Goal: Information Seeking & Learning: Learn about a topic

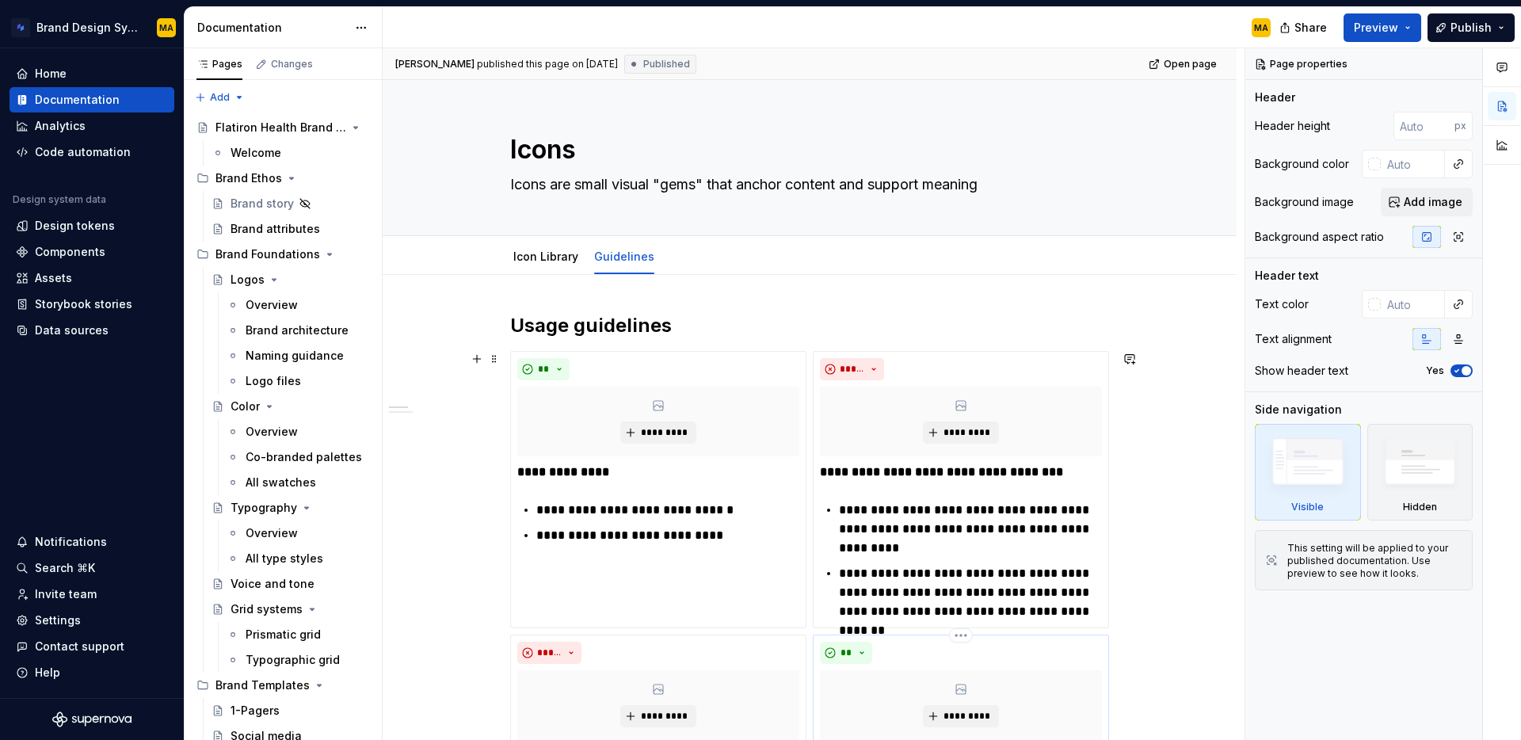
scroll to position [334, 0]
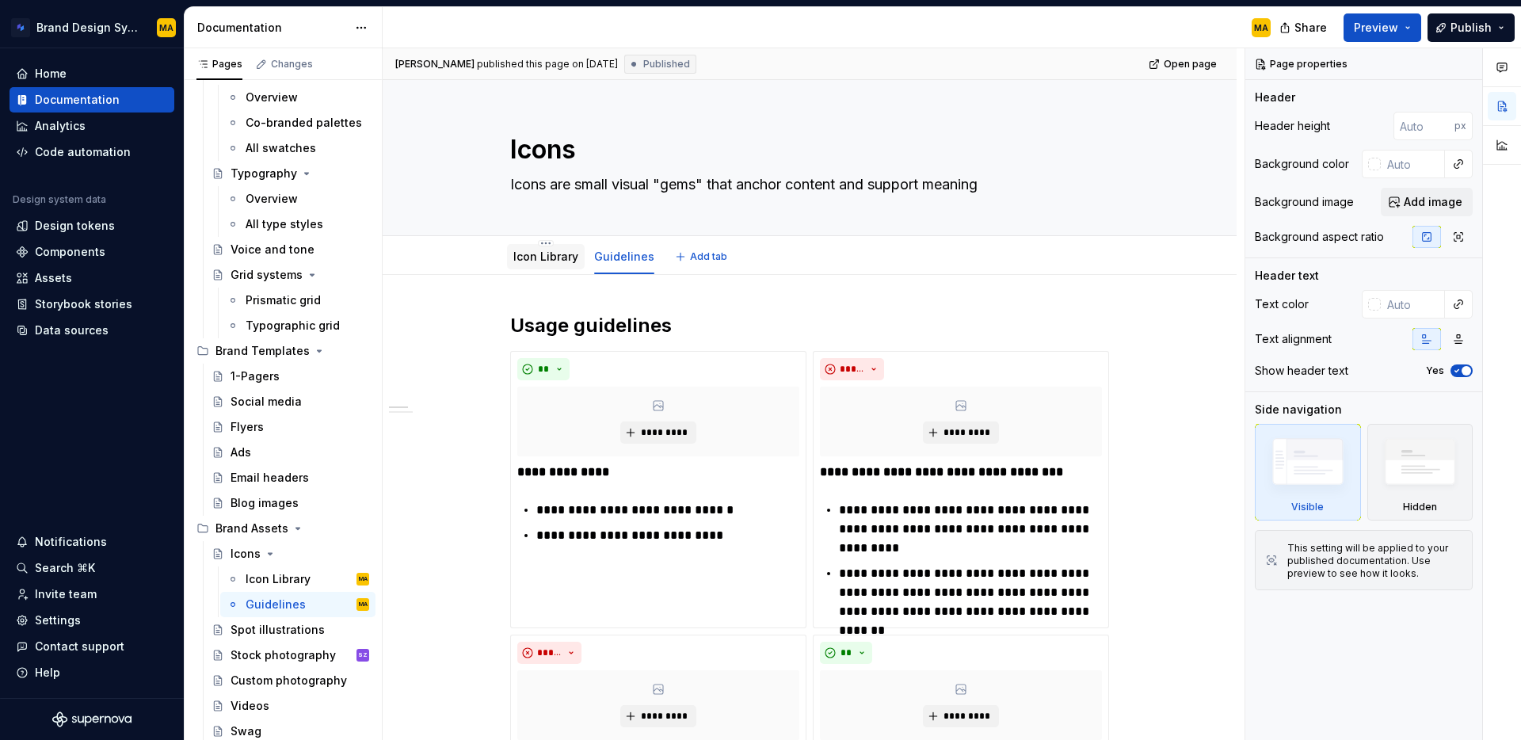
click at [536, 250] on link "Icon Library" at bounding box center [545, 256] width 65 height 13
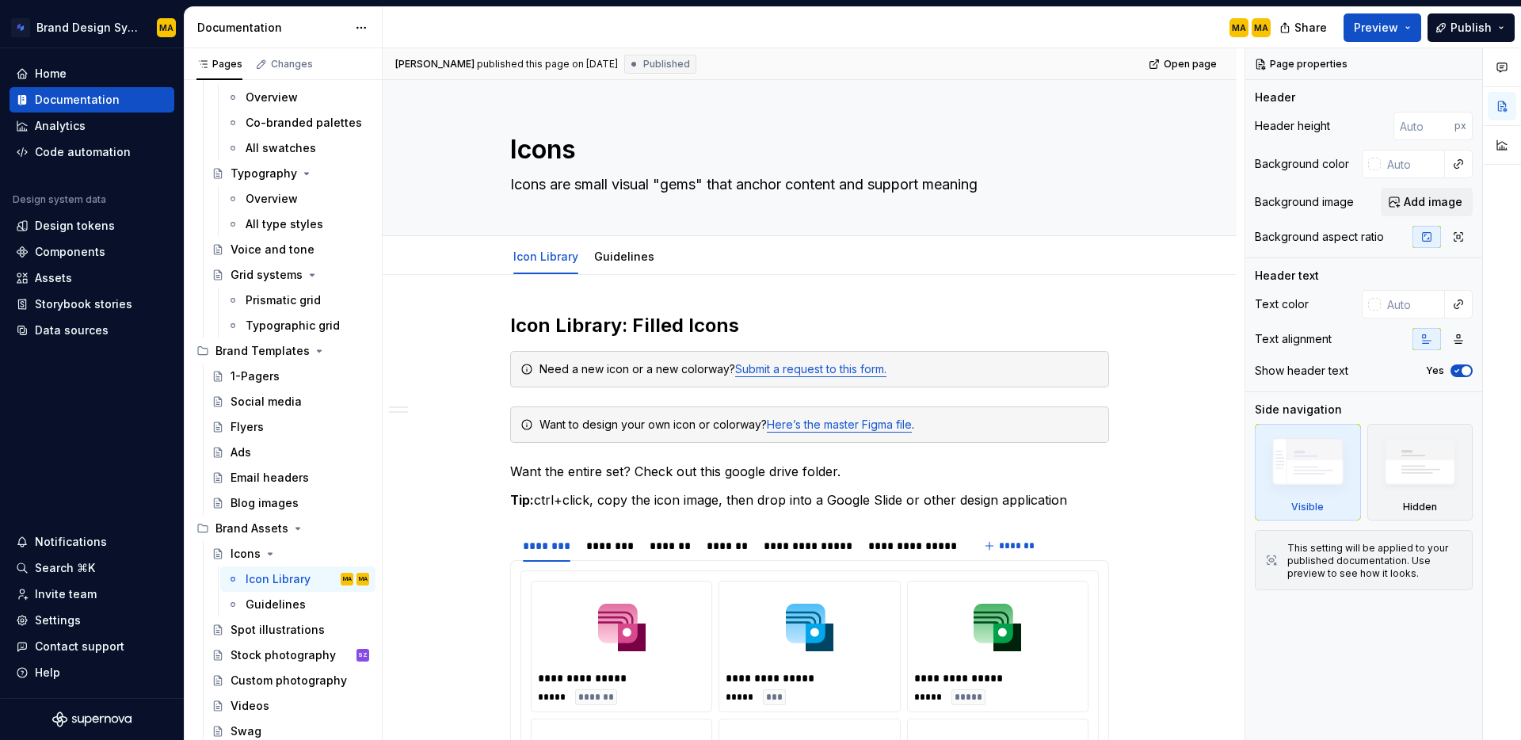
type textarea "*"
click at [1021, 594] on img at bounding box center [998, 627] width 48 height 67
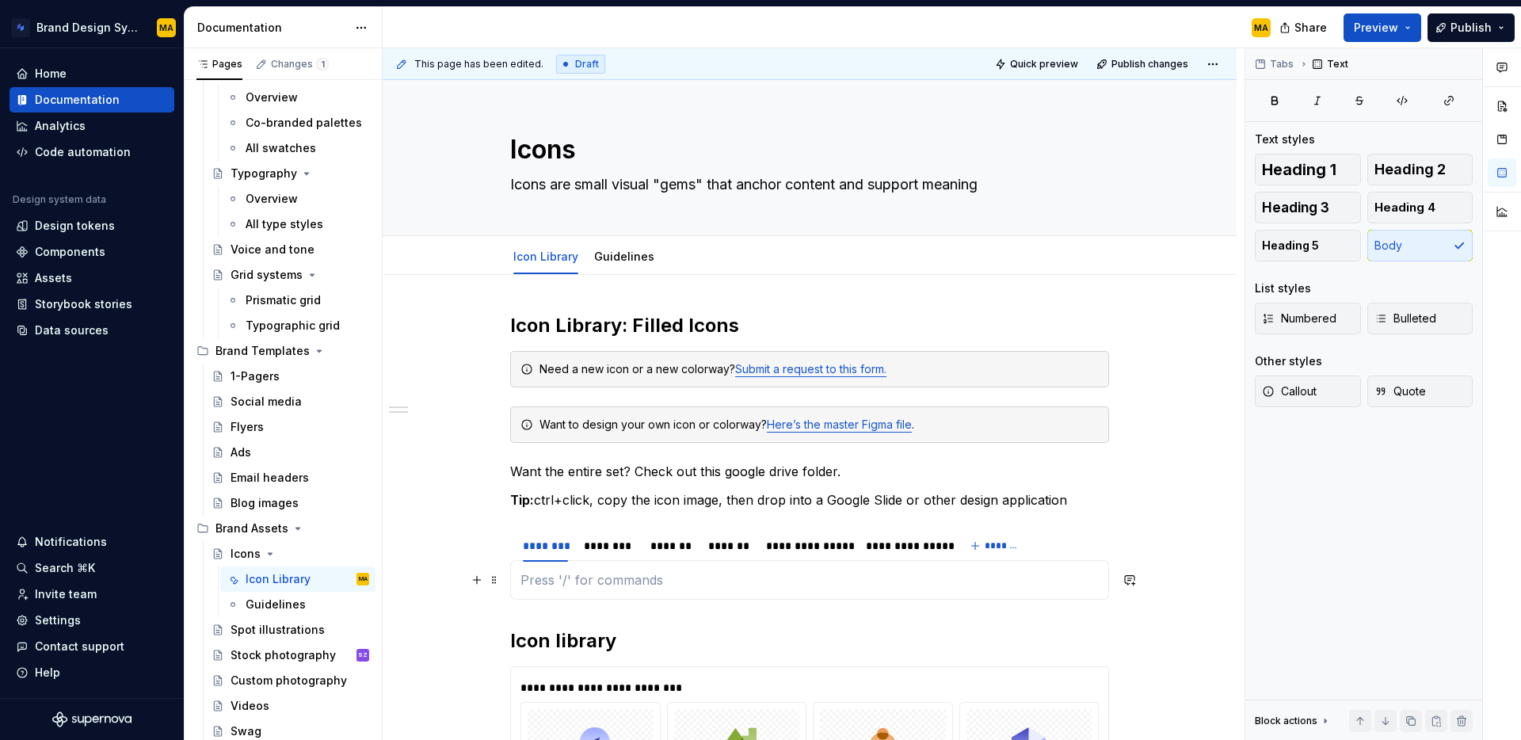
click at [562, 586] on p at bounding box center [809, 579] width 578 height 19
click at [734, 680] on div "**********" at bounding box center [809, 688] width 578 height 16
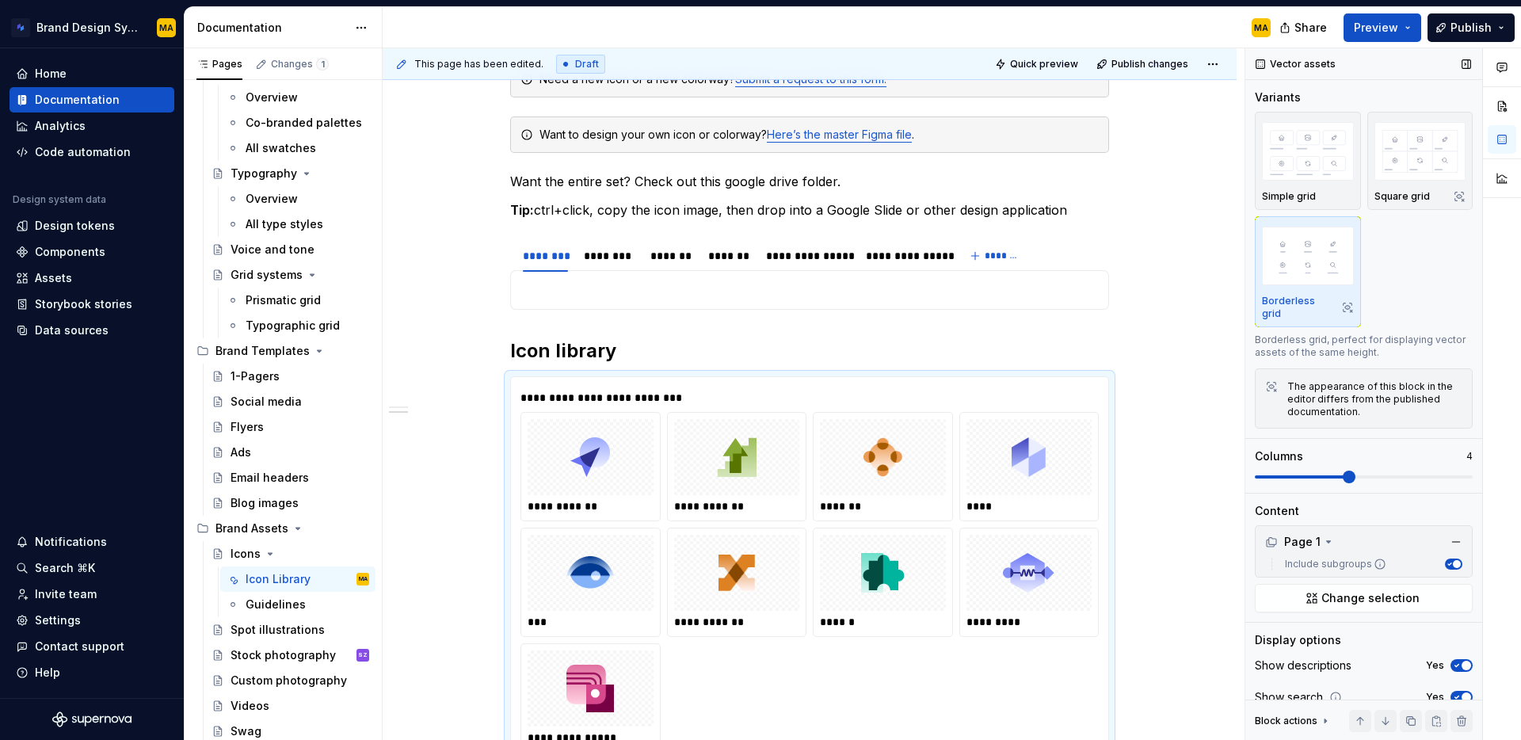
scroll to position [2, 0]
click at [1460, 658] on icon "button" at bounding box center [1456, 663] width 13 height 10
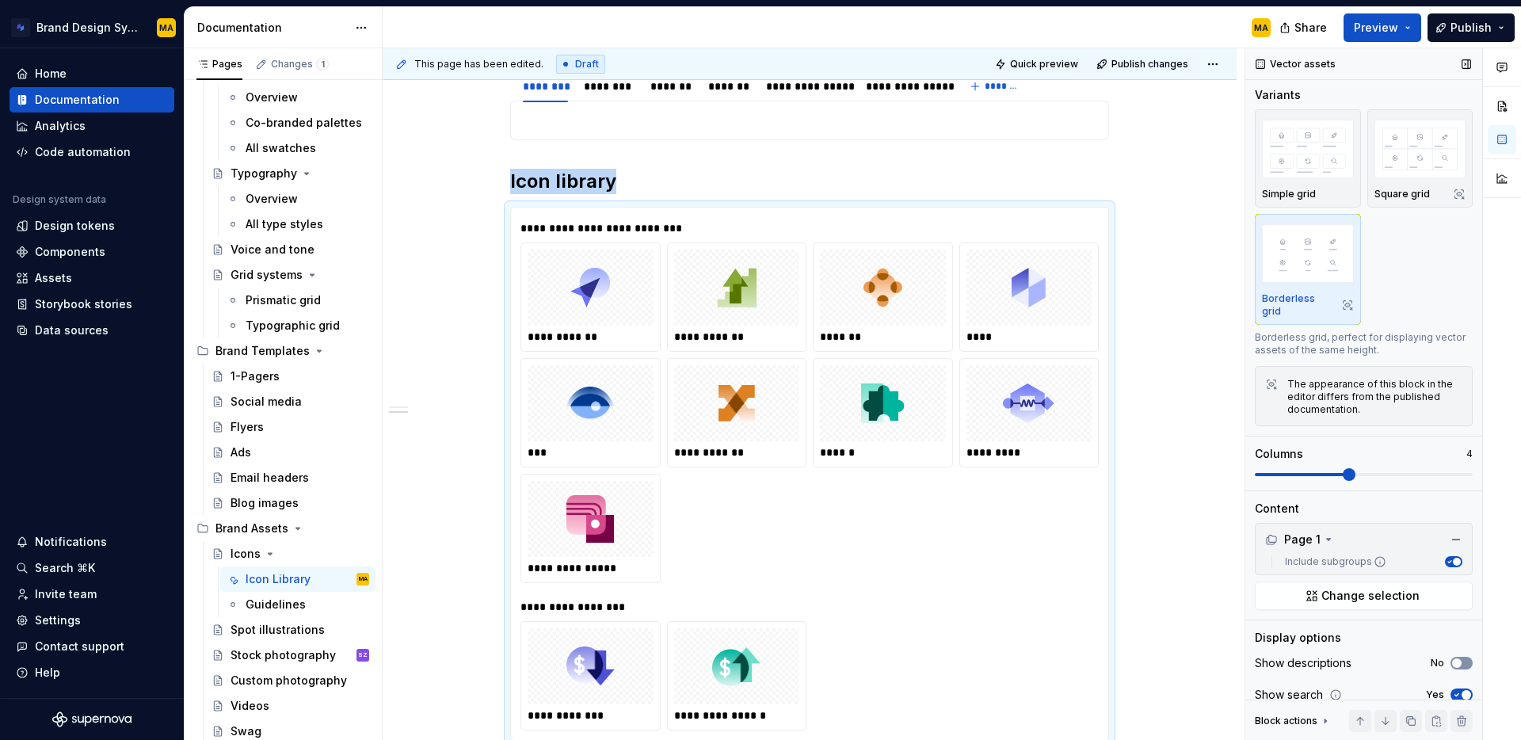
click at [1460, 658] on span "button" at bounding box center [1457, 663] width 10 height 10
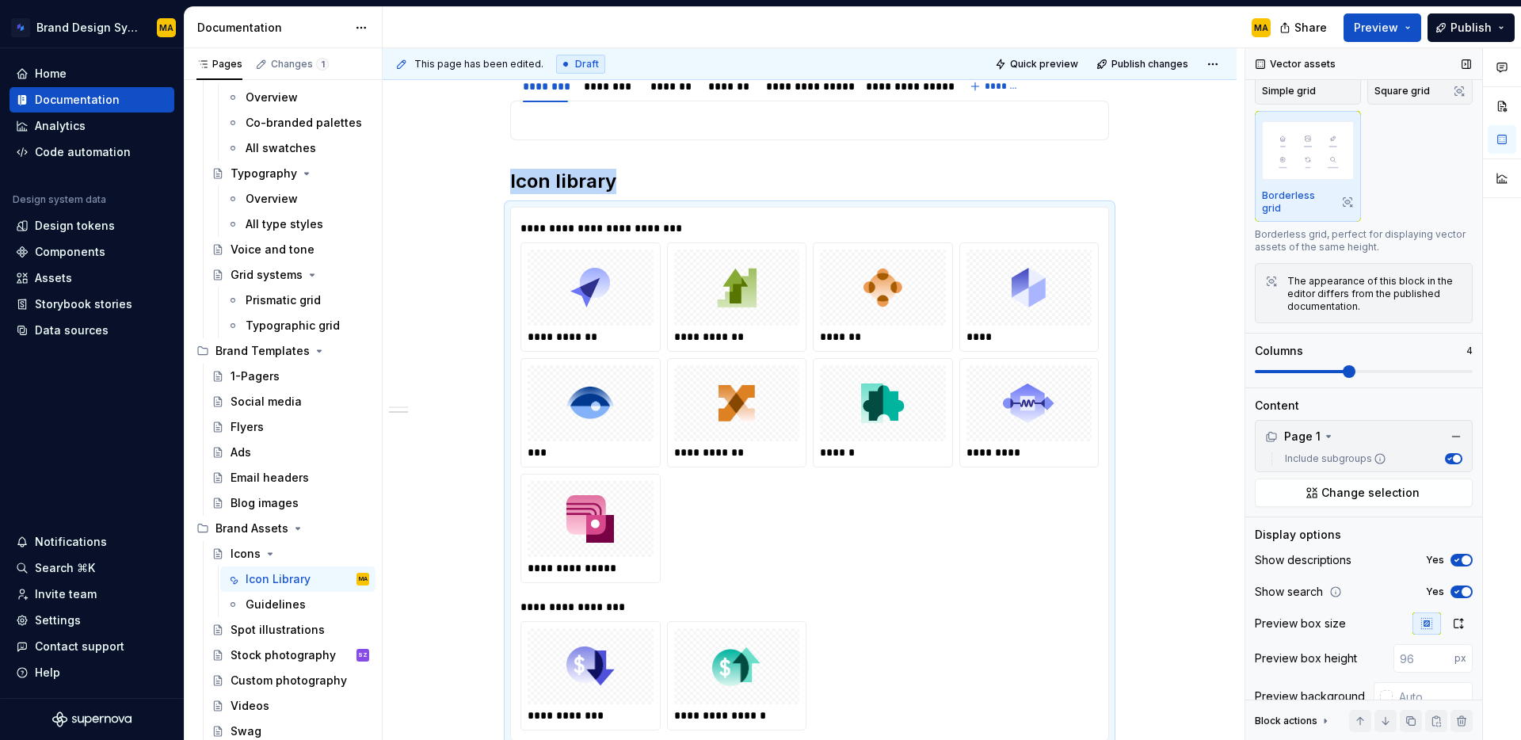
scroll to position [124, 0]
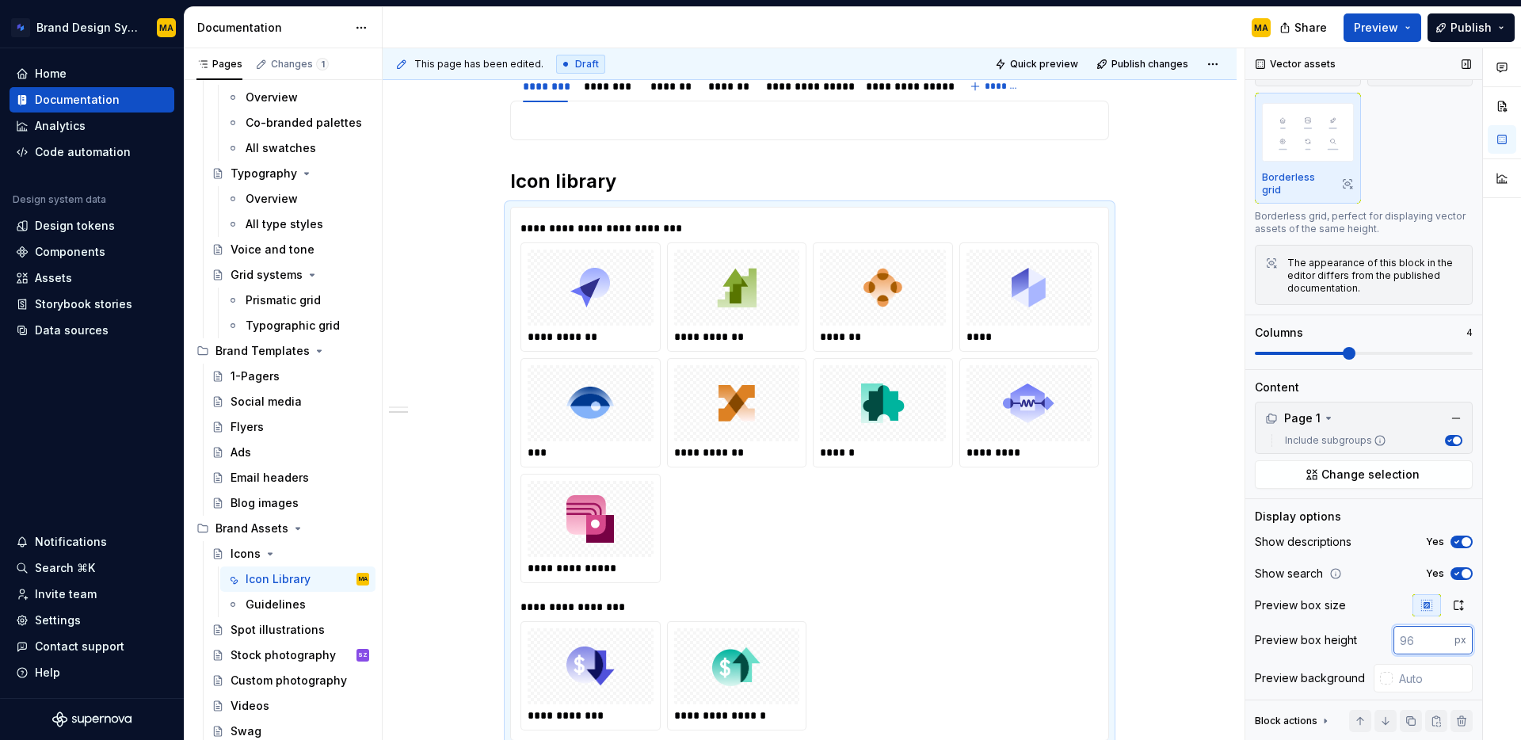
click at [1432, 629] on input "number" at bounding box center [1423, 640] width 61 height 29
click at [1413, 665] on input "text" at bounding box center [1433, 678] width 80 height 29
click at [1389, 672] on div at bounding box center [1386, 678] width 13 height 13
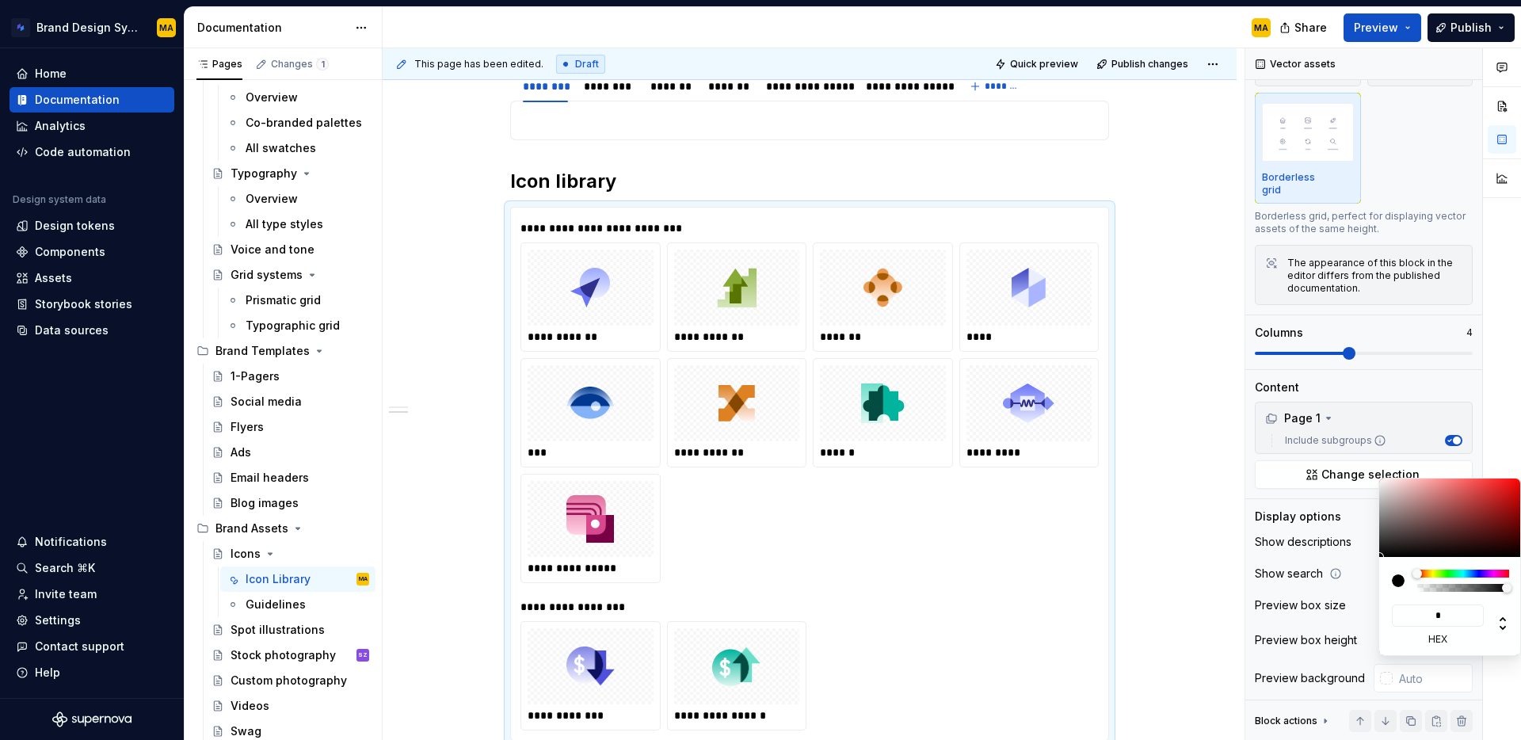
type input "**"
type input "#FFFFFF"
type input "******"
click at [1176, 659] on html "Brand Design System MA Home Documentation Analytics Code automation Design syst…" at bounding box center [760, 370] width 1521 height 740
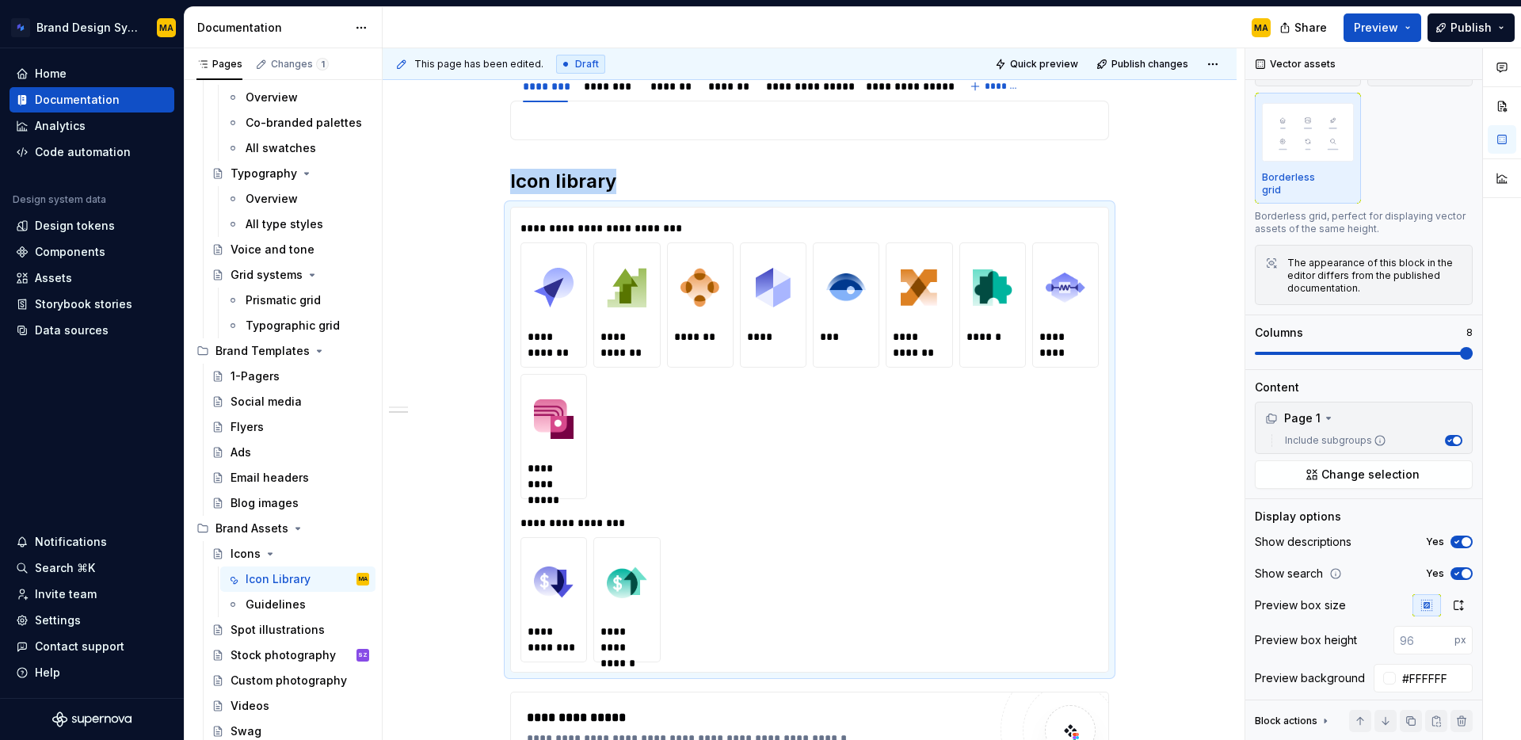
click at [1520, 345] on div "Comments Open comments No comments yet Select ‘Comment’ from the block context …" at bounding box center [1383, 394] width 276 height 692
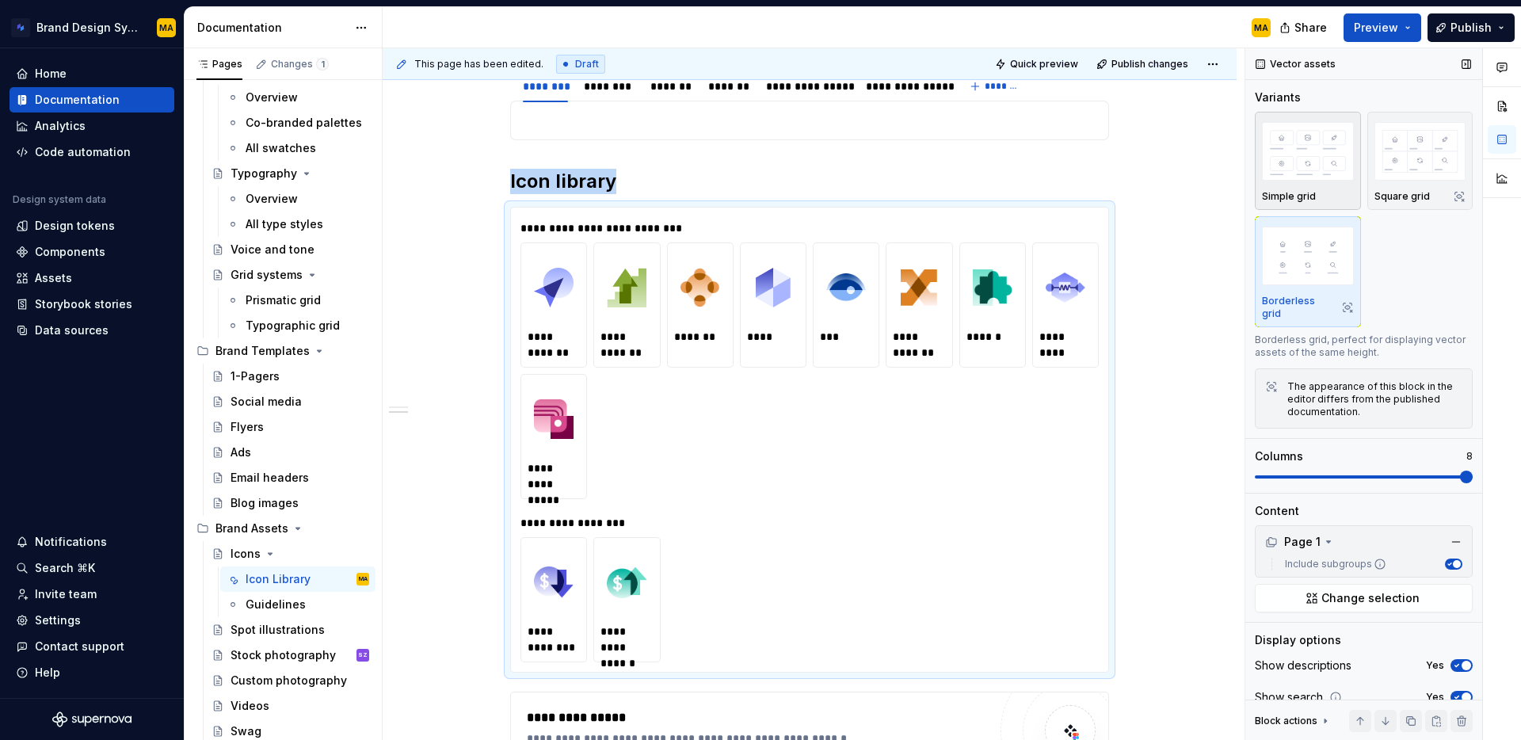
click at [1294, 163] on img "button" at bounding box center [1308, 151] width 92 height 58
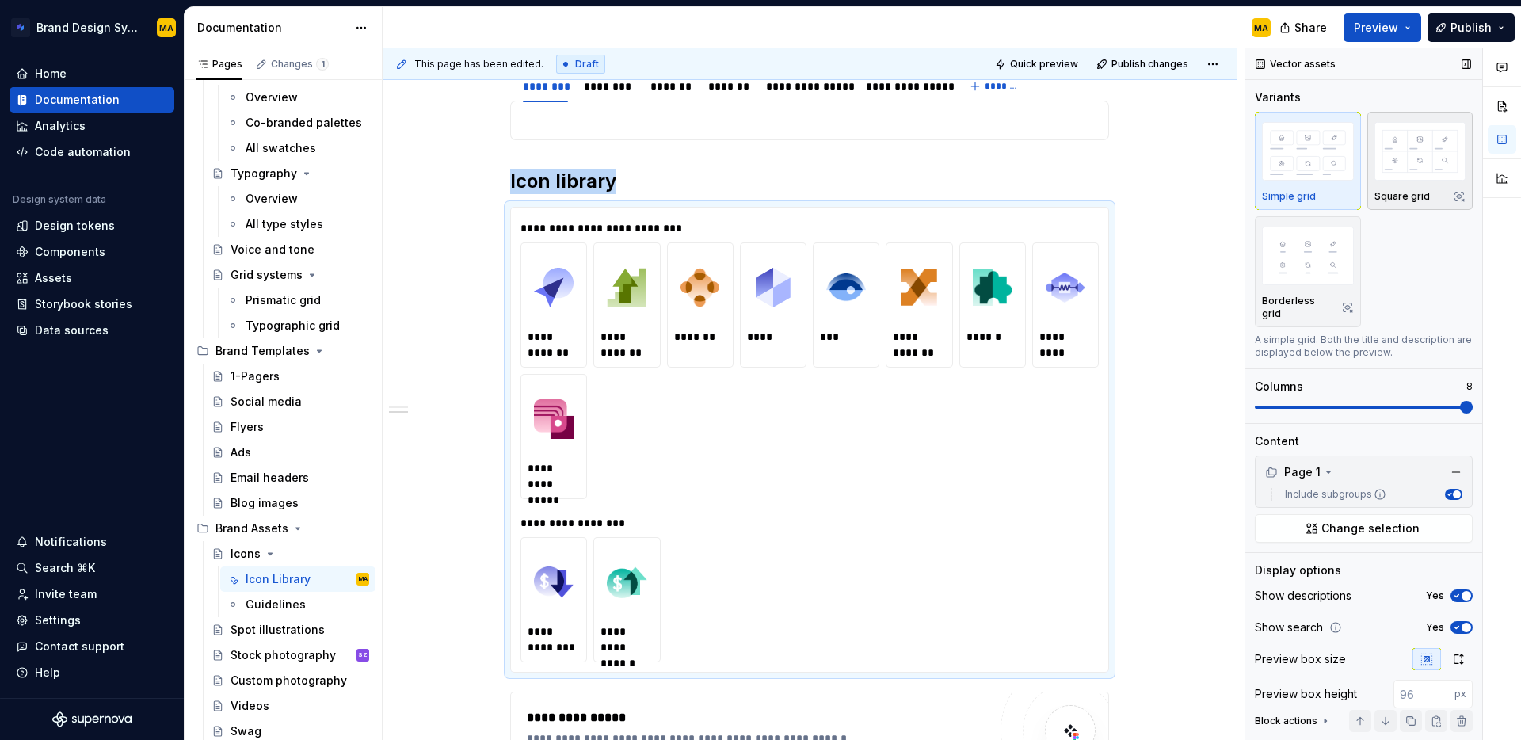
click at [1422, 195] on p "Square grid" at bounding box center [1401, 196] width 55 height 13
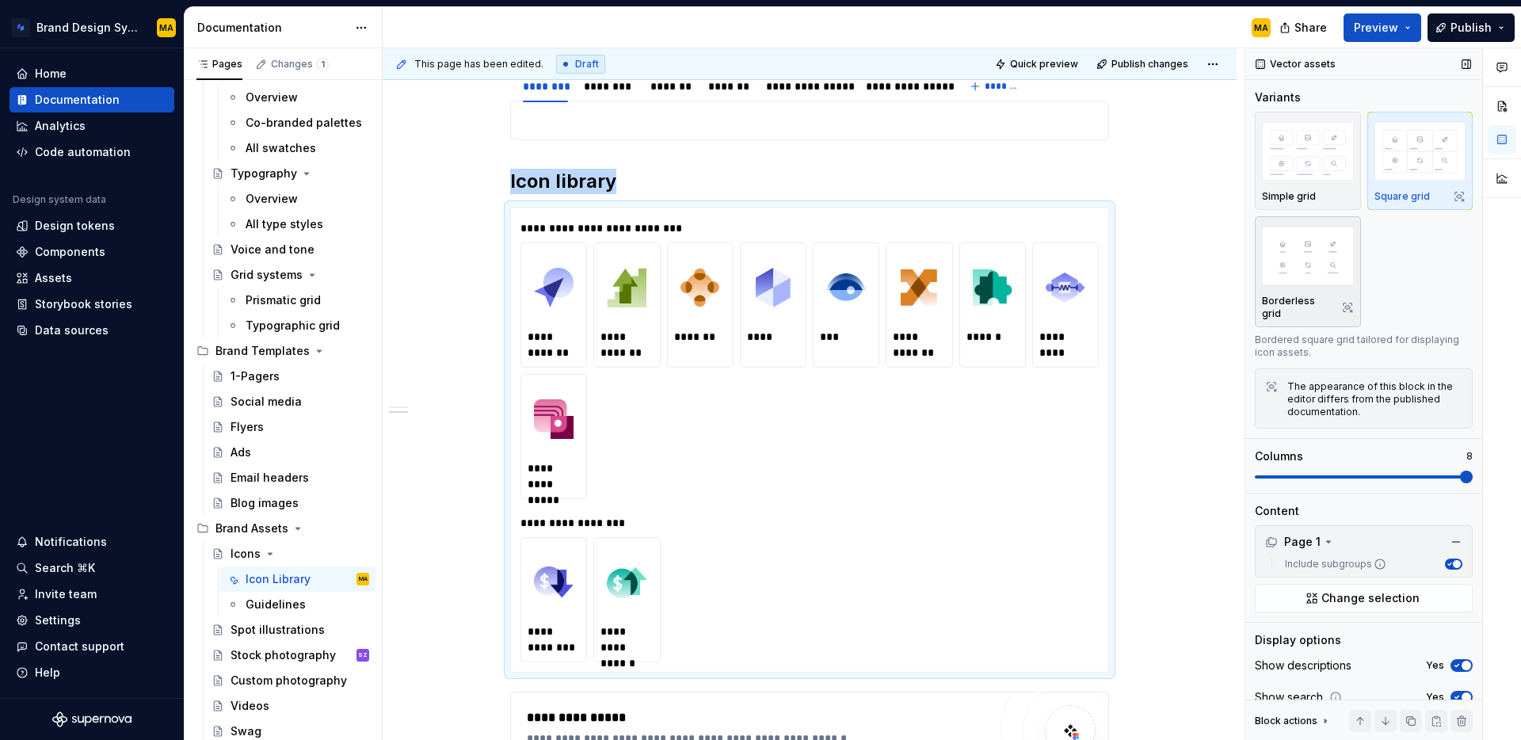
click at [1296, 279] on img "button" at bounding box center [1308, 256] width 92 height 58
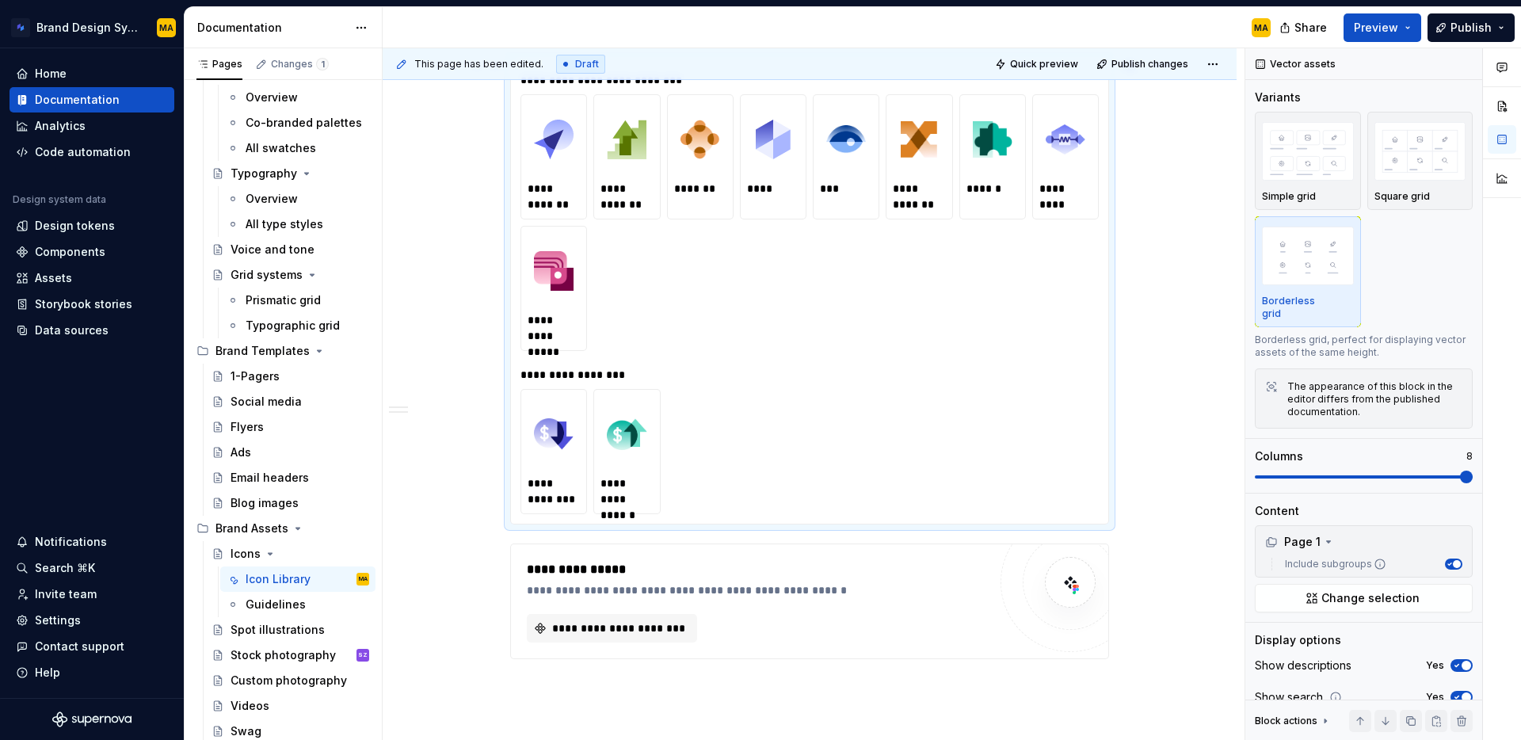
scroll to position [628, 0]
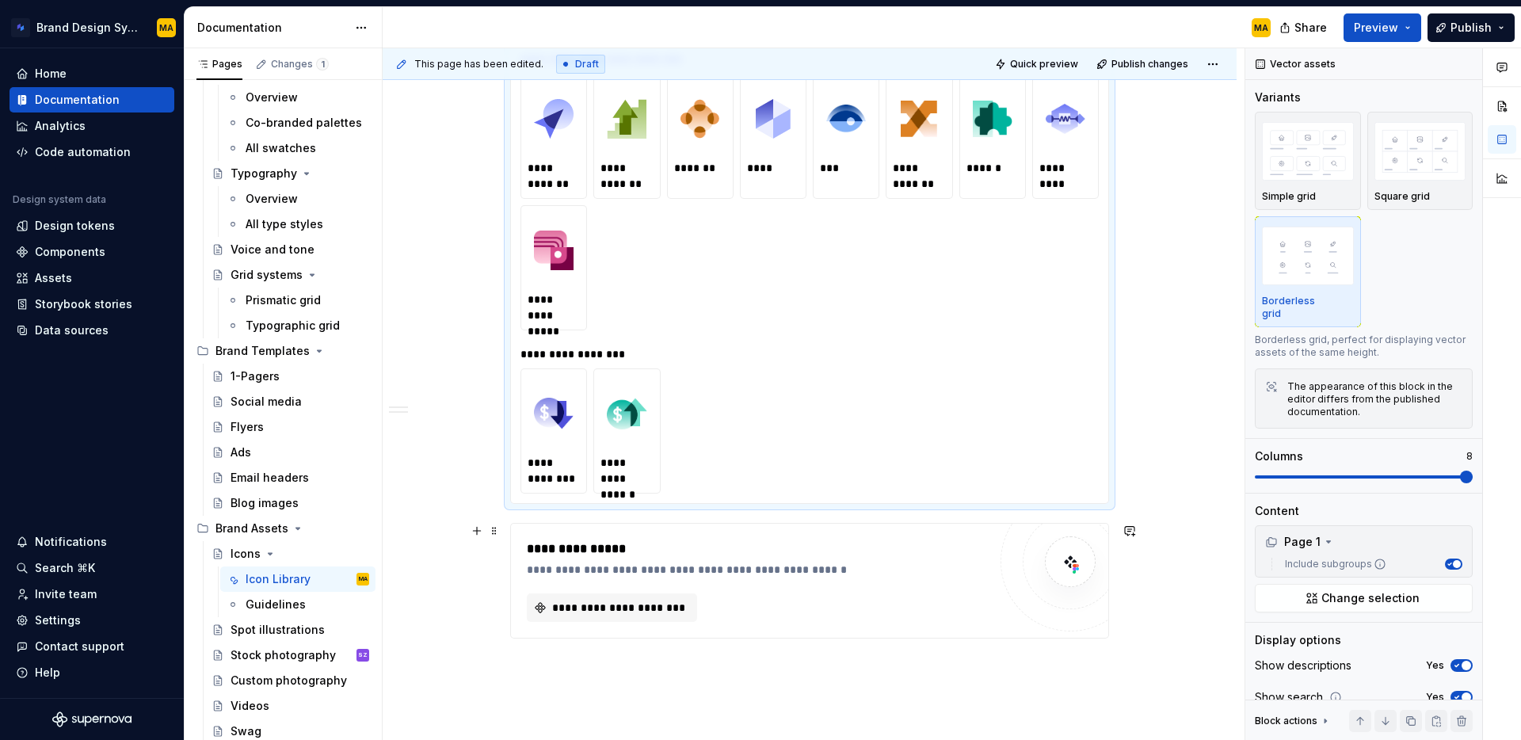
click at [776, 566] on div "**********" at bounding box center [757, 570] width 461 height 16
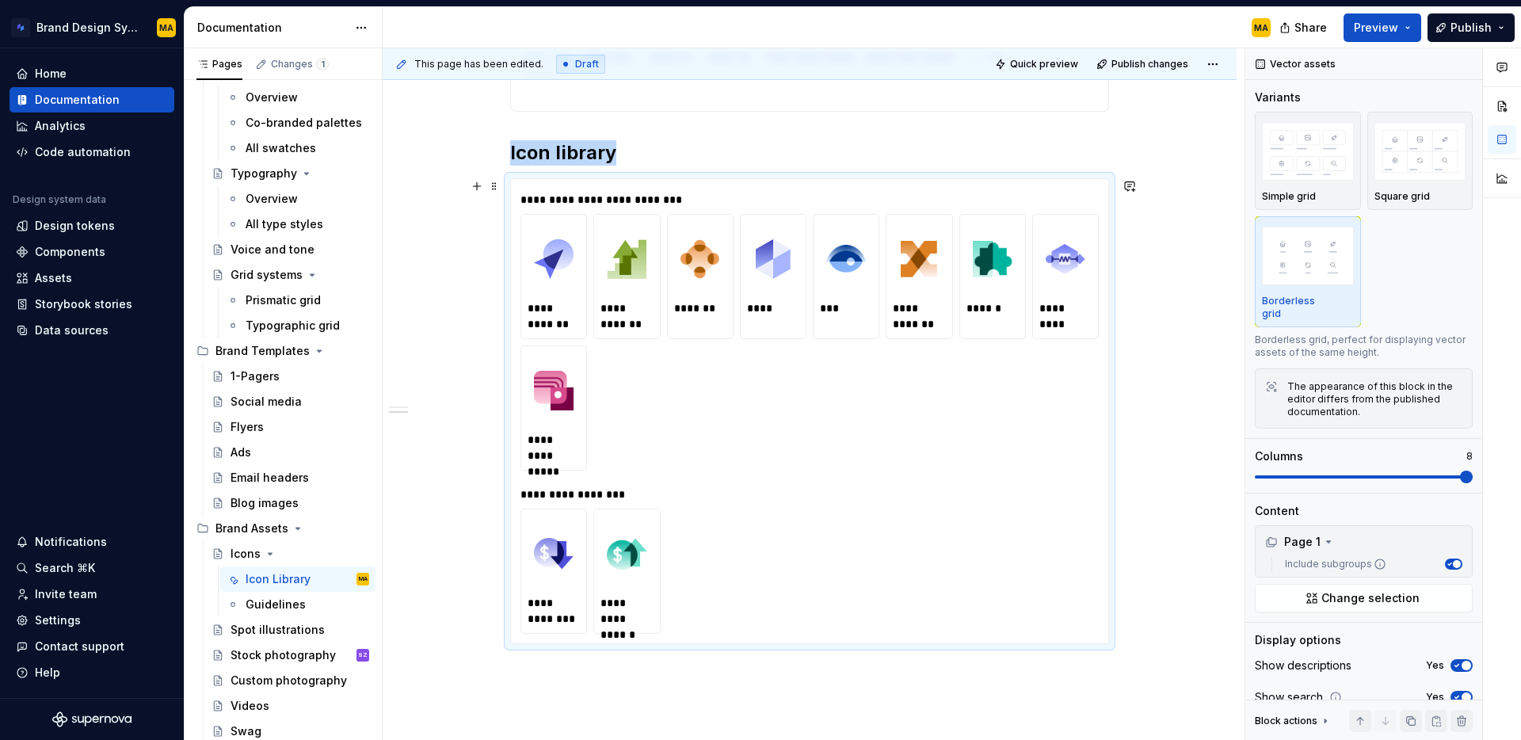
scroll to position [0, 0]
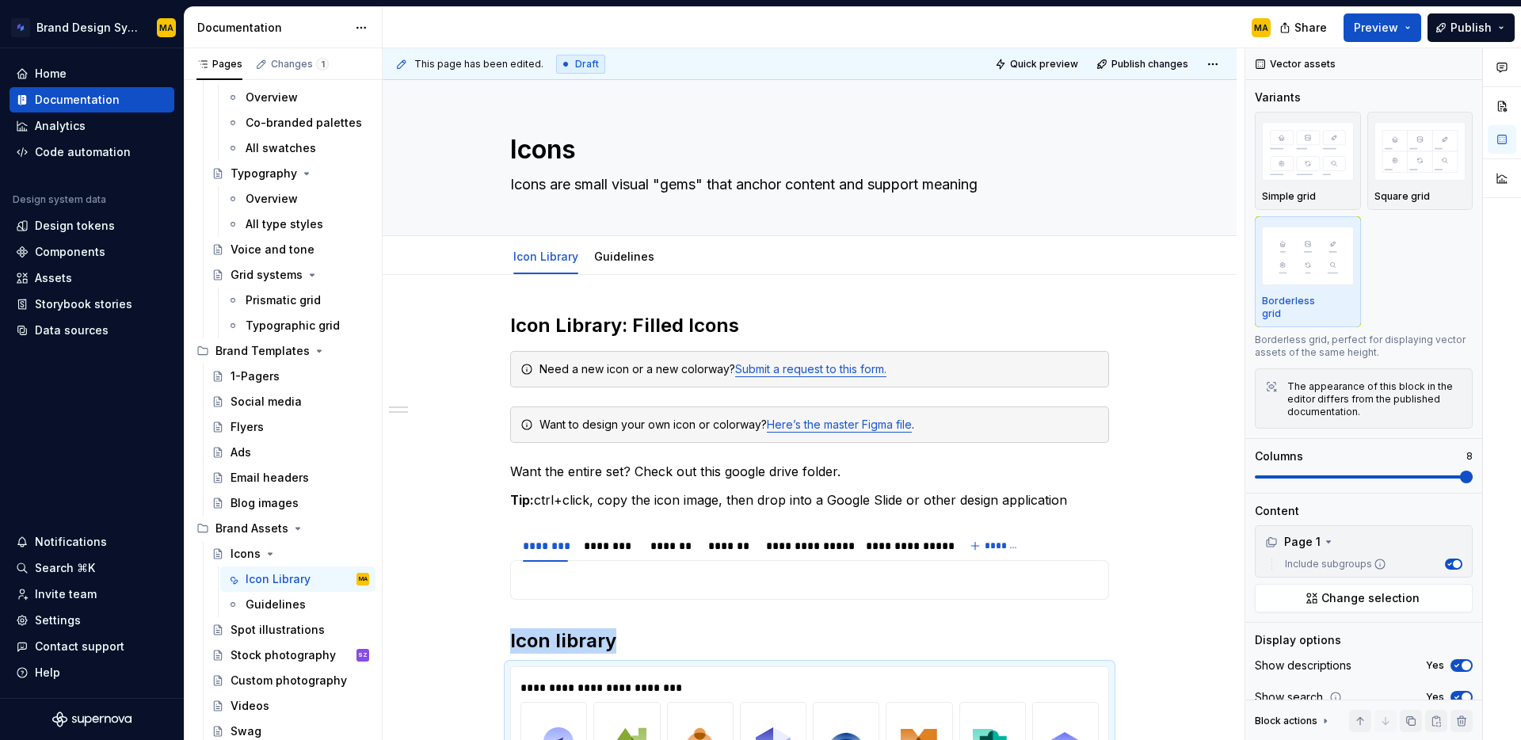
type textarea "*"
click at [651, 465] on p "Want the entire set? Check out this google drive folder." at bounding box center [809, 471] width 599 height 19
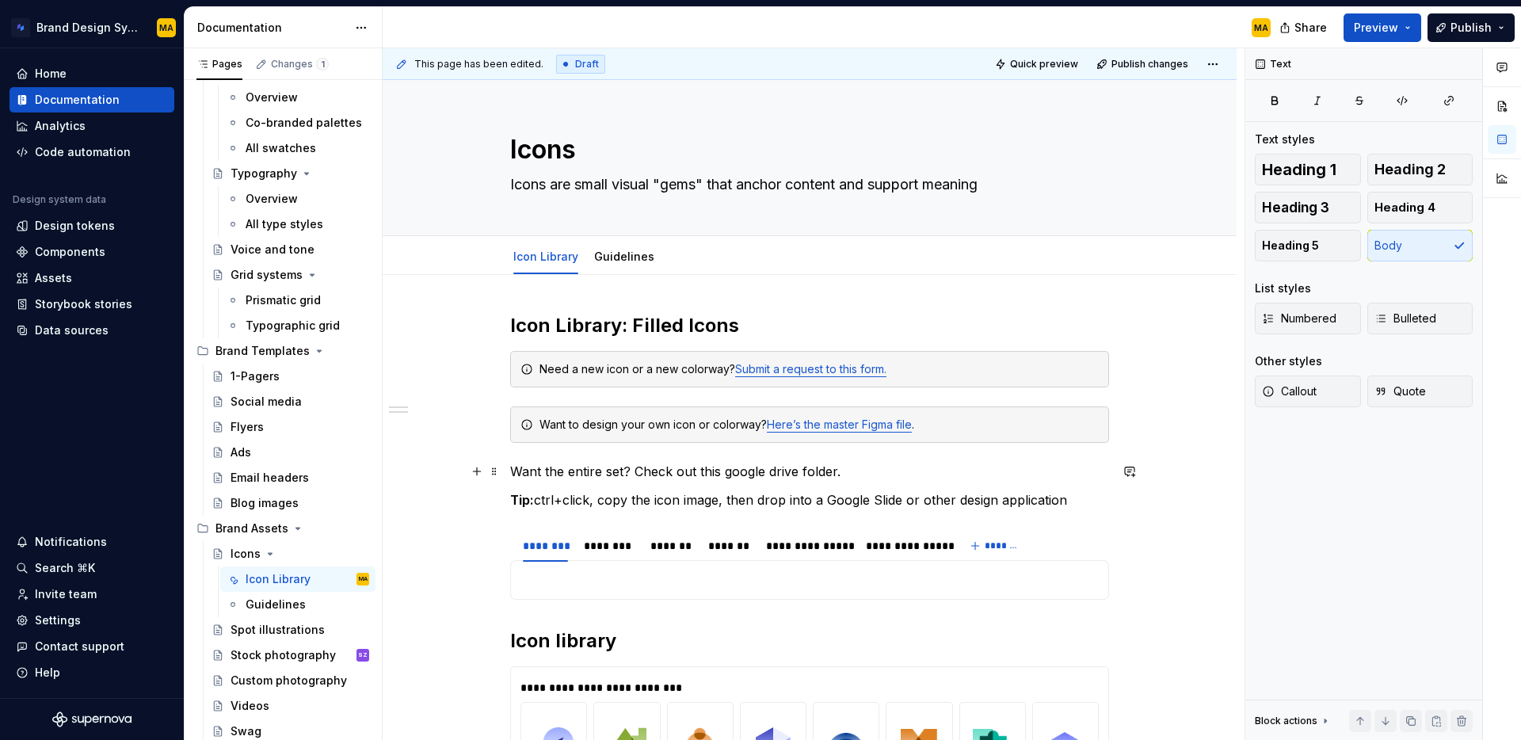
click at [627, 468] on p "Want the entire set? Check out this google drive folder." at bounding box center [809, 471] width 599 height 19
click at [562, 466] on p "Want the entire set, including other colorways? Check out this google drive fol…" at bounding box center [809, 471] width 599 height 19
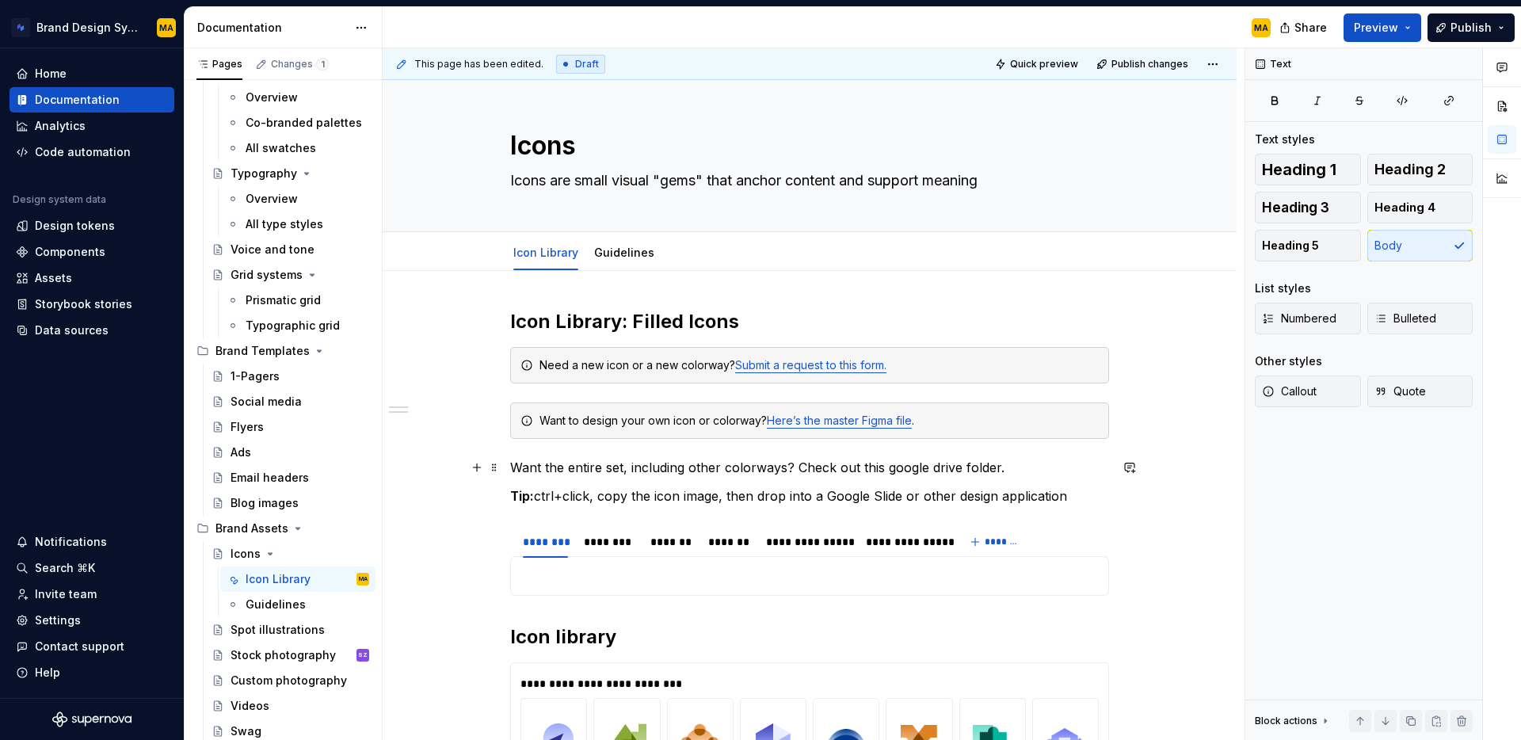
click at [545, 468] on p "Want the entire set, including other colorways? Check out this google drive fol…" at bounding box center [809, 467] width 599 height 19
click at [516, 470] on p "Want the entire set, including other colorways? Check out this google drive fol…" at bounding box center [809, 467] width 599 height 19
click at [557, 417] on div "Want to design your own icon or colorway? Here’s the master Figma file ." at bounding box center [818, 421] width 559 height 16
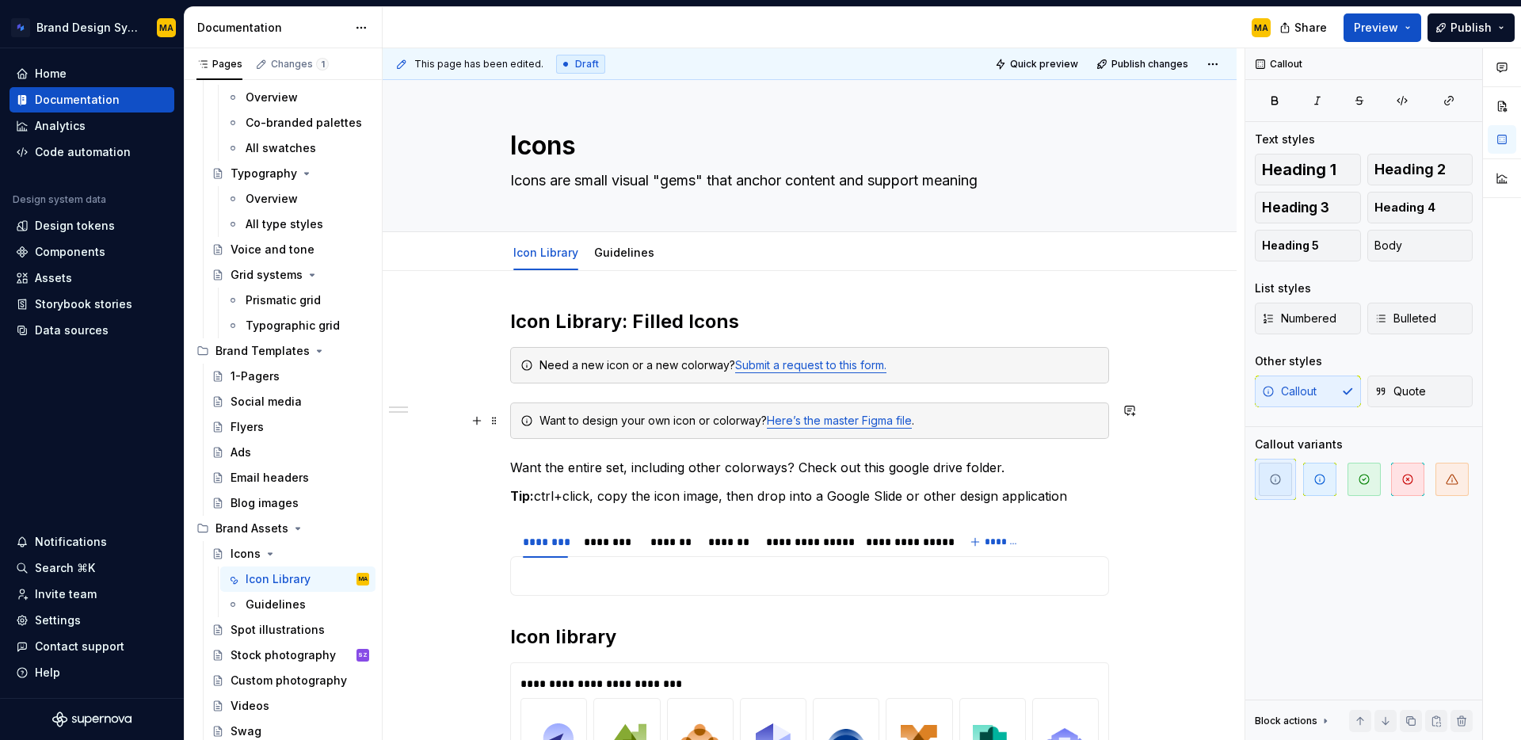
click at [543, 421] on div "Want to design your own icon or colorway? Here’s the master Figma file ." at bounding box center [818, 421] width 559 height 16
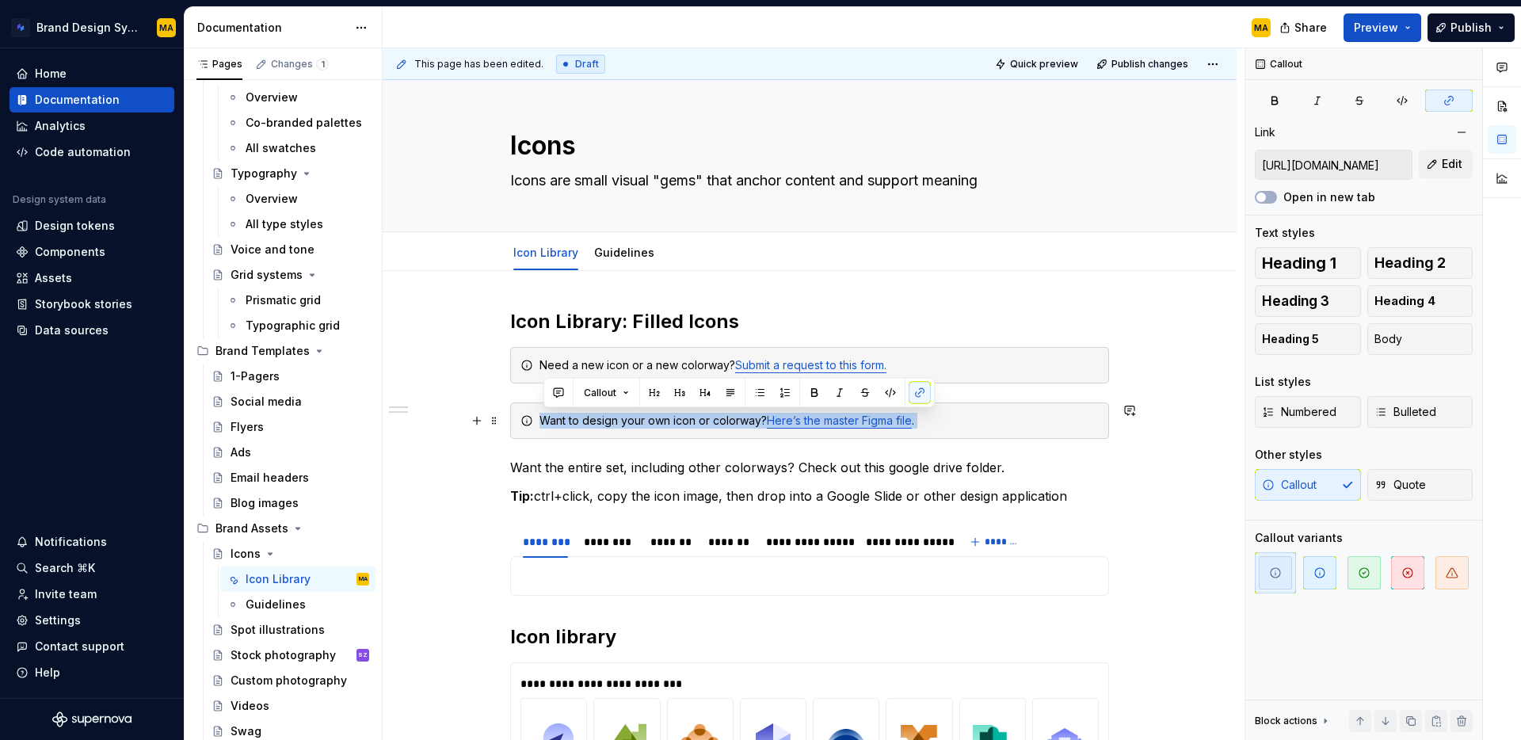
click at [543, 421] on div "Want to design your own icon or colorway? Here’s the master Figma file ." at bounding box center [818, 421] width 559 height 16
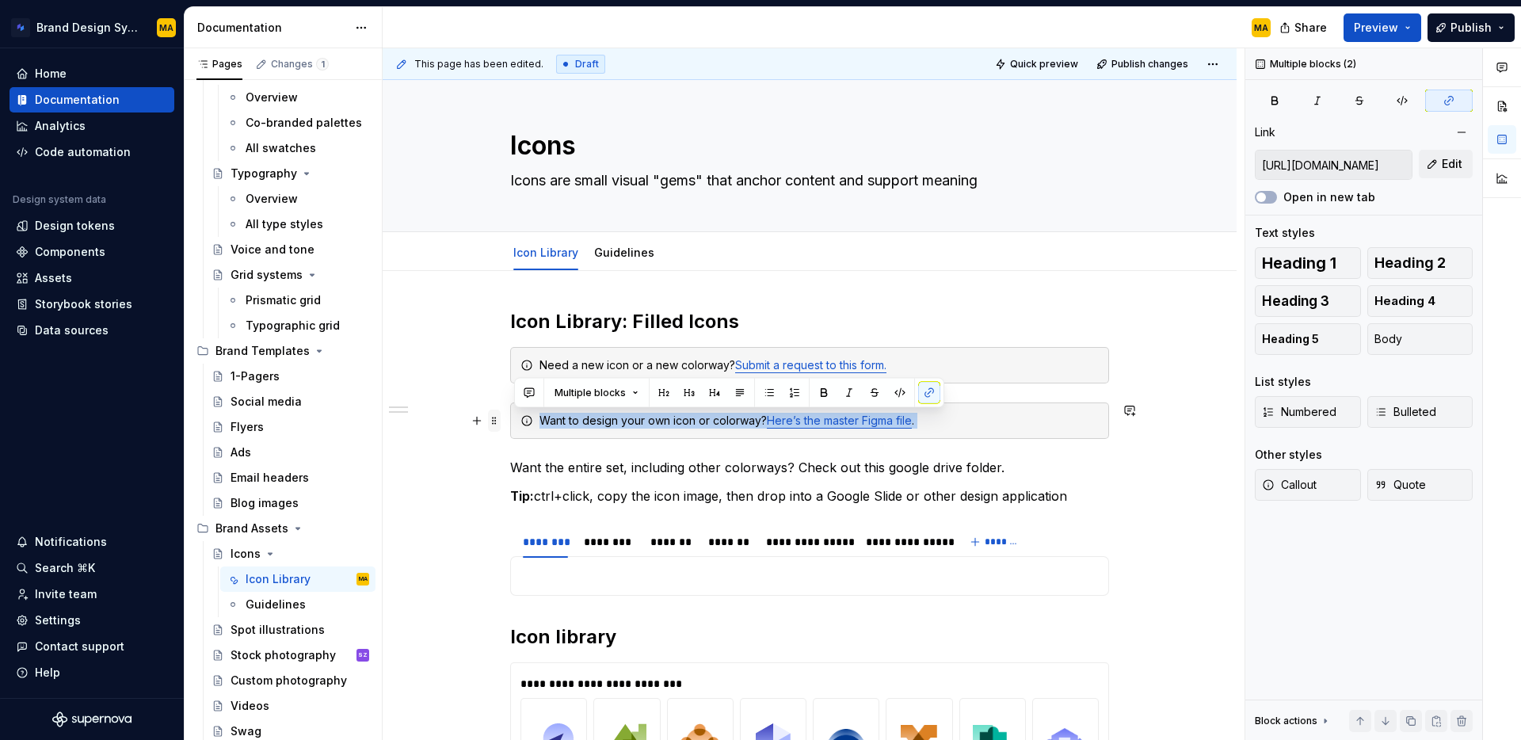
click at [496, 419] on span at bounding box center [494, 421] width 13 height 22
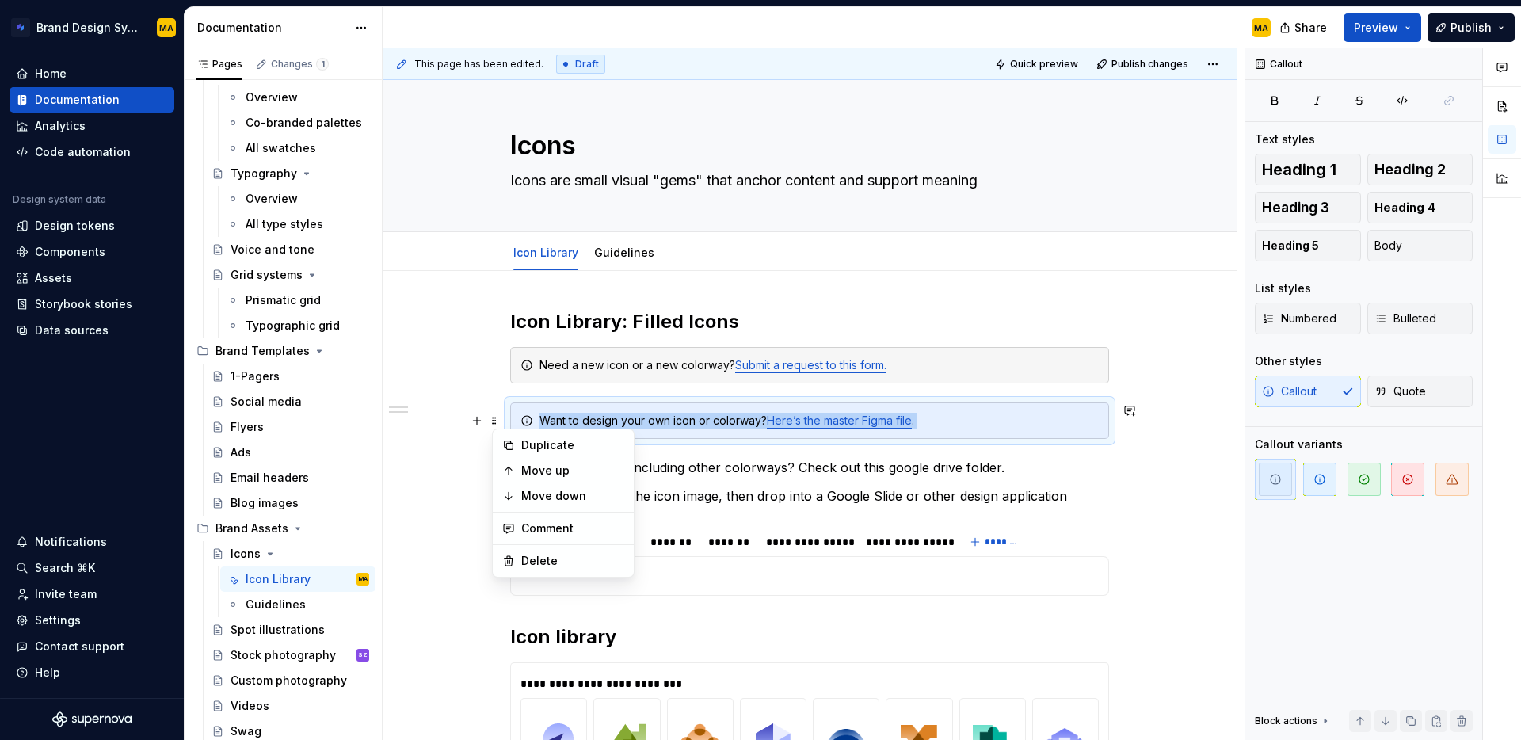
click at [630, 418] on div "Want to design your own icon or colorway? Here’s the master Figma file ." at bounding box center [818, 421] width 559 height 16
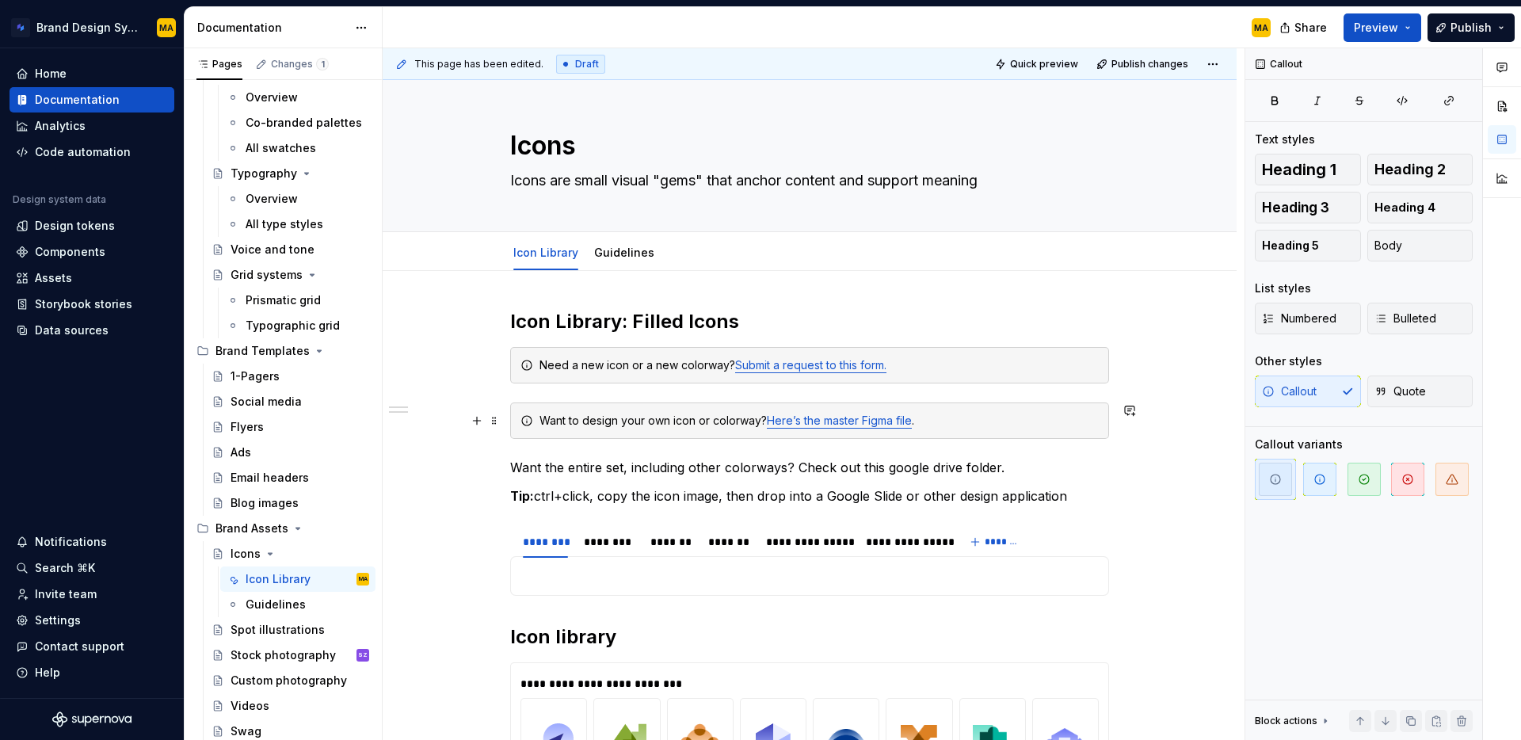
click at [543, 418] on div "Want to design your own icon or colorway? Here’s the master Figma file ." at bounding box center [818, 421] width 559 height 16
click at [1392, 320] on span "Bulleted" at bounding box center [1405, 319] width 62 height 16
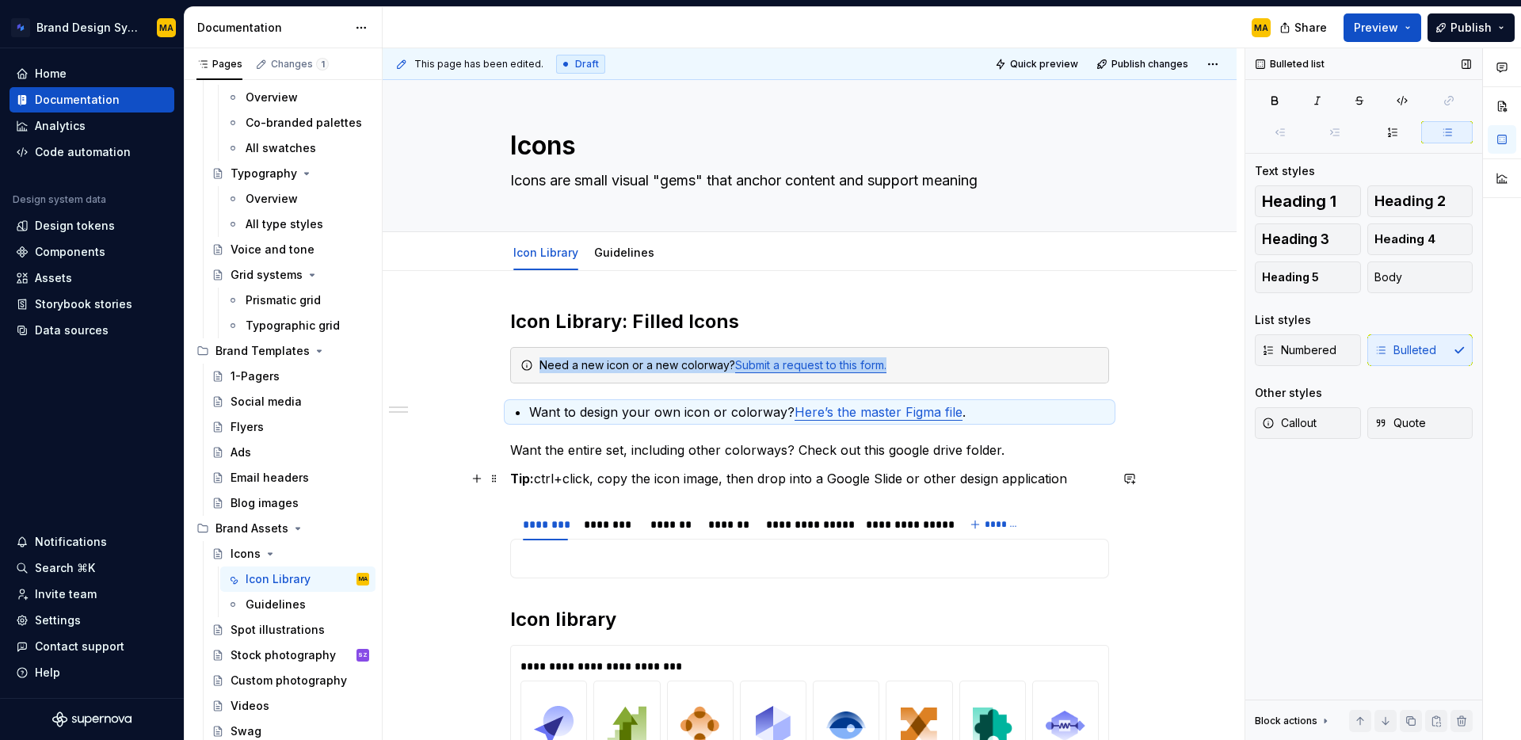
click at [574, 431] on div "**********" at bounding box center [809, 710] width 599 height 802
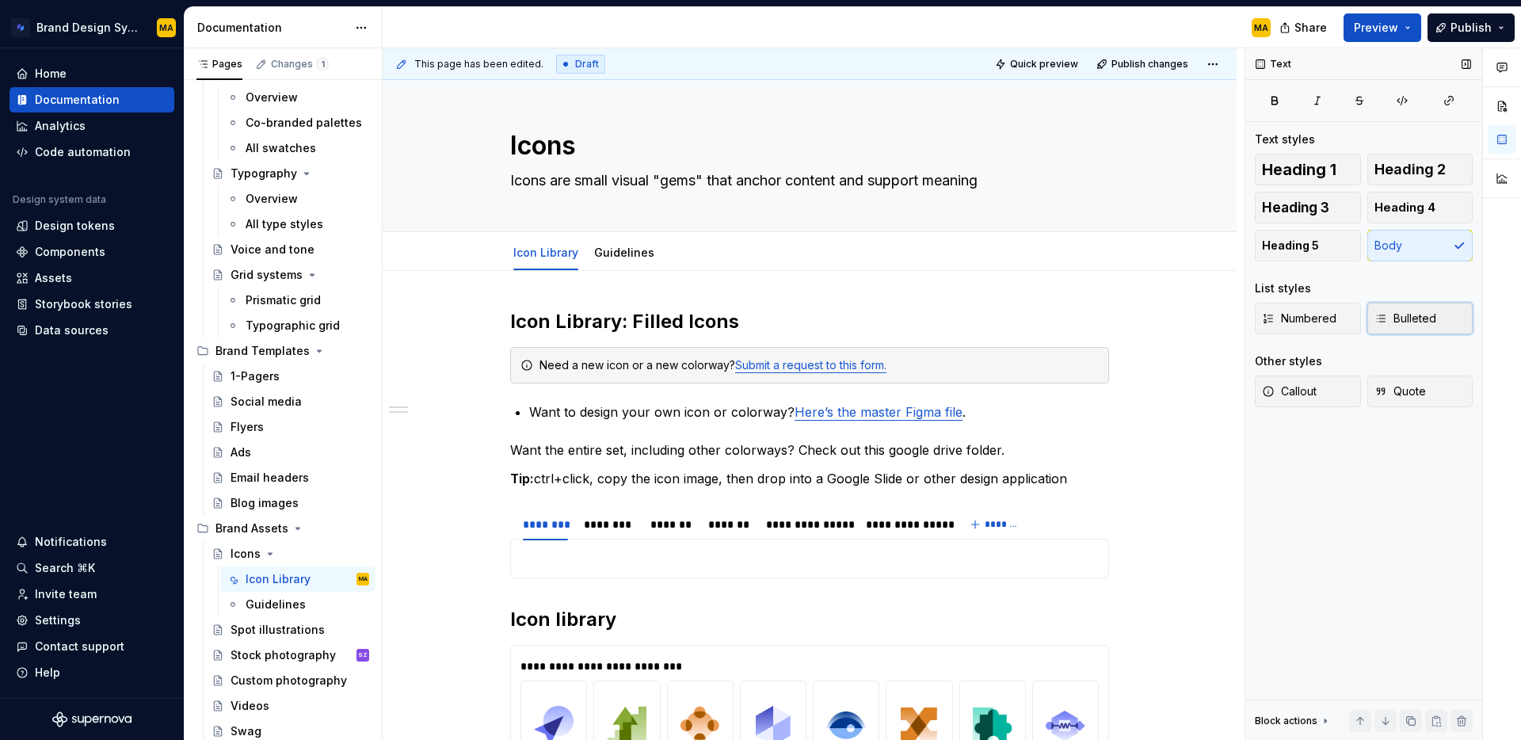
click at [1415, 314] on span "Bulleted" at bounding box center [1405, 319] width 62 height 16
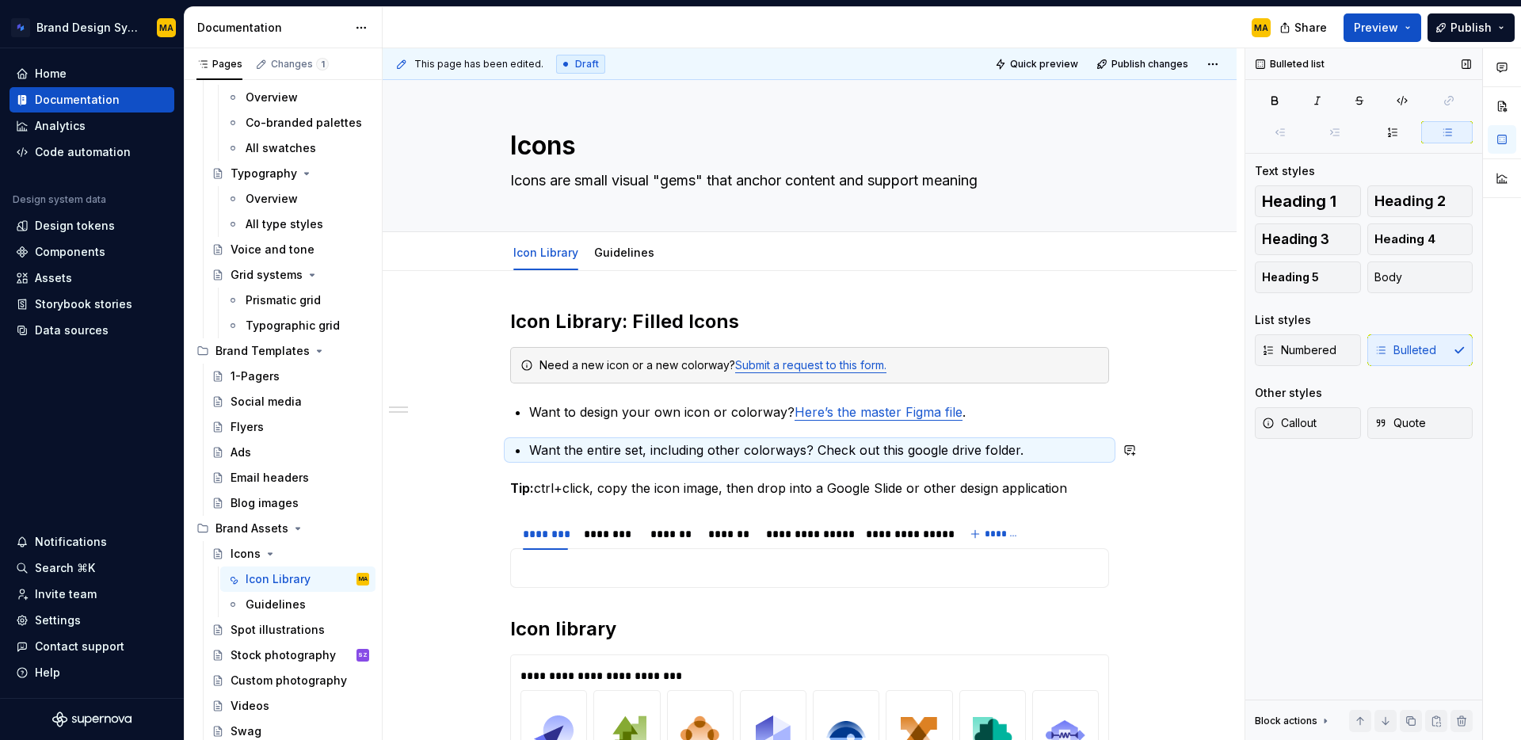
click at [627, 430] on div "**********" at bounding box center [809, 714] width 599 height 811
click at [580, 427] on div "**********" at bounding box center [809, 714] width 599 height 811
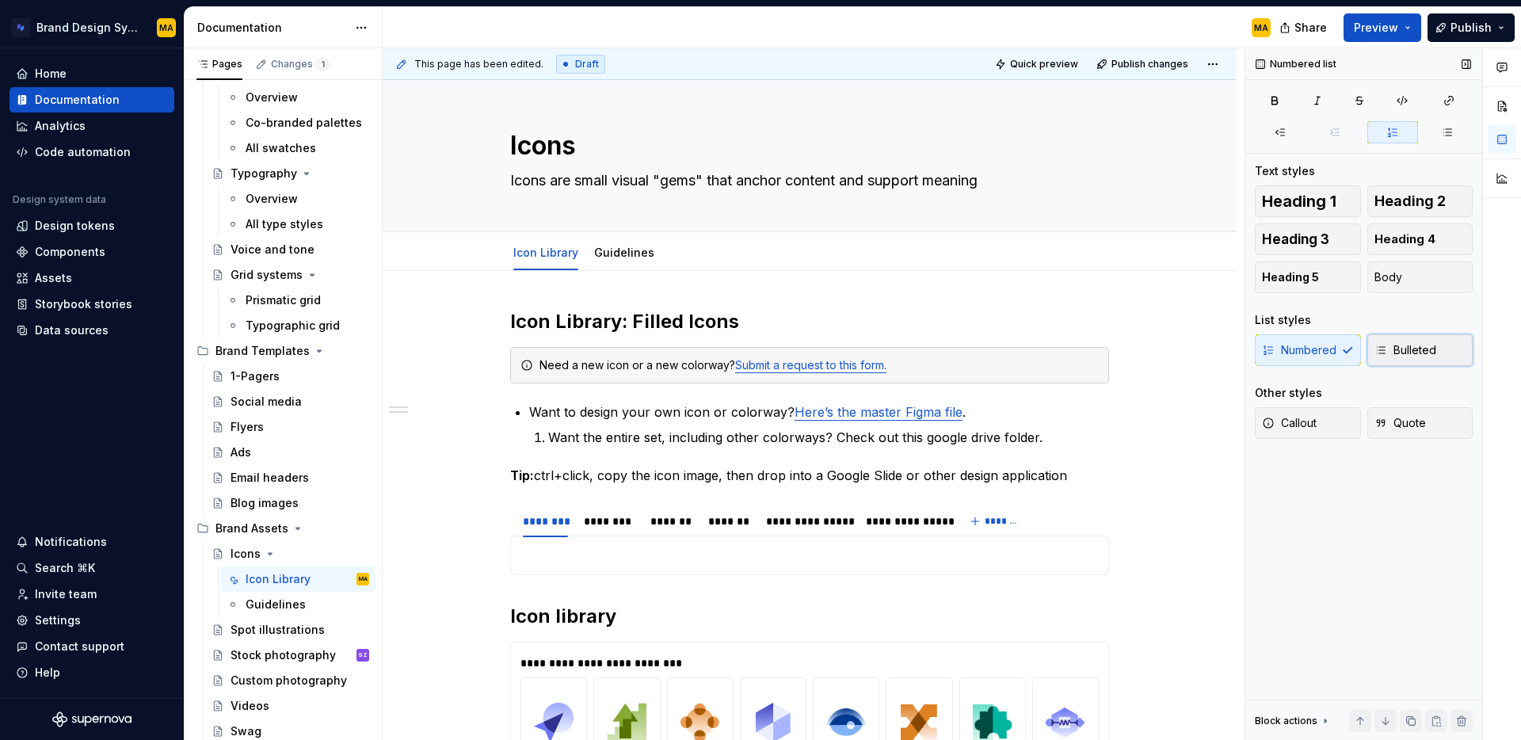
click at [1405, 347] on span "Bulleted" at bounding box center [1405, 350] width 62 height 16
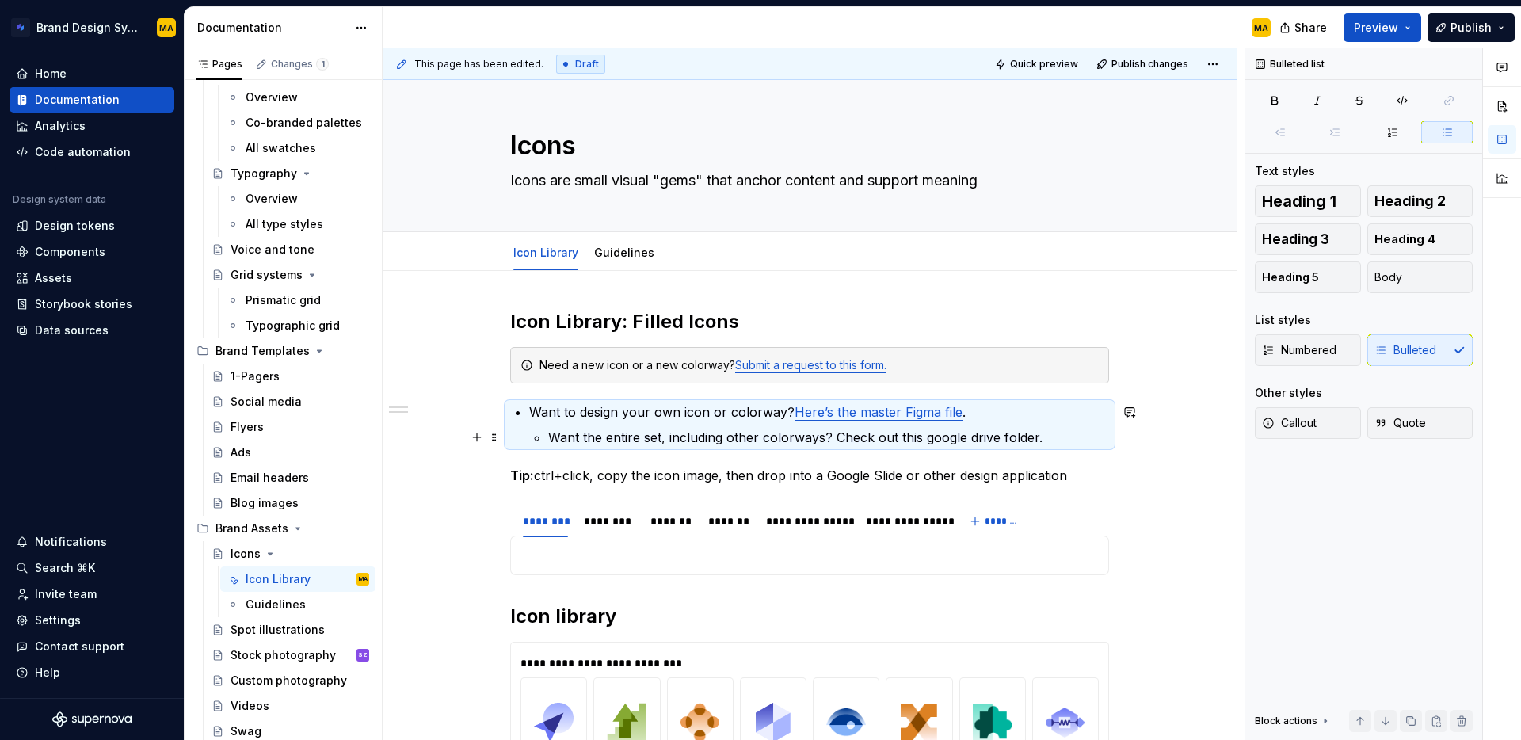
click at [591, 433] on p "Want the entire set, including other colorways? Check out this google drive fol…" at bounding box center [828, 437] width 561 height 19
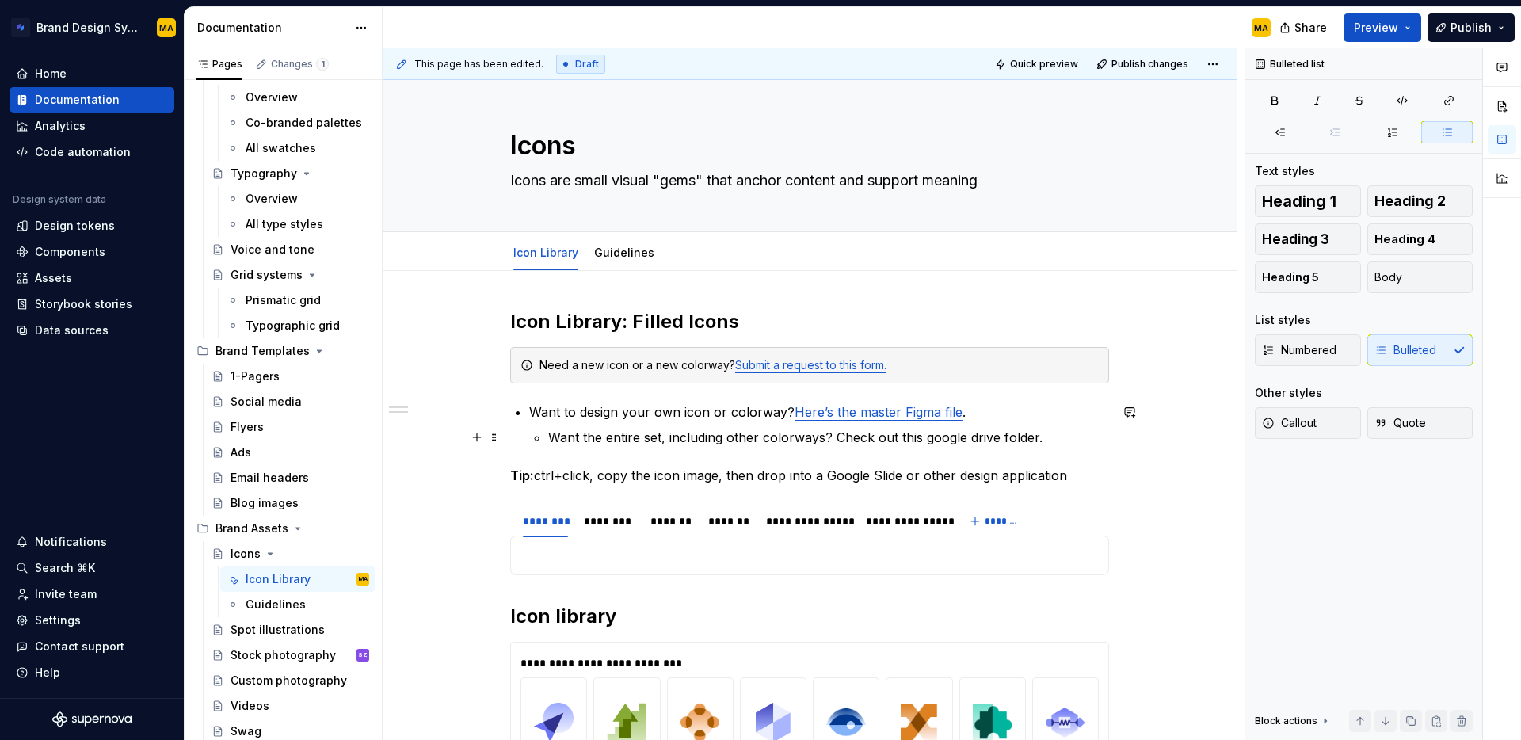
click at [549, 433] on li "Want to design your own icon or colorway? Here’s the master Figma file . Want t…" at bounding box center [819, 424] width 580 height 44
click at [526, 471] on strong "Tip:" at bounding box center [522, 475] width 24 height 16
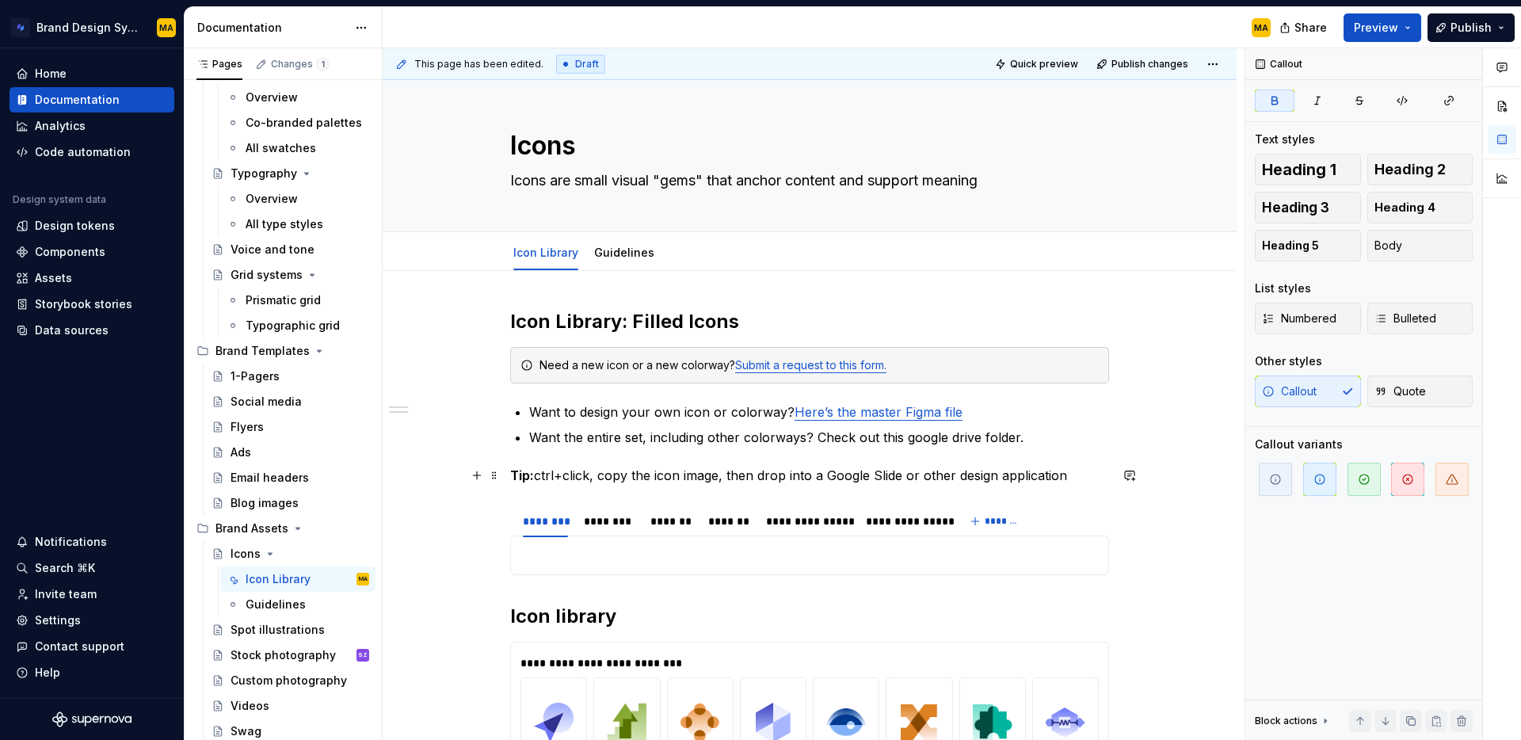
click at [625, 478] on p "Tip: ctrl+click, copy the icon image, then drop into a Google Slide or other de…" at bounding box center [809, 475] width 599 height 19
click at [1424, 394] on span "Quote" at bounding box center [1399, 391] width 51 height 16
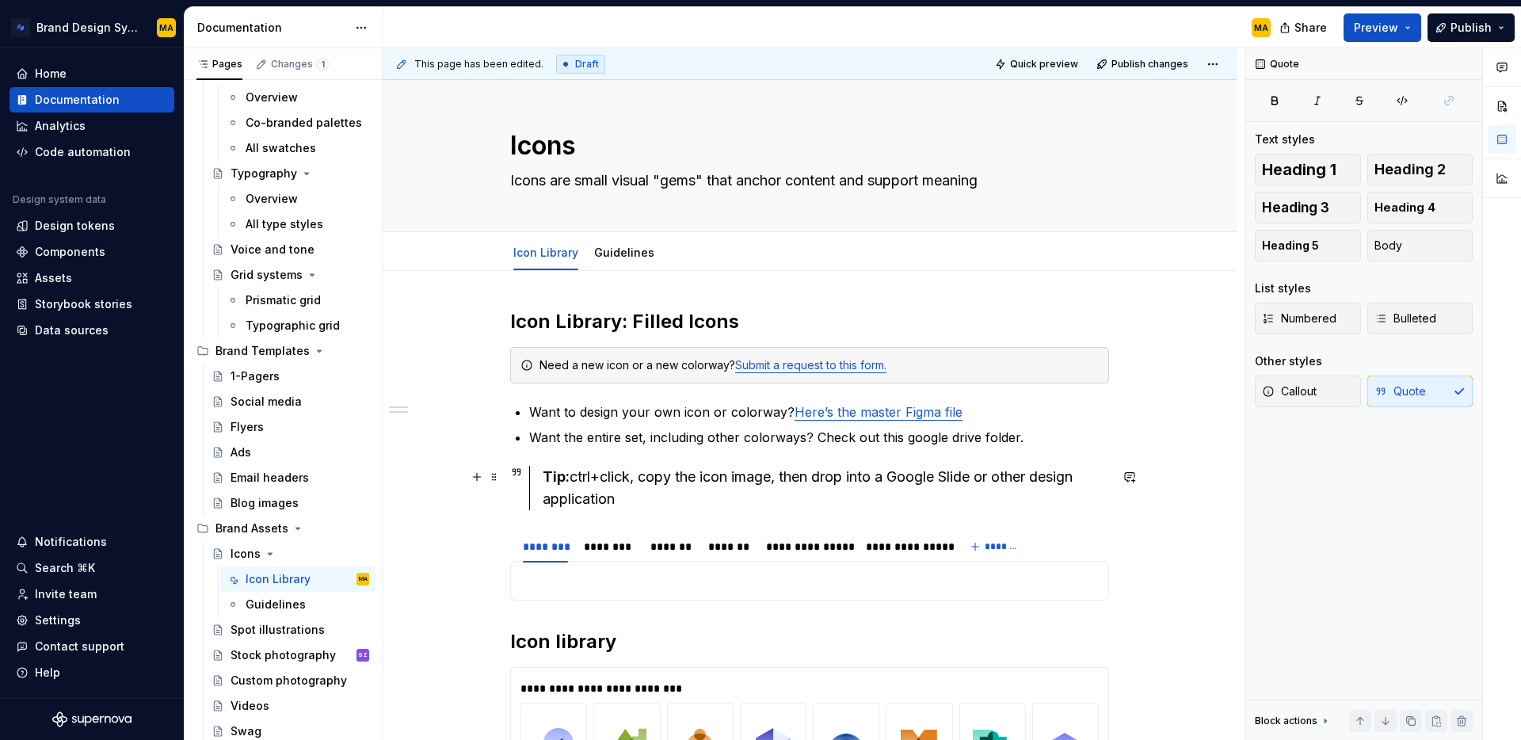
click at [604, 478] on div "Tip: ctrl+click, copy the icon image, then drop into a Google Slide or other de…" at bounding box center [826, 488] width 566 height 44
click at [1316, 391] on span "Callout" at bounding box center [1289, 391] width 55 height 16
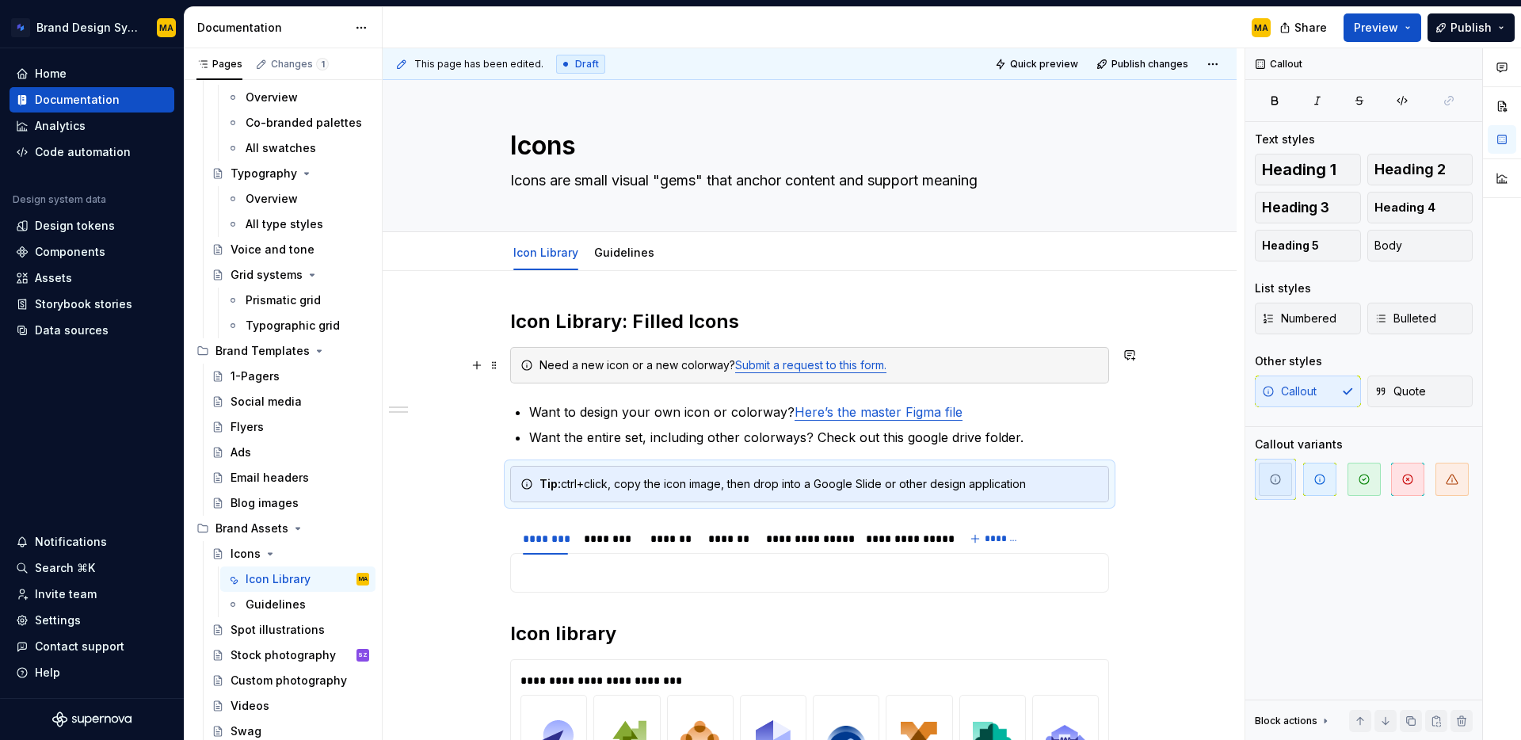
click at [577, 375] on div "Need a new icon or a new colorway? Submit a request to this form." at bounding box center [809, 365] width 599 height 36
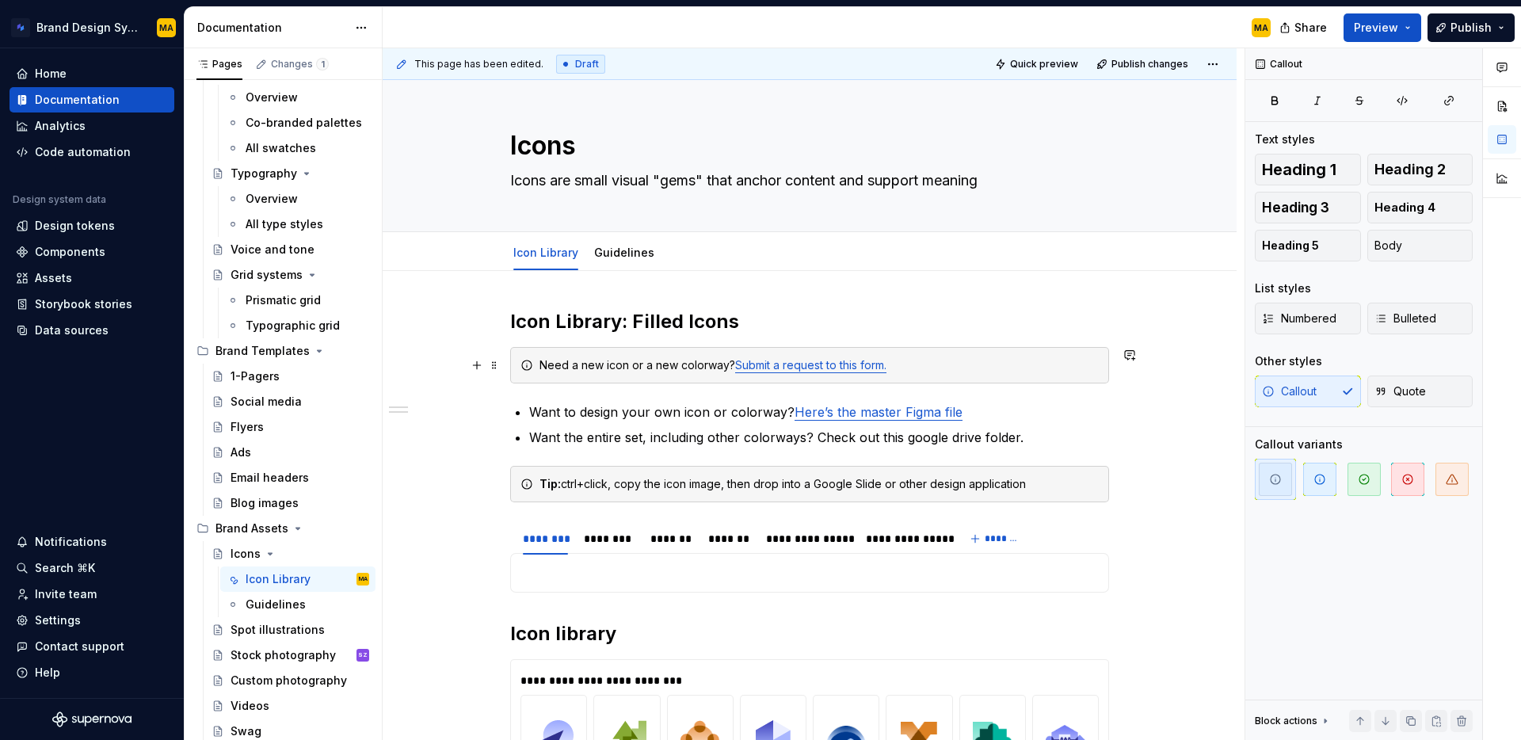
click at [607, 356] on div "Need a new icon or a new colorway? Submit a request to this form." at bounding box center [809, 365] width 599 height 36
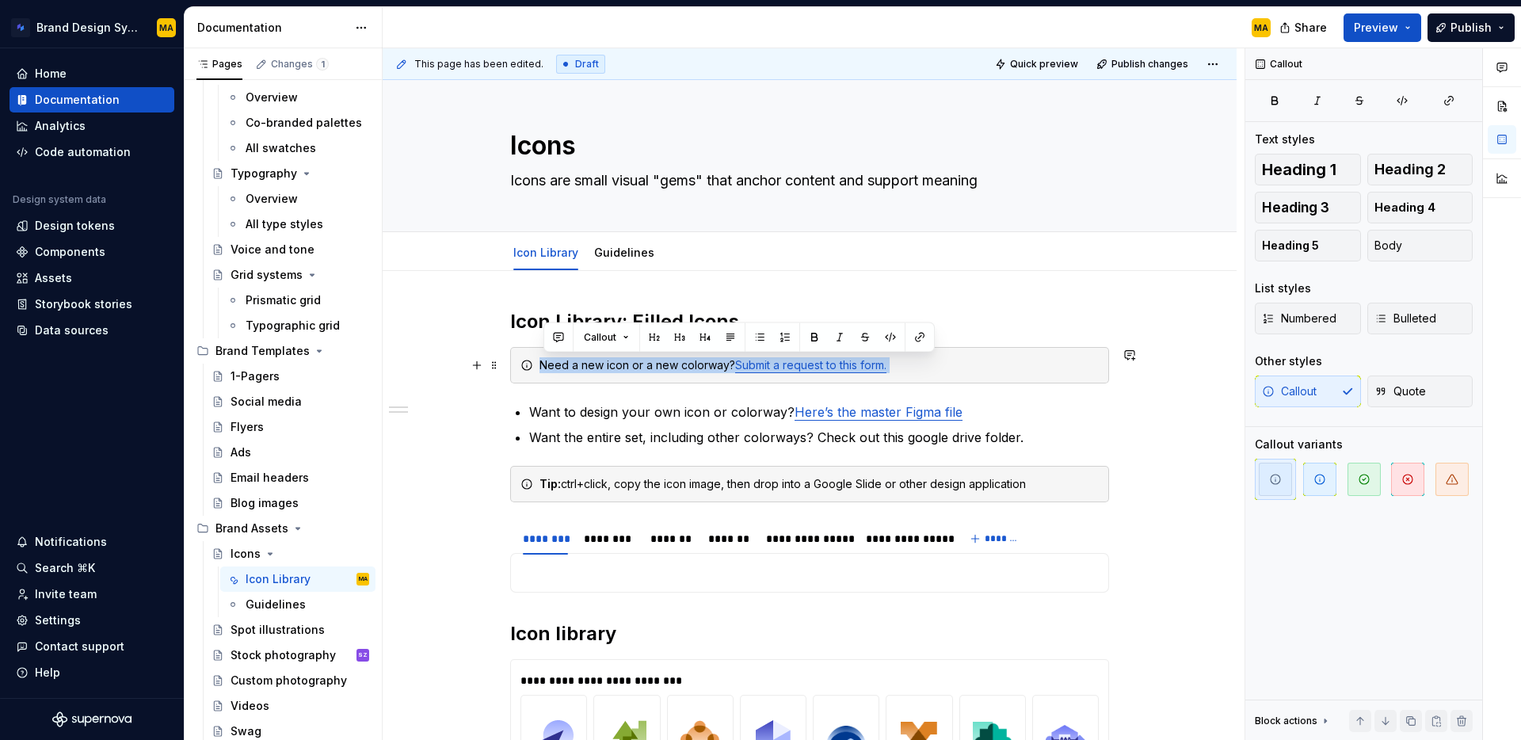
click at [607, 356] on div "Need a new icon or a new colorway? Submit a request to this form." at bounding box center [809, 365] width 599 height 36
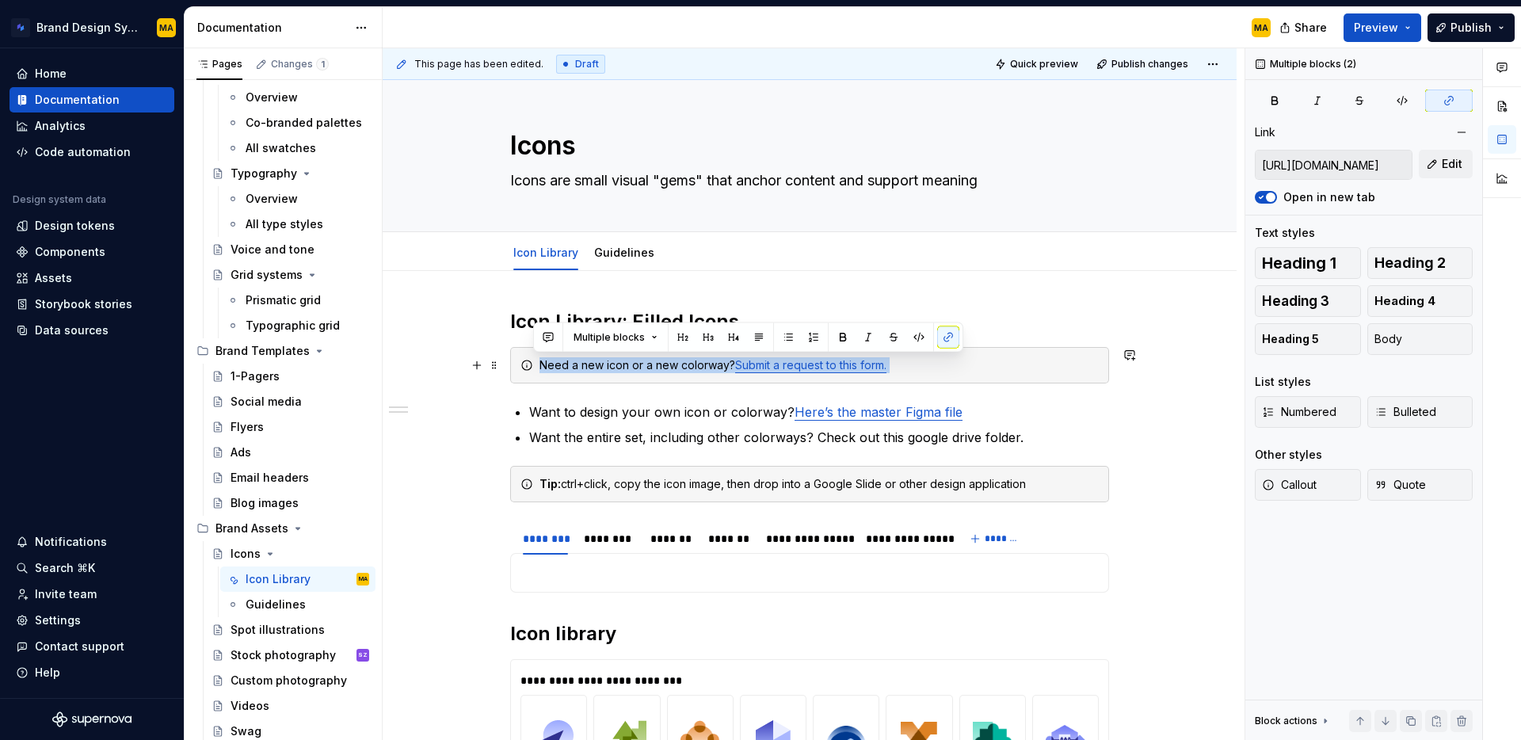
click at [549, 369] on div "Need a new icon or a new colorway? Submit a request to this form." at bounding box center [818, 365] width 559 height 16
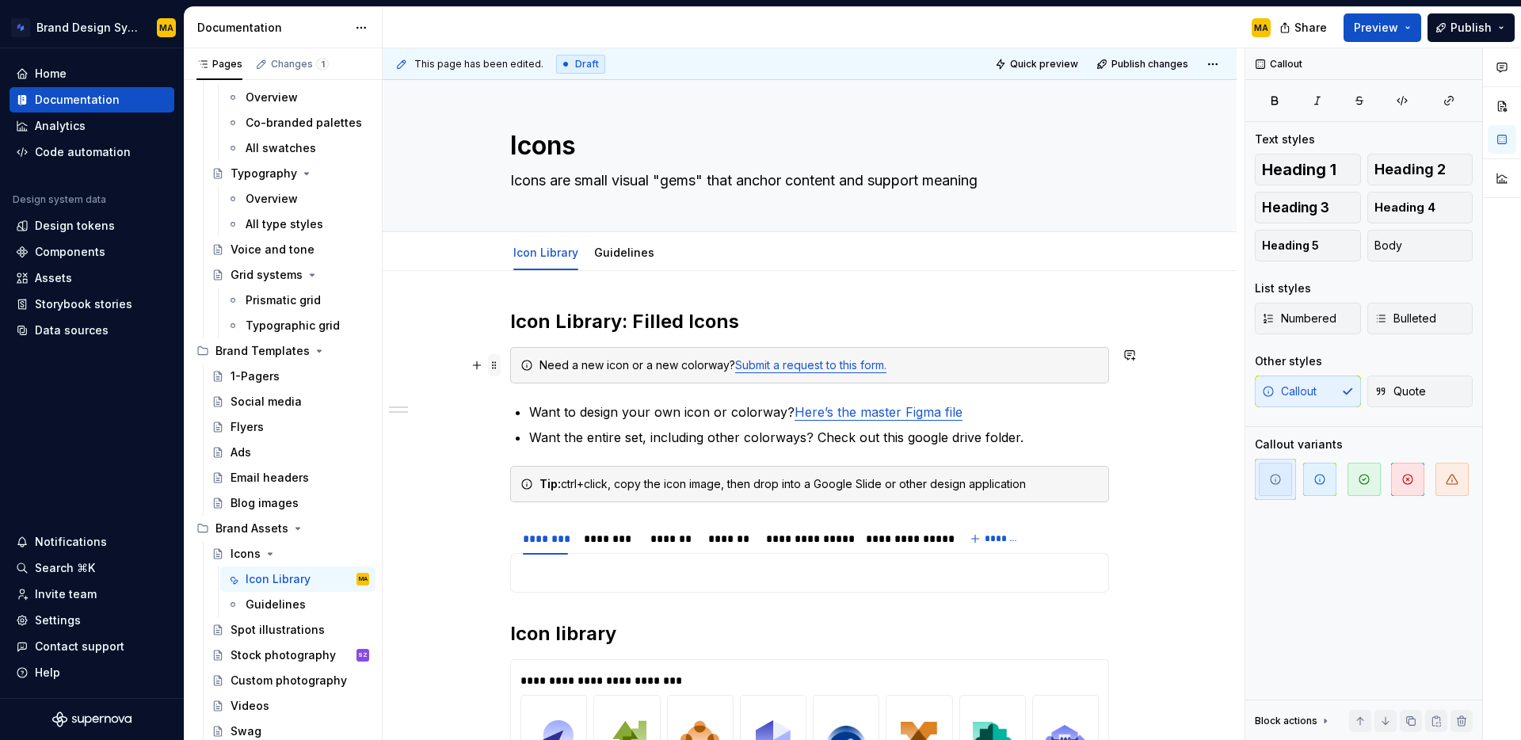
click at [496, 365] on span at bounding box center [494, 365] width 13 height 22
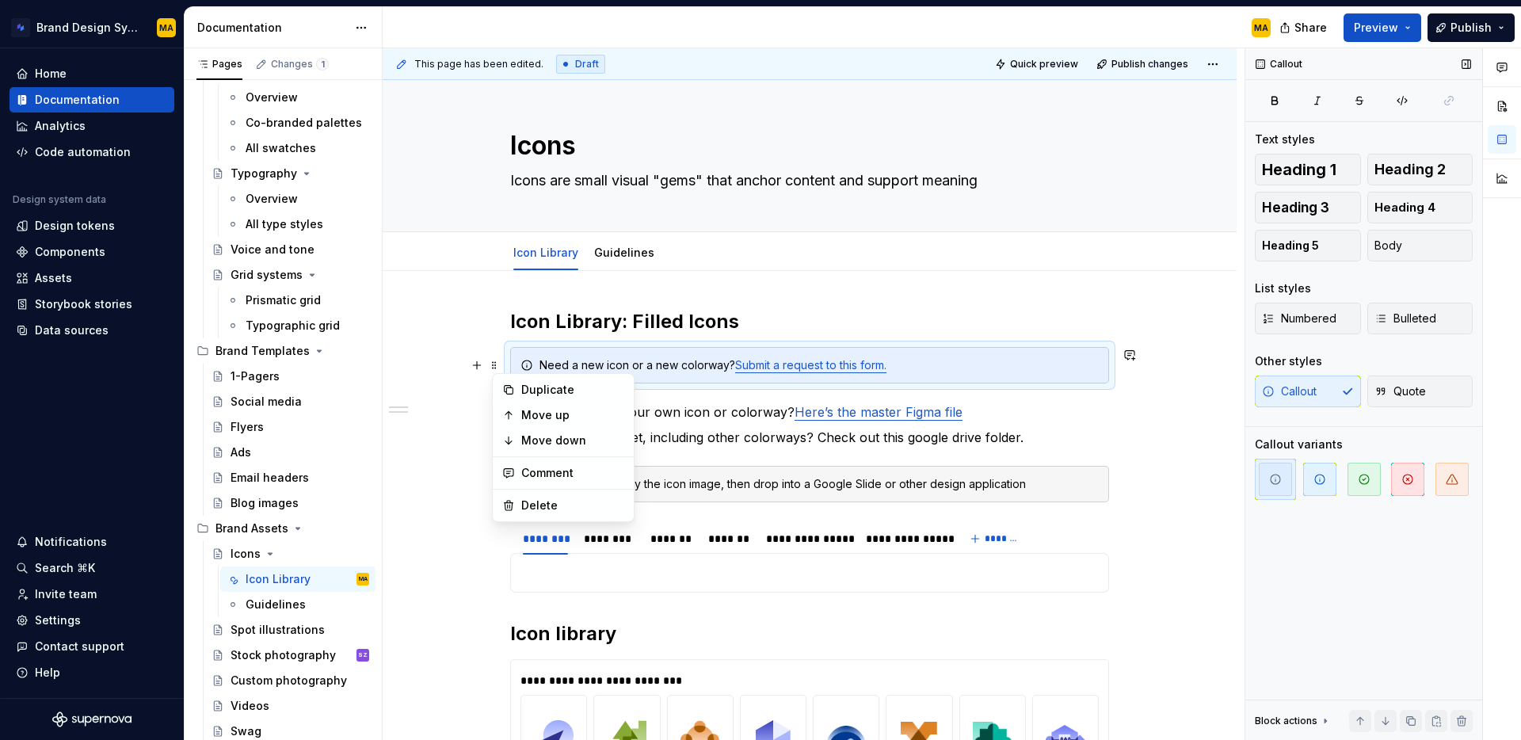
click at [1325, 393] on div "Callout Quote" at bounding box center [1364, 391] width 218 height 32
click at [1351, 390] on div "Callout Quote" at bounding box center [1364, 391] width 218 height 32
drag, startPoint x: 1333, startPoint y: 388, endPoint x: 1322, endPoint y: 392, distance: 11.8
click at [1333, 388] on div "Callout Quote" at bounding box center [1364, 391] width 218 height 32
click at [629, 406] on p "Want to design your own icon or colorway? Here’s the master Figma file" at bounding box center [819, 411] width 580 height 19
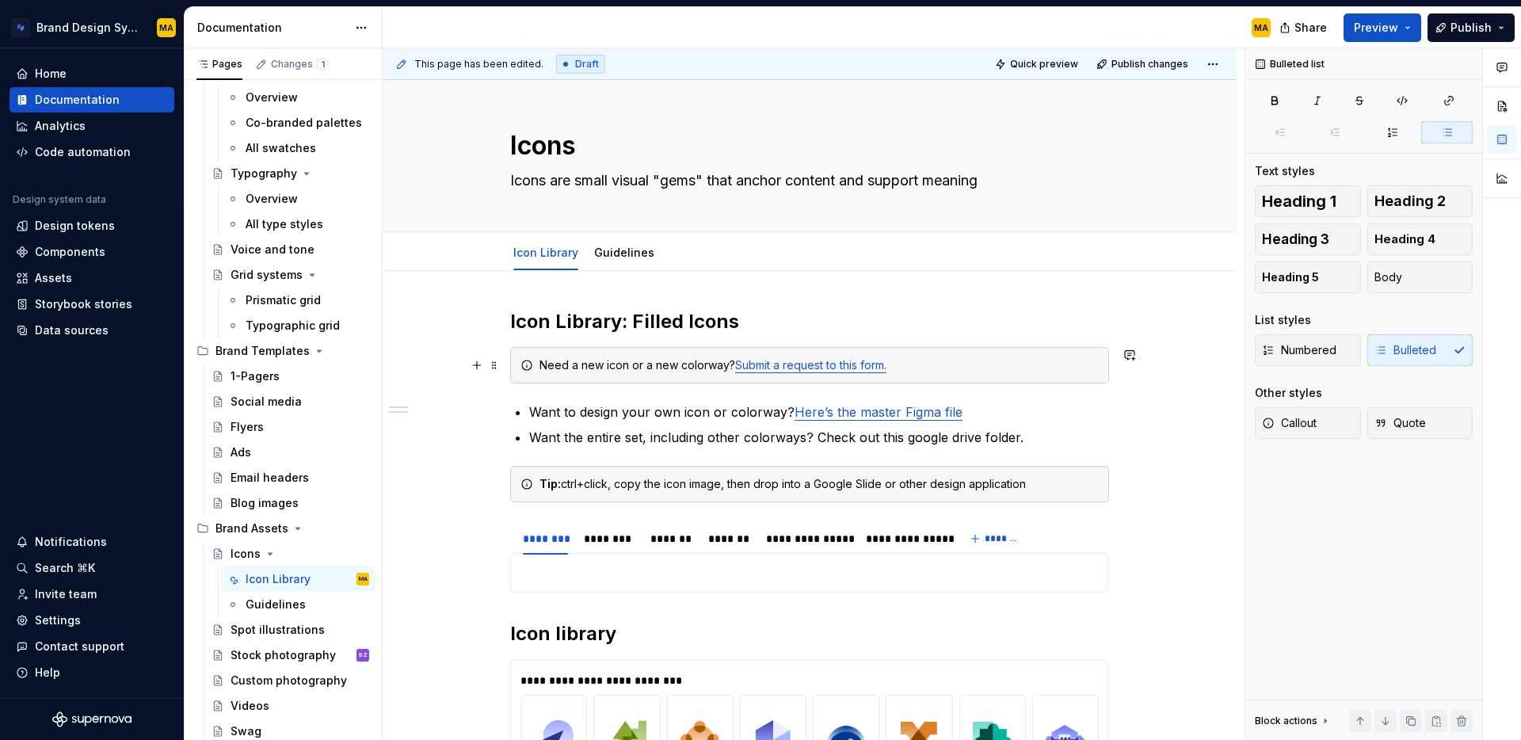
click at [520, 356] on div "Need a new icon or a new colorway? Submit a request to this form." at bounding box center [809, 365] width 599 height 36
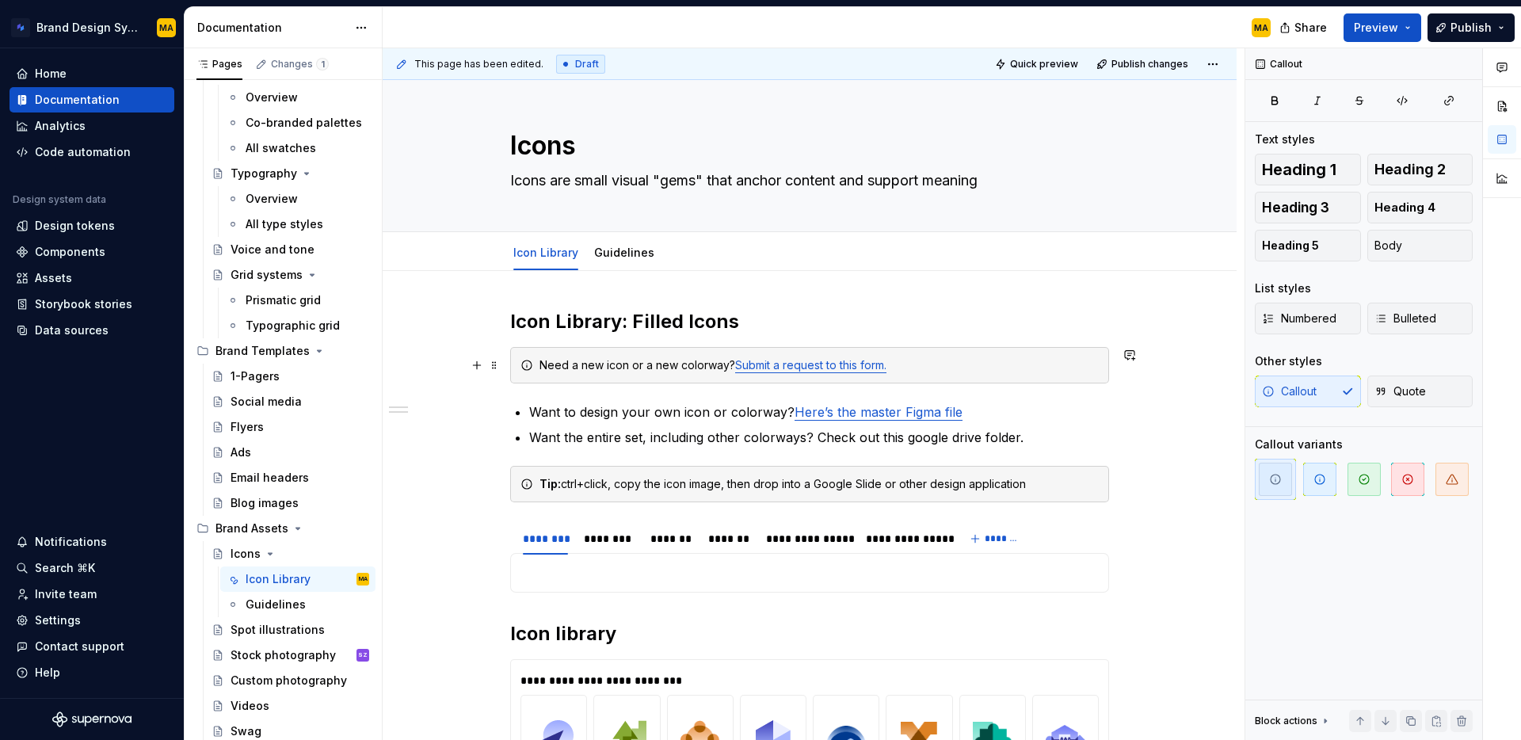
click at [538, 367] on div "Need a new icon or a new colorway? Submit a request to this form." at bounding box center [809, 365] width 599 height 36
click at [628, 366] on div "Need a new icon or a new colorway? Submit a request to this form." at bounding box center [818, 365] width 559 height 16
click at [500, 366] on span at bounding box center [494, 365] width 13 height 22
click at [539, 357] on div "Need a new icon or a new colorway? Submit a request to this form." at bounding box center [809, 365] width 599 height 36
click at [536, 345] on div "**********" at bounding box center [809, 717] width 599 height 816
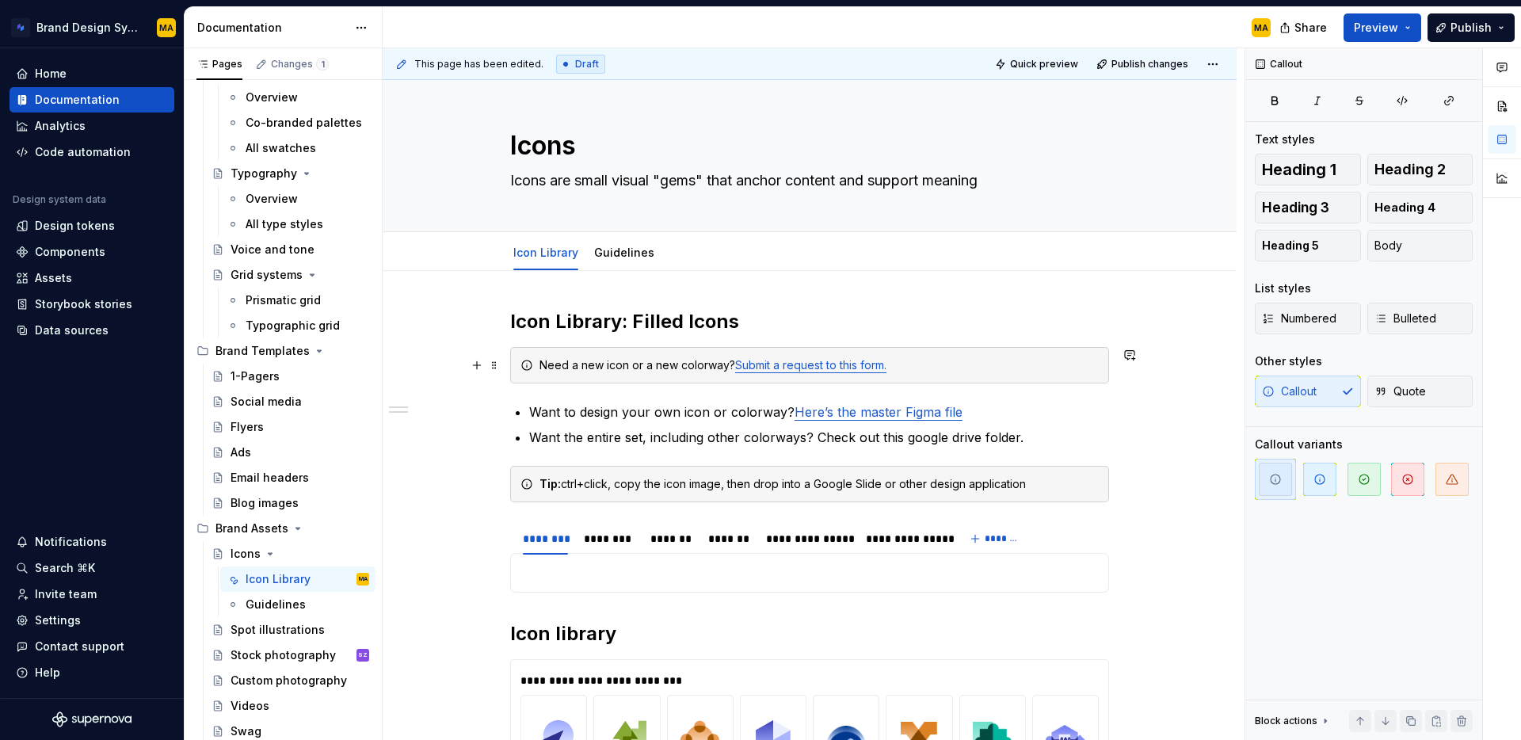
click at [562, 364] on div "Need a new icon or a new colorway? Submit a request to this form." at bounding box center [818, 365] width 559 height 16
click at [1037, 360] on div "Need a new icon or a new colorway? Submit a request to this form." at bounding box center [818, 365] width 559 height 16
click at [497, 362] on span at bounding box center [494, 365] width 13 height 22
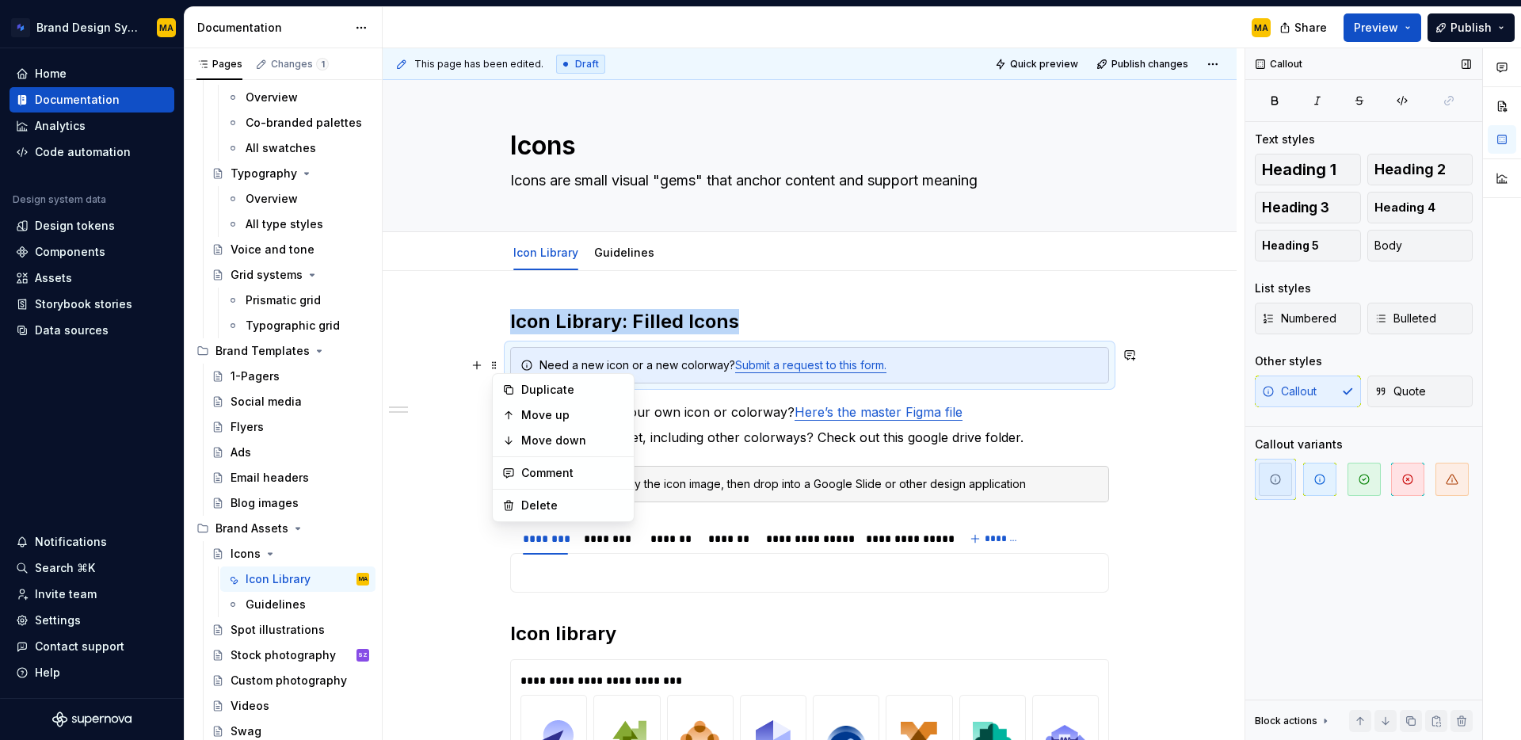
click at [1317, 389] on div "Callout Quote" at bounding box center [1364, 391] width 218 height 32
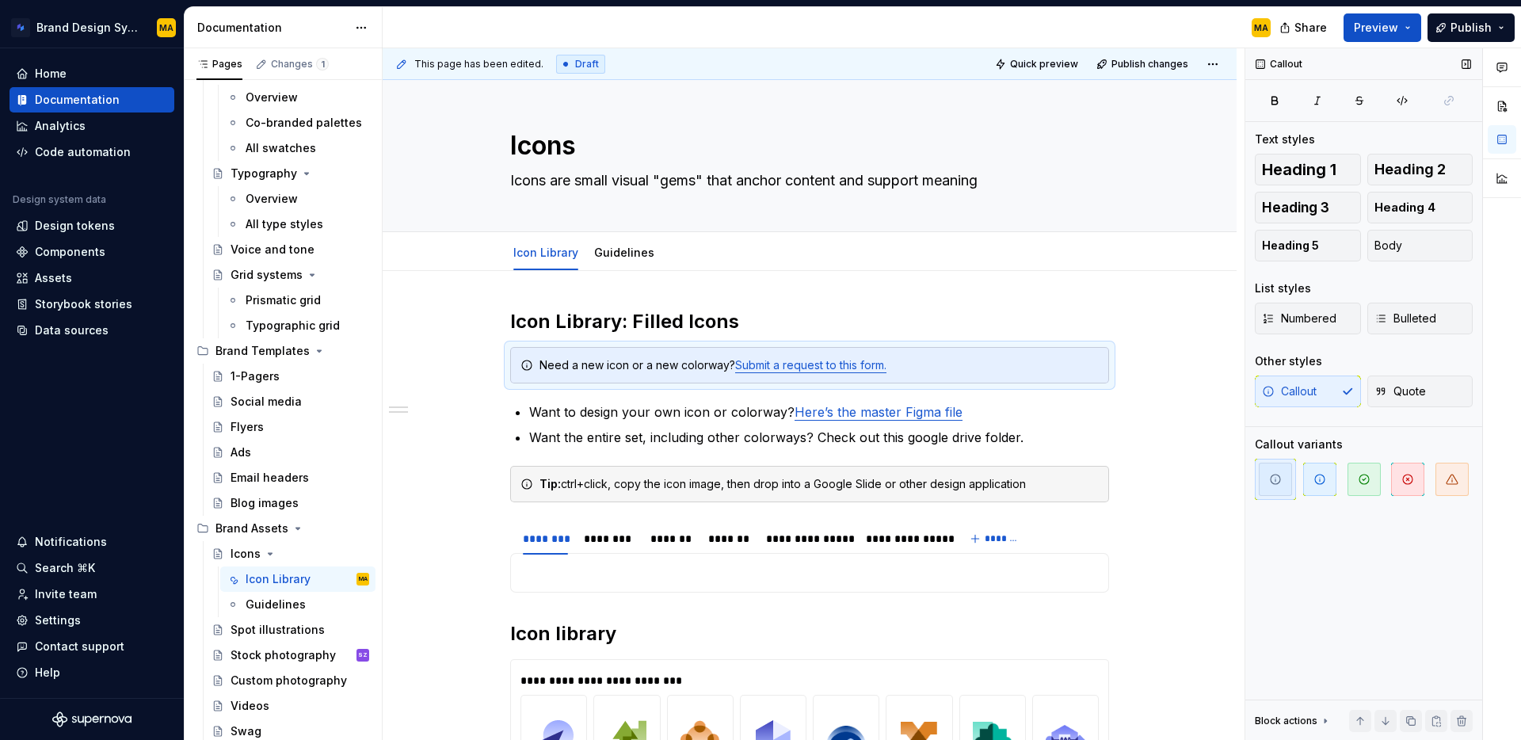
click at [1308, 391] on div "Callout Quote" at bounding box center [1364, 391] width 218 height 32
click at [1353, 392] on div "Callout Quote" at bounding box center [1364, 391] width 218 height 32
click at [1355, 391] on div "Callout Quote" at bounding box center [1364, 391] width 218 height 32
click at [1336, 388] on div "Callout Quote" at bounding box center [1364, 391] width 218 height 32
drag, startPoint x: 1336, startPoint y: 389, endPoint x: 1283, endPoint y: 449, distance: 79.7
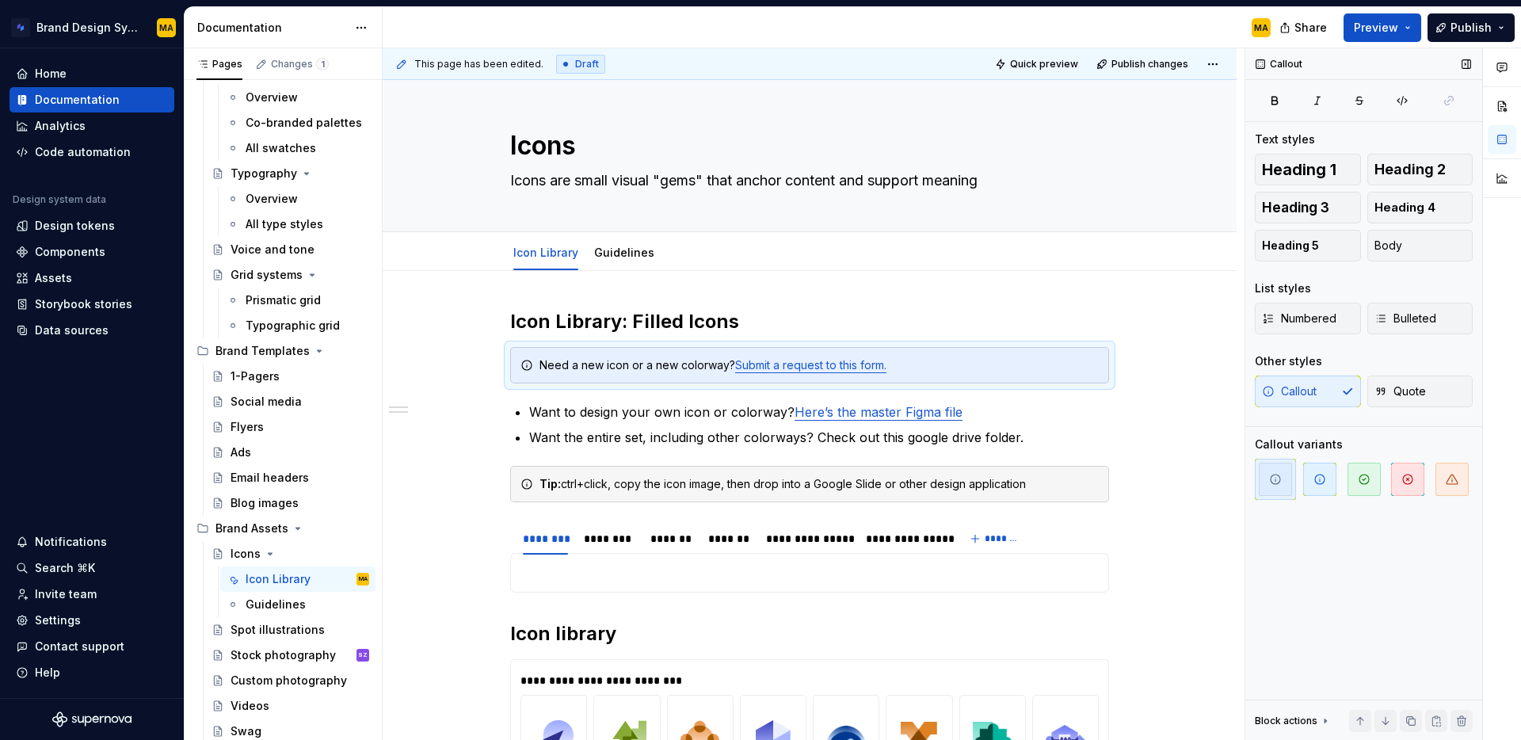
click at [1335, 389] on div "Callout Quote" at bounding box center [1364, 391] width 218 height 32
click at [627, 420] on p "Want to design your own icon or colorway? Here’s the master Figma file" at bounding box center [819, 411] width 580 height 19
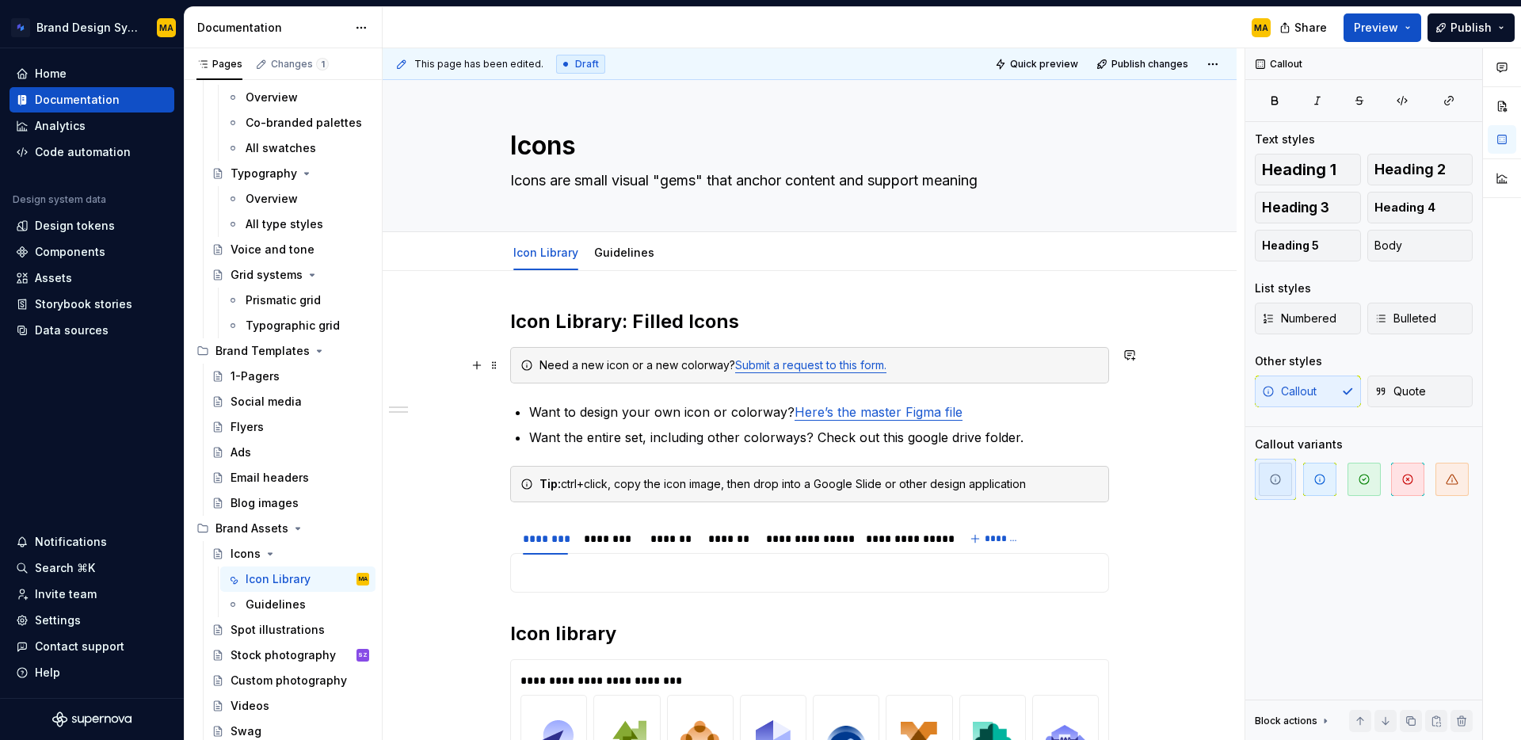
click at [553, 377] on div "Need a new icon or a new colorway? Submit a request to this form." at bounding box center [809, 365] width 599 height 36
click at [1310, 398] on div "Callout Quote" at bounding box center [1364, 391] width 218 height 32
click at [1305, 389] on div "Callout Quote" at bounding box center [1364, 391] width 218 height 32
click at [622, 366] on div "Need a new icon or a new colorway? Submit a request to this form." at bounding box center [818, 365] width 559 height 16
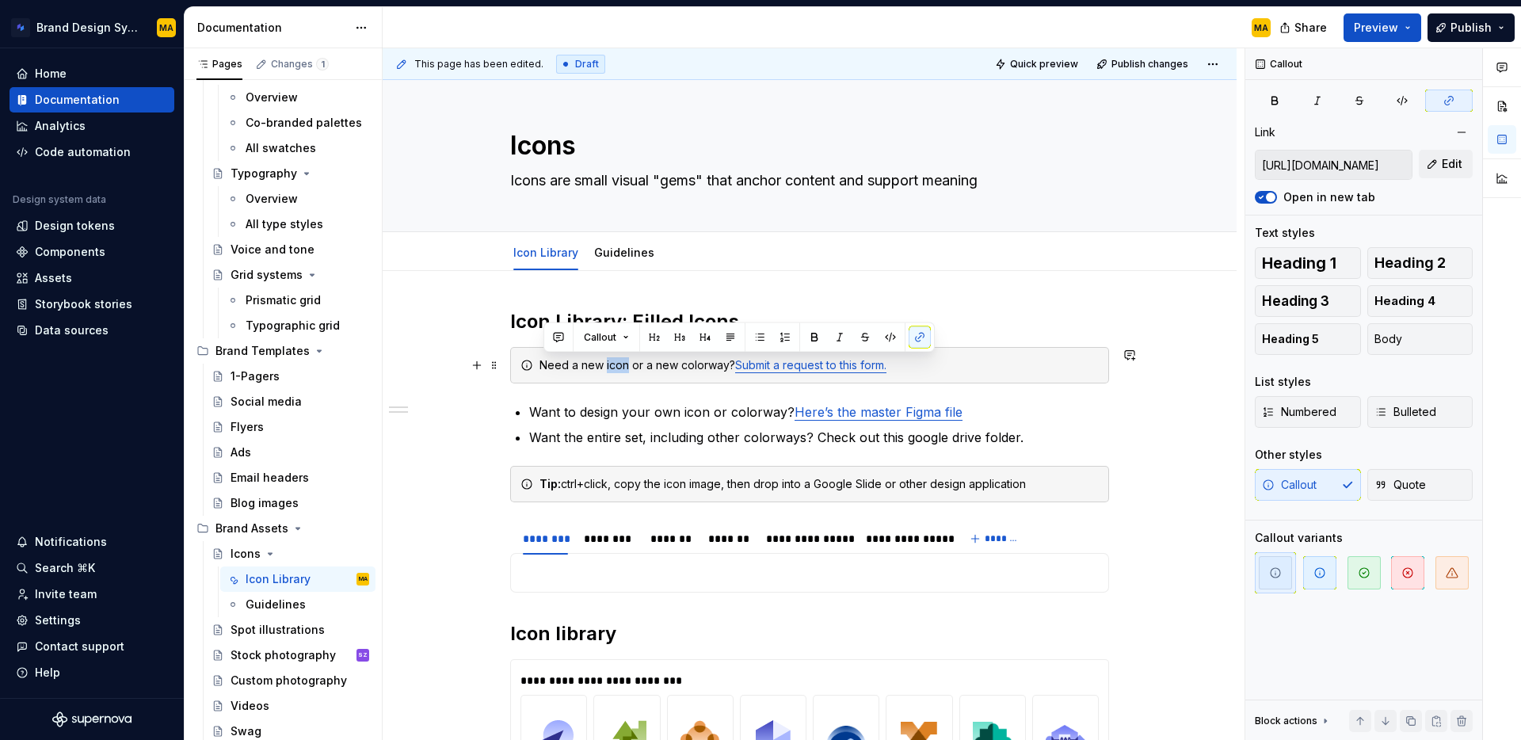
click at [622, 366] on div "Need a new icon or a new colorway? Submit a request to this form." at bounding box center [818, 365] width 559 height 16
click at [1298, 487] on div "Callout Quote" at bounding box center [1364, 485] width 218 height 32
click at [604, 413] on p "Want to design your own icon or colorway? Here’s the master Figma file" at bounding box center [819, 411] width 580 height 19
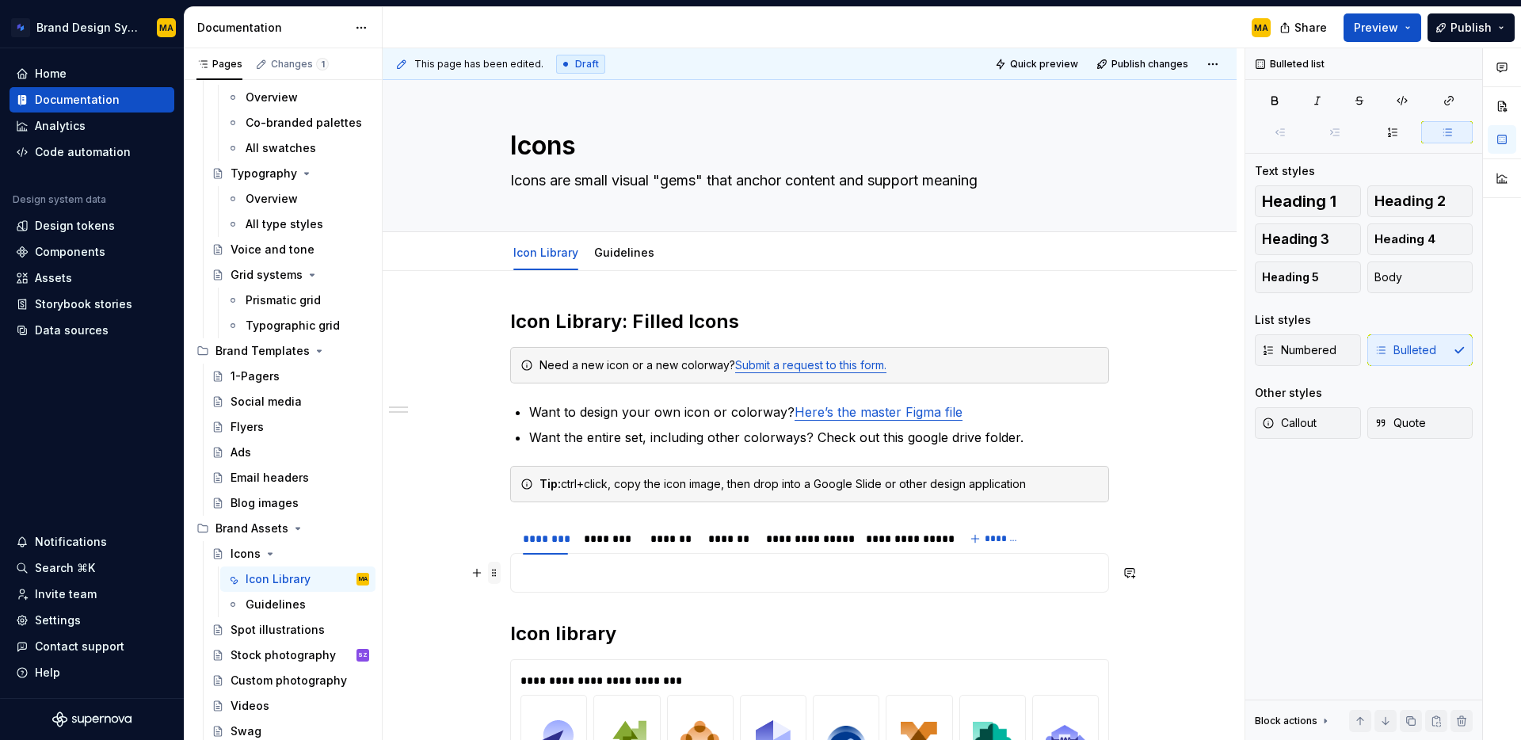
click at [497, 573] on span at bounding box center [494, 573] width 13 height 22
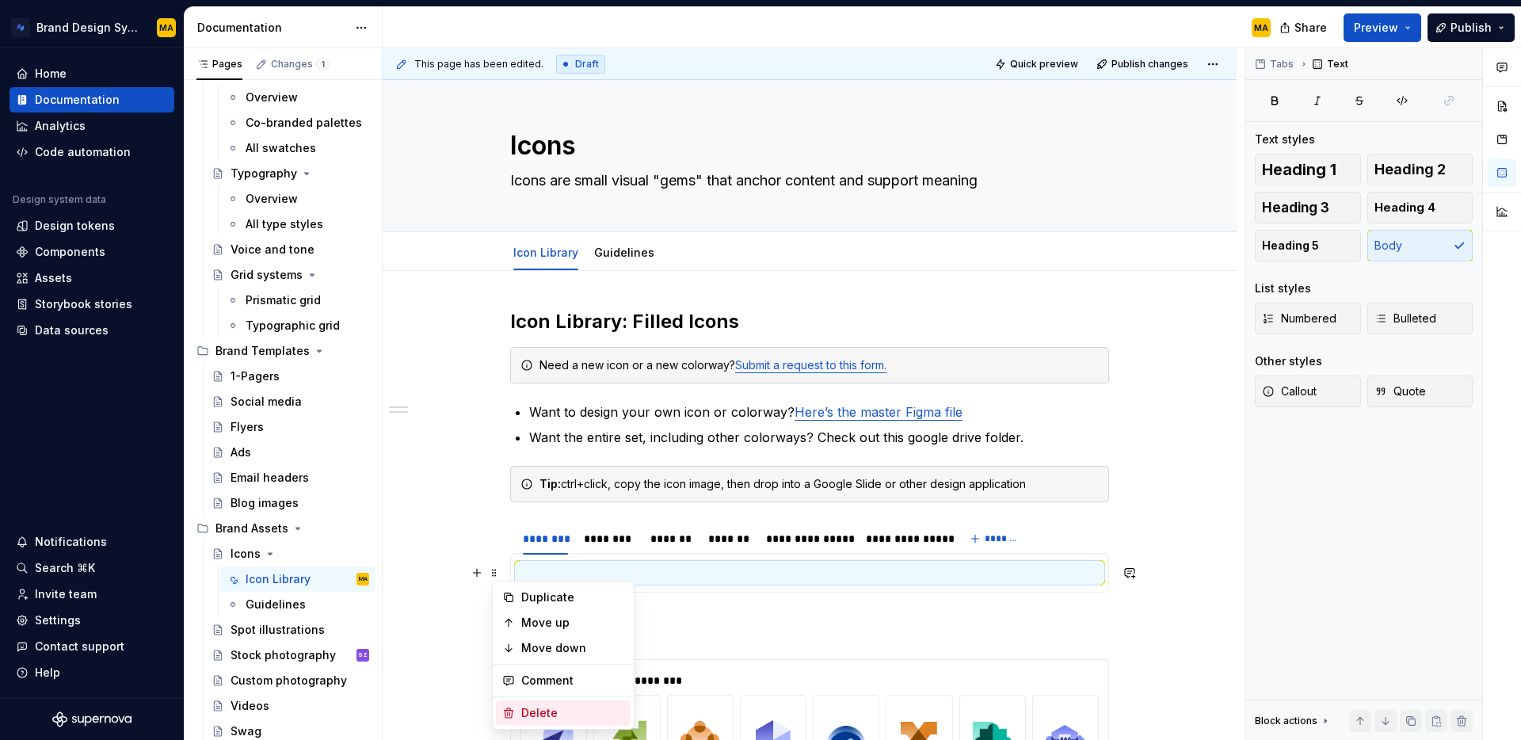
click at [555, 721] on div "Delete" at bounding box center [563, 712] width 135 height 25
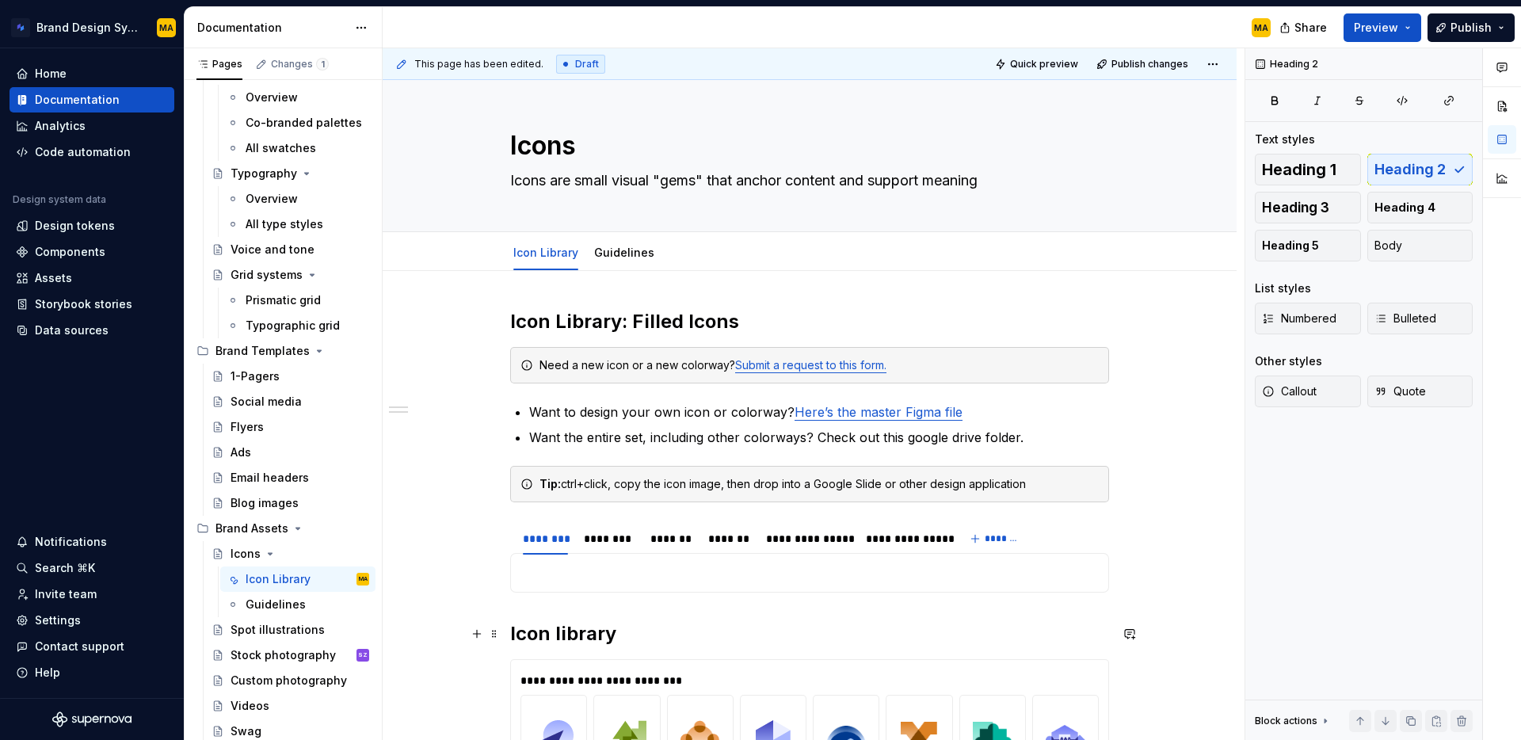
click at [565, 625] on h2 "Icon library" at bounding box center [809, 633] width 599 height 25
click at [668, 315] on h2 "Icon Library: Filled Icons" at bounding box center [809, 321] width 599 height 25
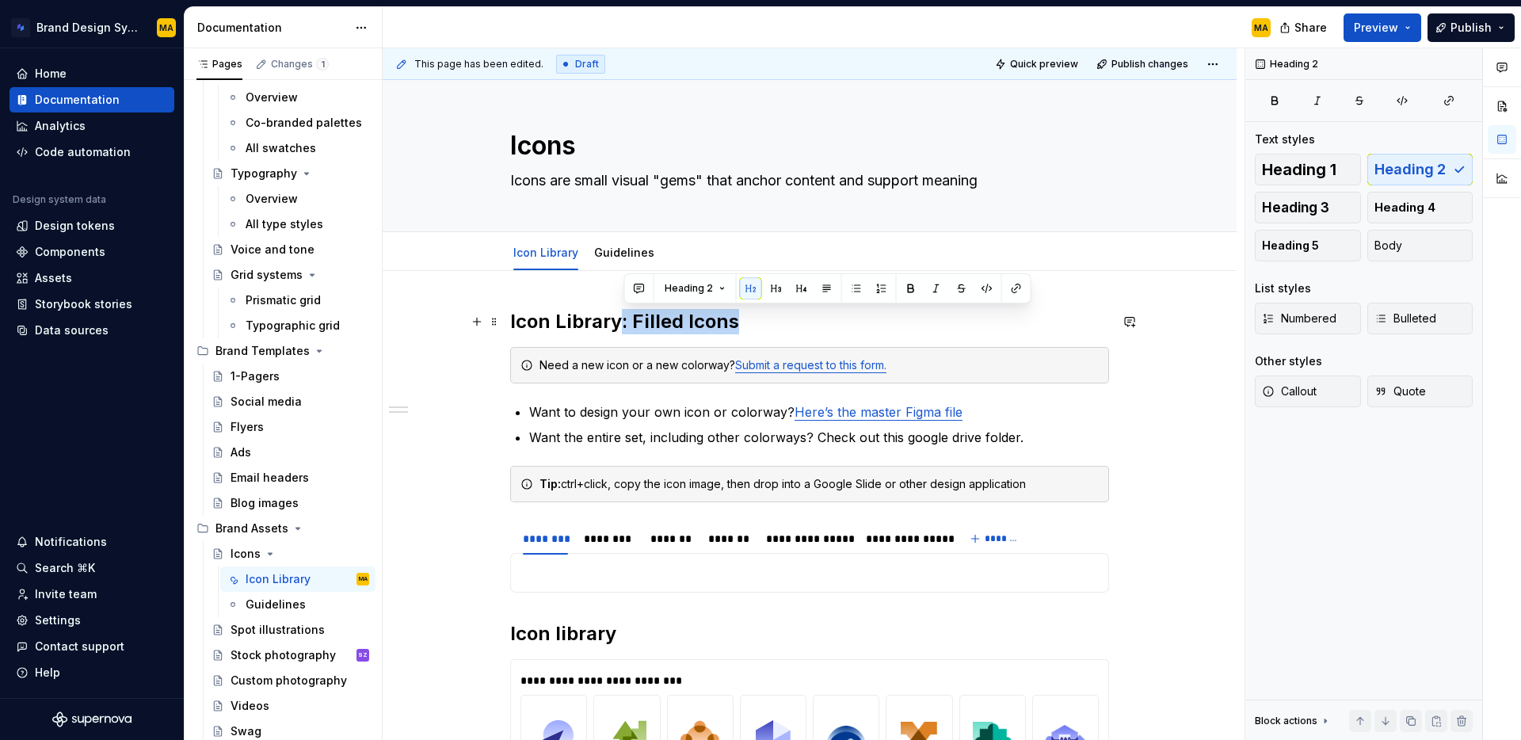
drag, startPoint x: 745, startPoint y: 326, endPoint x: 623, endPoint y: 327, distance: 122.0
click at [623, 327] on h2 "Icon Library: Filled Icons" at bounding box center [809, 321] width 599 height 25
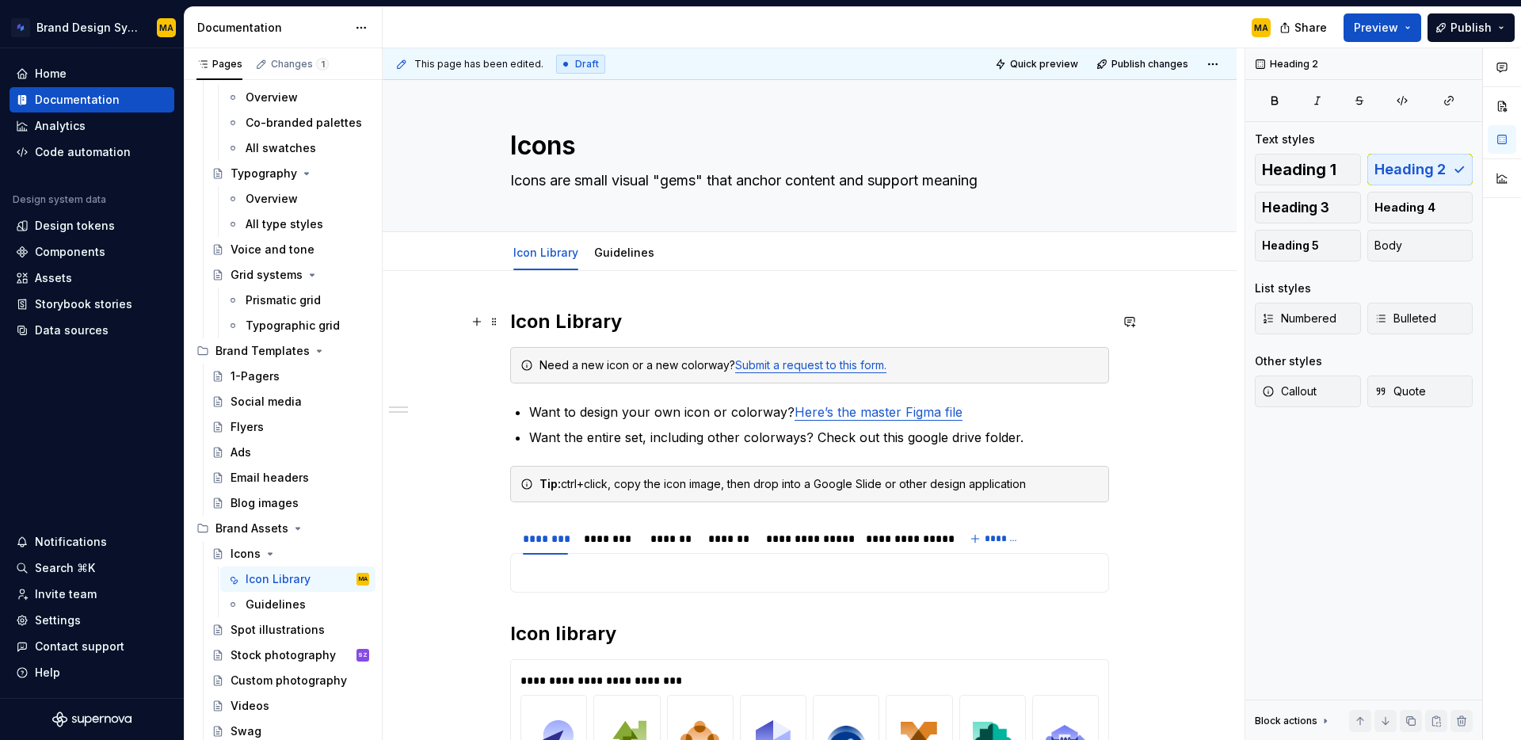
click at [650, 322] on h2 "Icon Library" at bounding box center [809, 321] width 599 height 25
click at [572, 318] on h2 "Icon Library" at bounding box center [809, 321] width 599 height 25
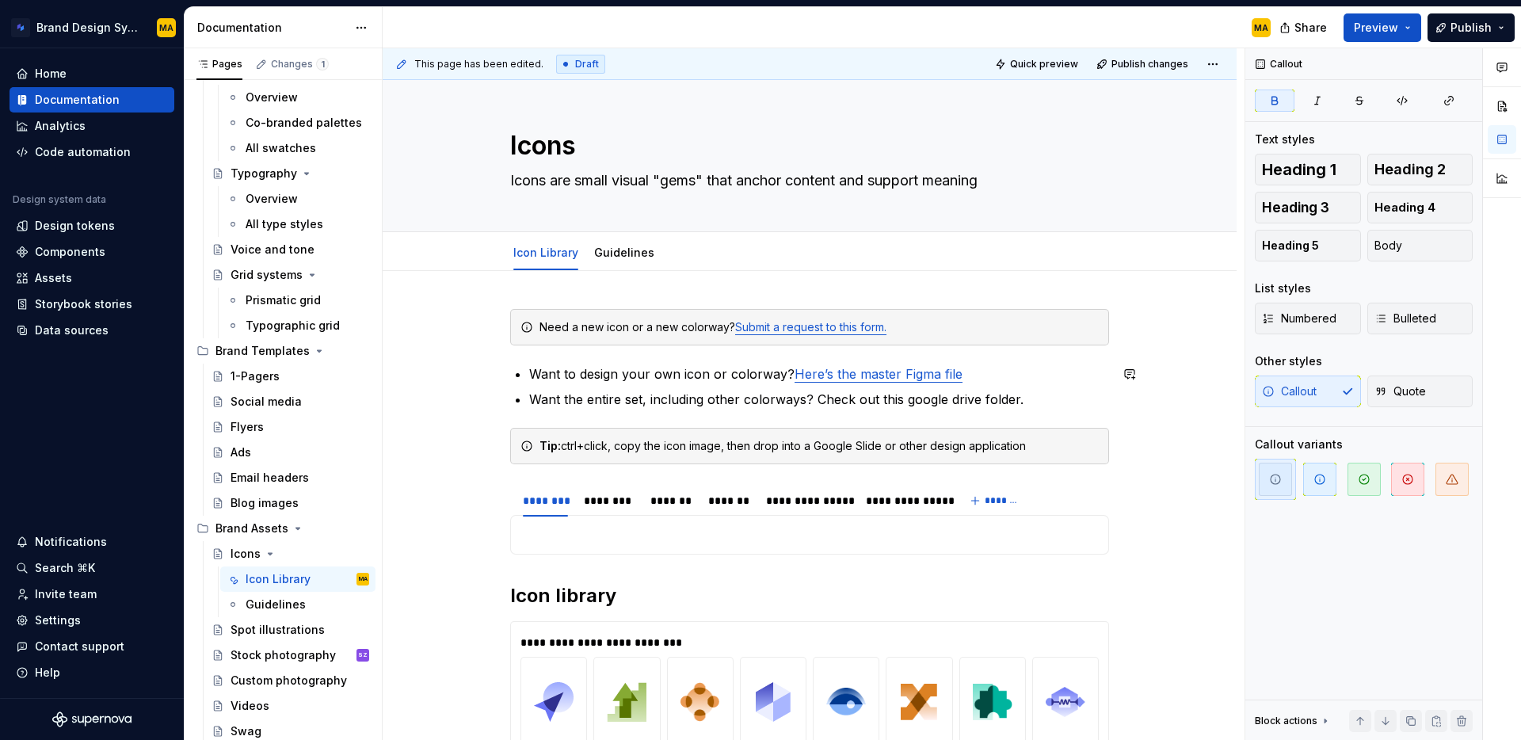
click at [551, 414] on div "**********" at bounding box center [809, 698] width 599 height 778
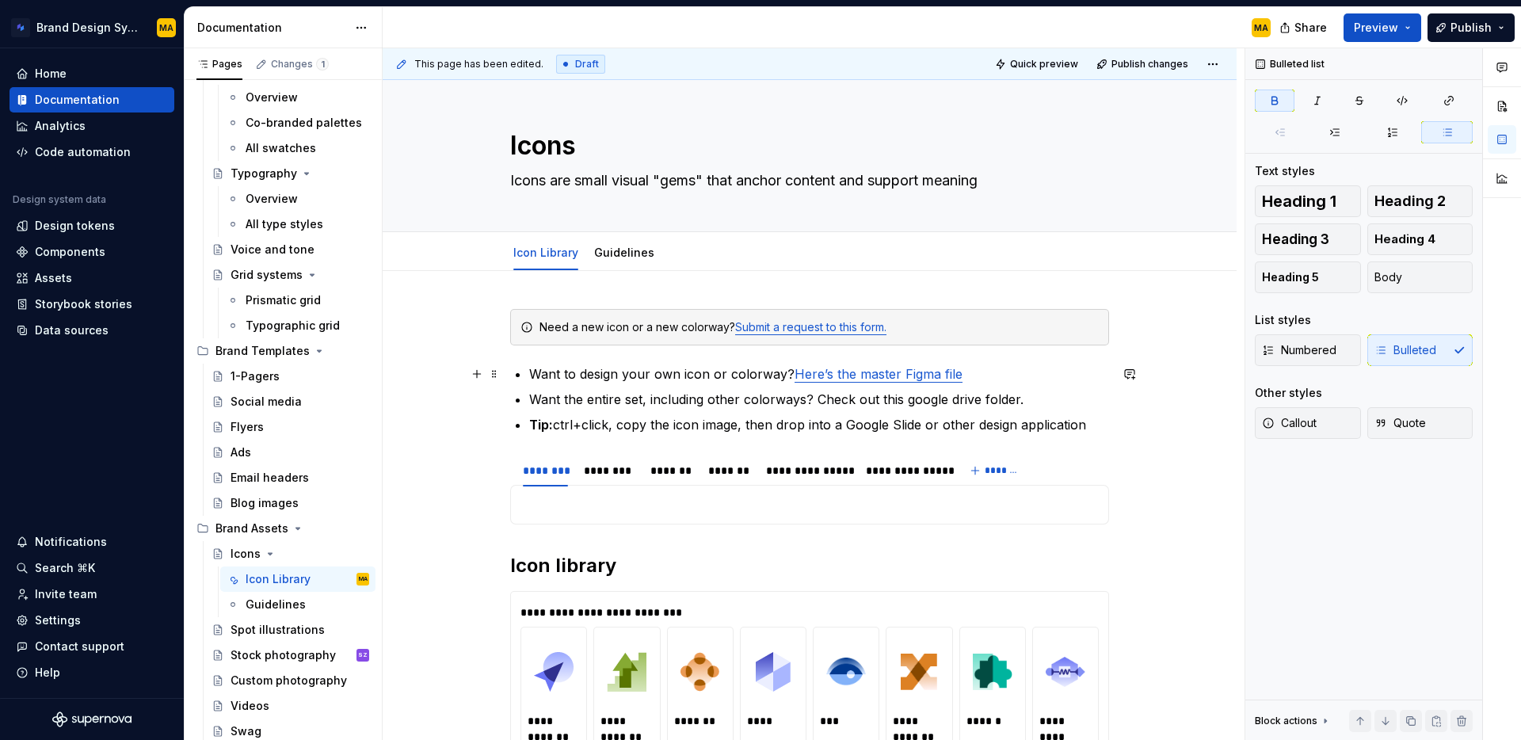
click at [531, 371] on div "**********" at bounding box center [809, 683] width 599 height 748
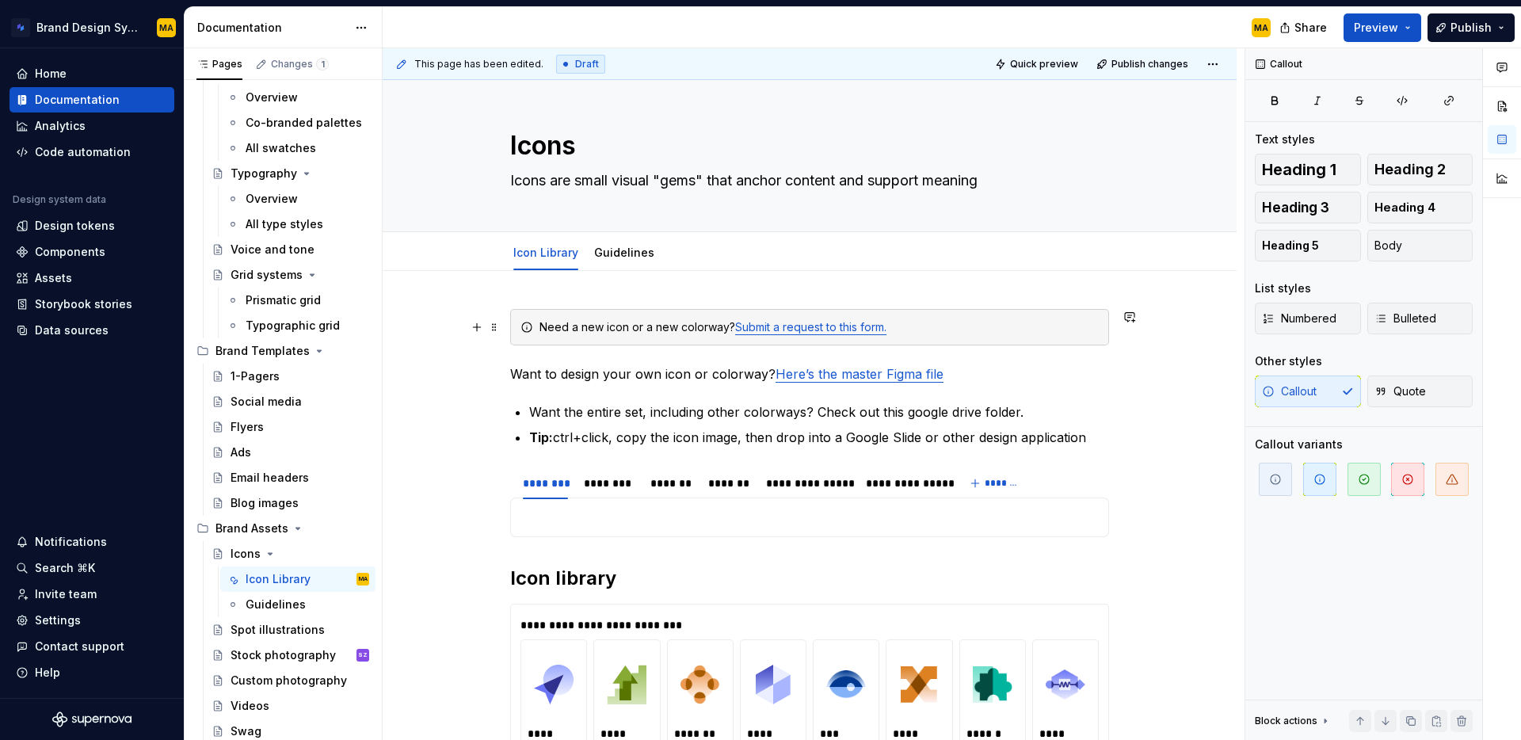
click at [522, 372] on p "Want to design your own icon or colorway? Here’s the master Figma file" at bounding box center [809, 373] width 599 height 19
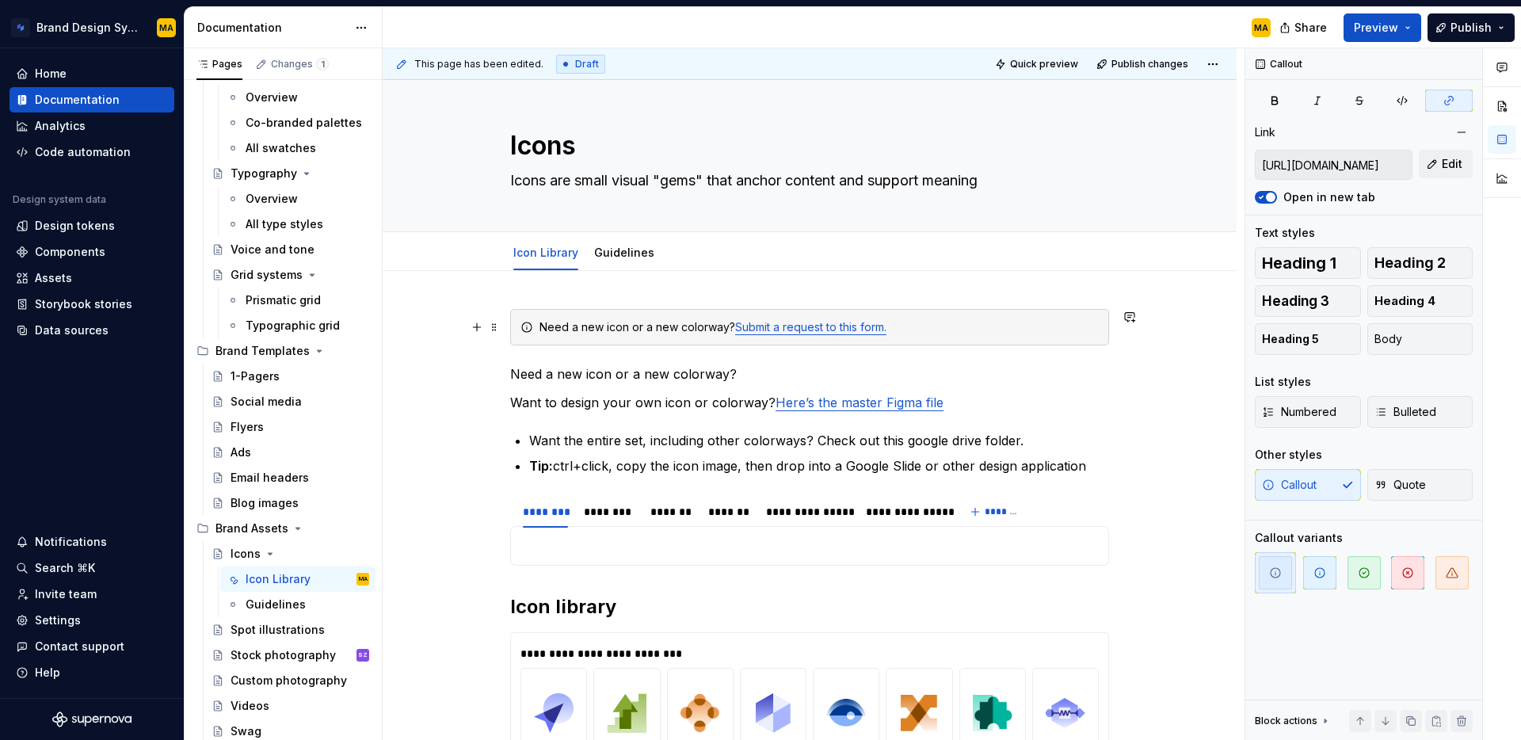
click at [796, 325] on link "Submit a request to this form." at bounding box center [810, 326] width 151 height 13
drag, startPoint x: 791, startPoint y: 317, endPoint x: 739, endPoint y: 324, distance: 52.8
click at [739, 324] on div "Need a new icon or a new colorway? Submit a request to this form." at bounding box center [818, 327] width 559 height 16
copy link "Submit a request to this form."
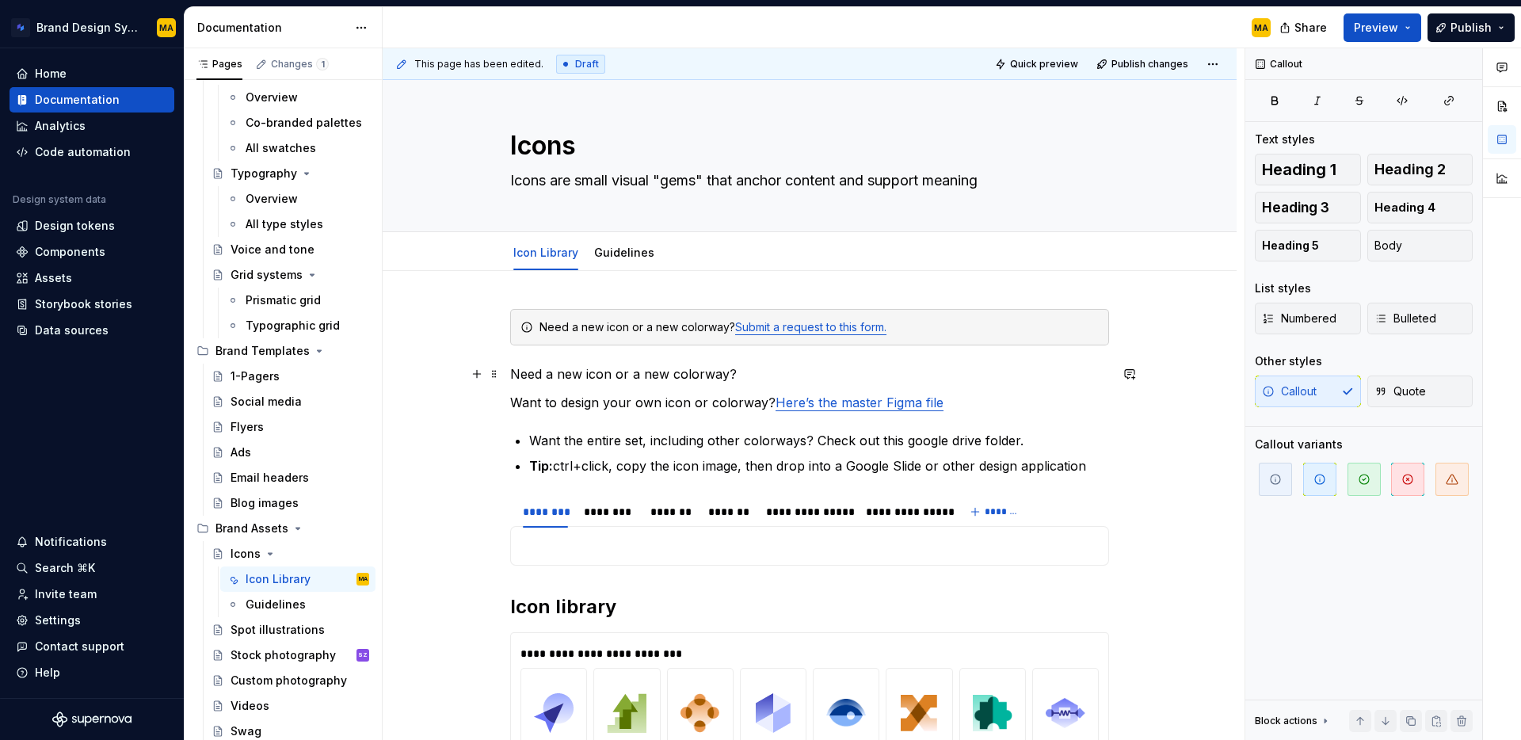
click at [760, 377] on p "Need a new icon or a new colorway?" at bounding box center [809, 373] width 599 height 19
click at [580, 322] on div "Need a new icon or a new colorway? Submit a request to this form." at bounding box center [818, 327] width 559 height 16
click at [513, 366] on p "Need a new icon or a new colorway? Submit a request to this form." at bounding box center [809, 373] width 599 height 19
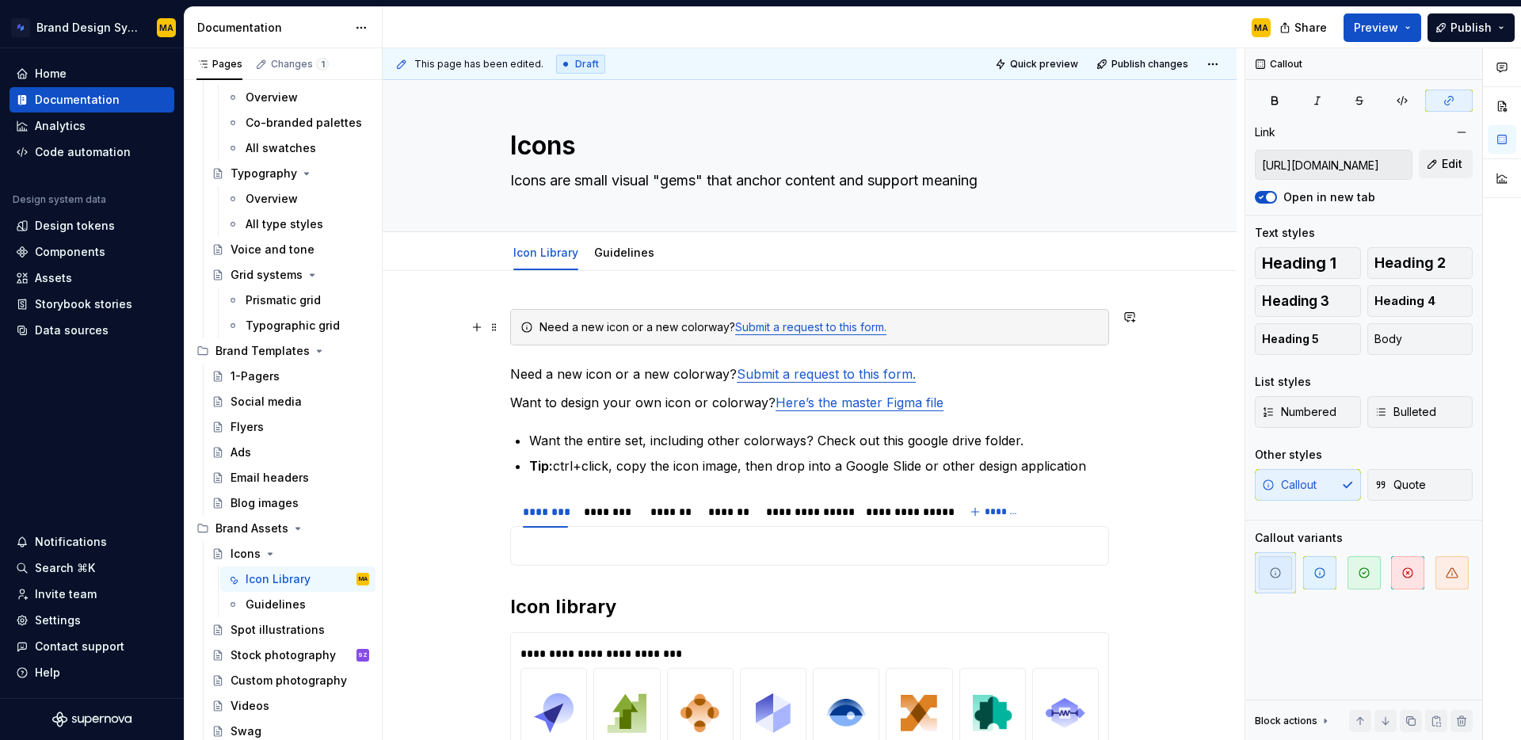
click at [561, 330] on div "Need a new icon or a new colorway? Submit a request to this form." at bounding box center [818, 327] width 559 height 16
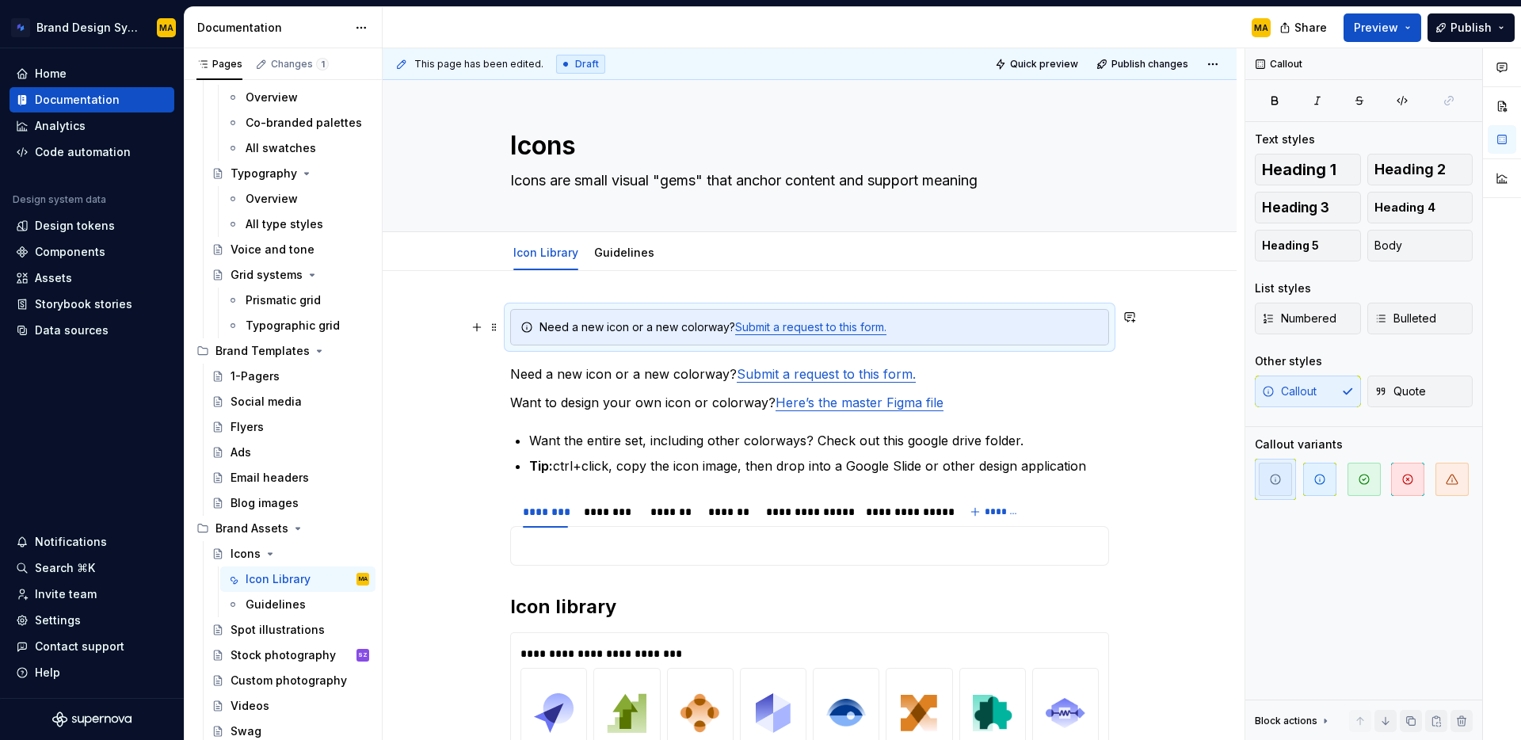
click at [494, 326] on span at bounding box center [494, 327] width 13 height 22
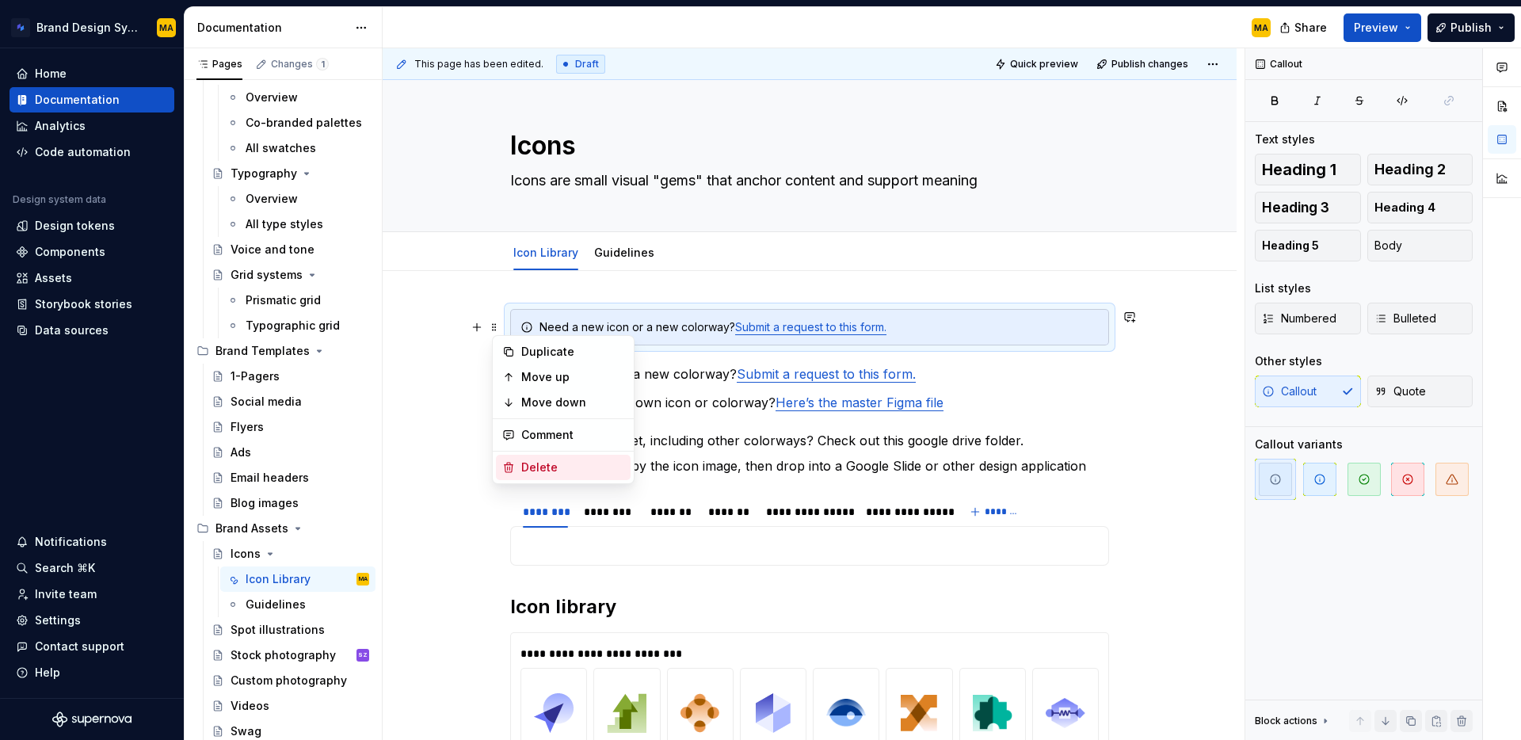
click at [568, 471] on div "Delete" at bounding box center [572, 467] width 103 height 16
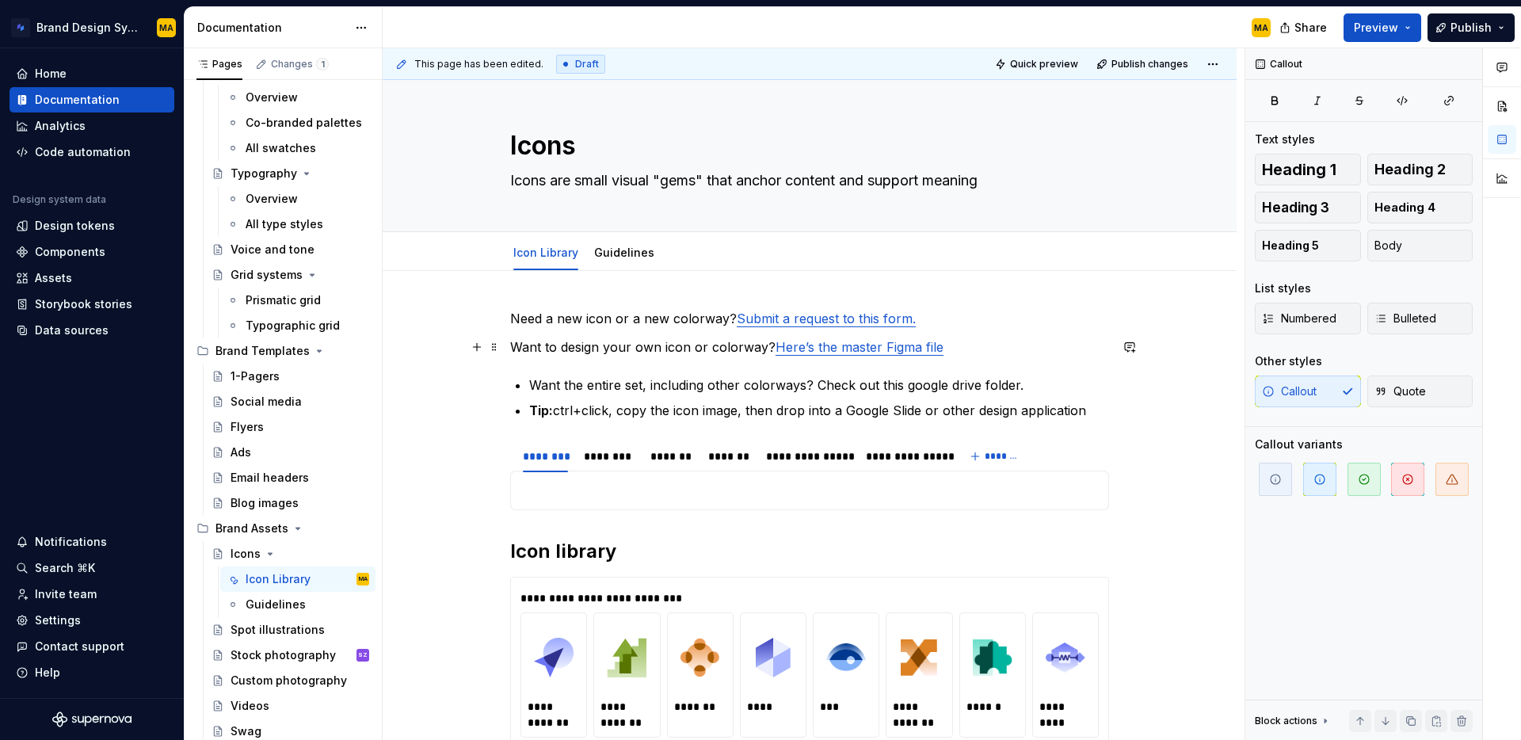
click at [552, 349] on p "Want to design your own icon or colorway? Here’s the master Figma file" at bounding box center [809, 346] width 599 height 19
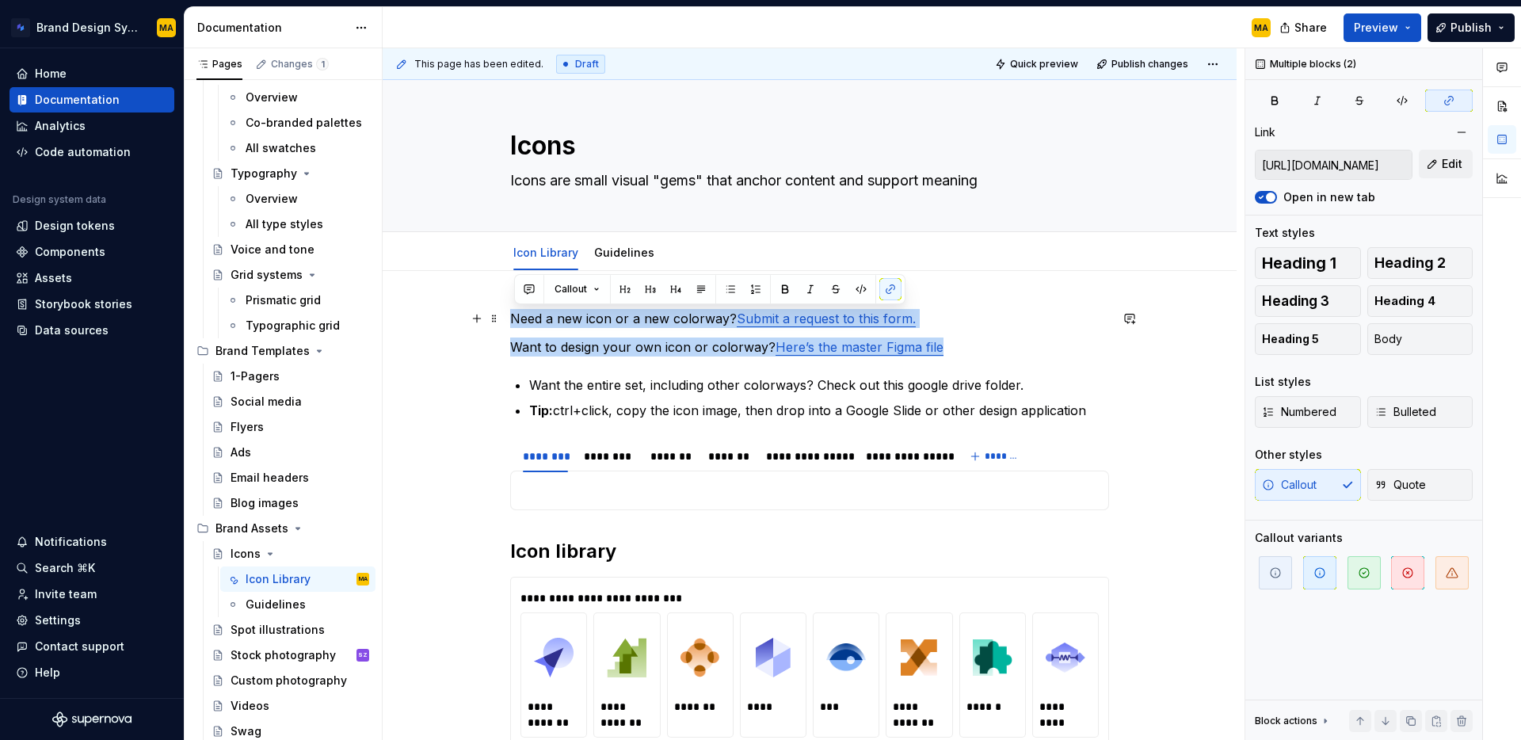
drag, startPoint x: 972, startPoint y: 354, endPoint x: 404, endPoint y: 319, distance: 569.1
click at [731, 292] on button "button" at bounding box center [730, 289] width 22 height 22
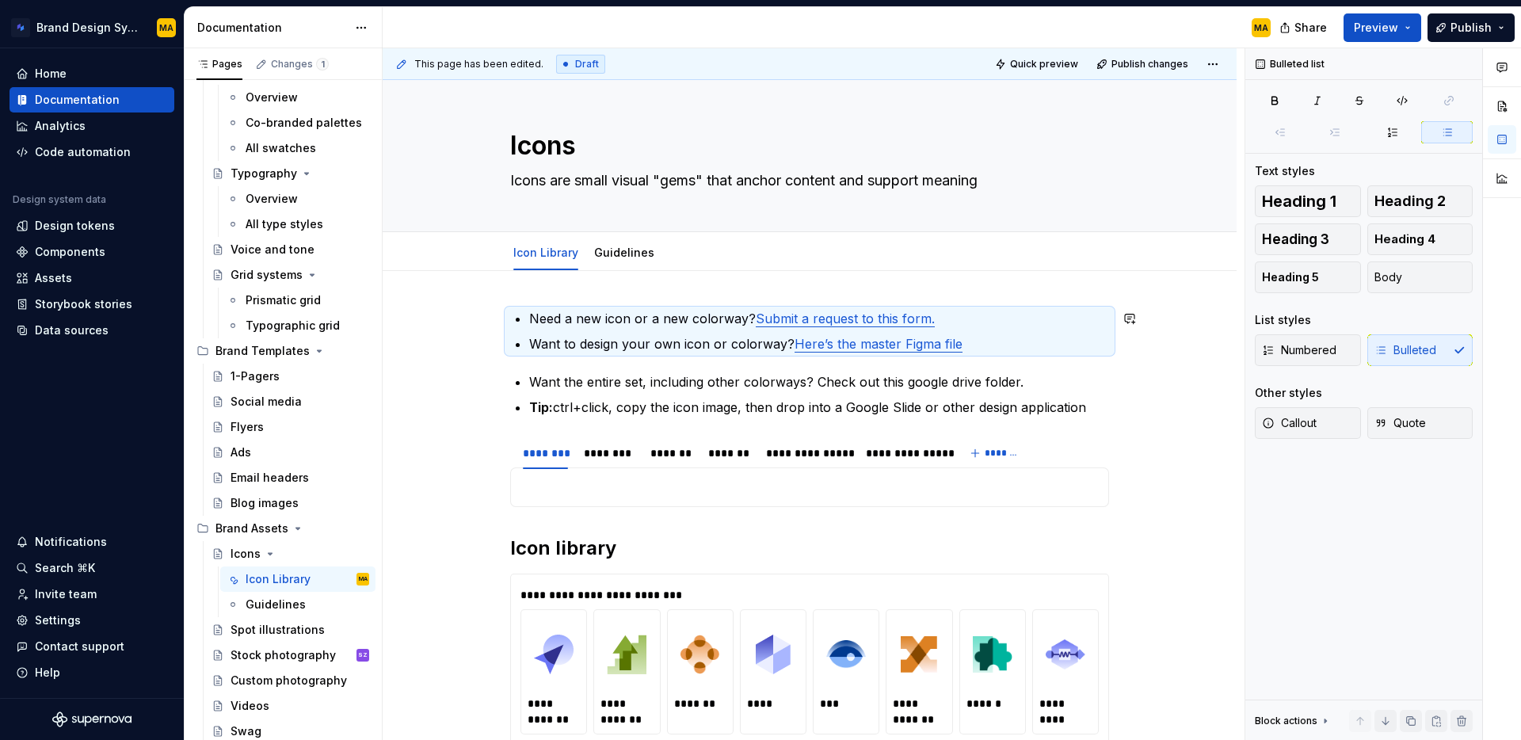
click at [632, 383] on p "Want the entire set, including other colorways? Check out this google drive fol…" at bounding box center [819, 381] width 580 height 19
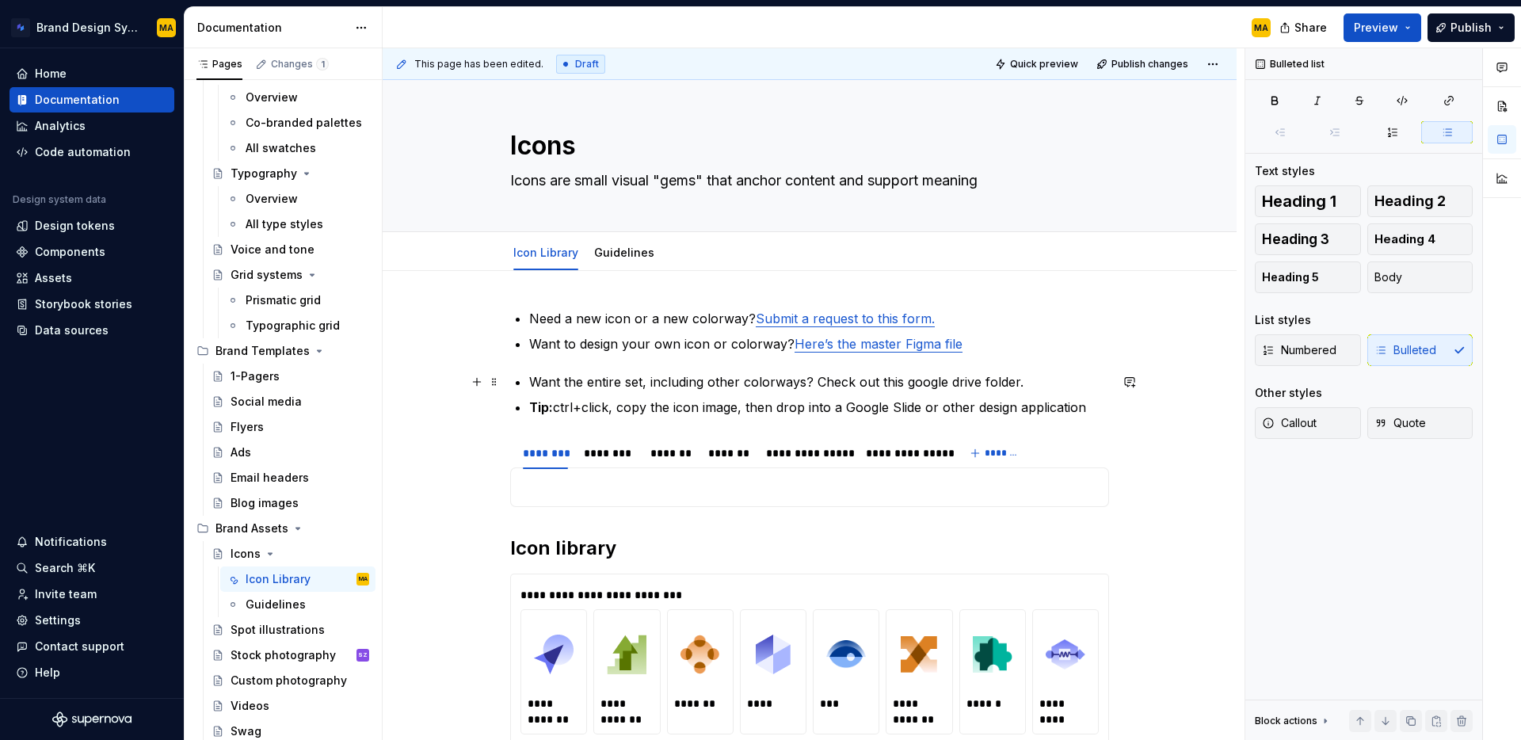
click at [532, 375] on div "**********" at bounding box center [809, 674] width 599 height 730
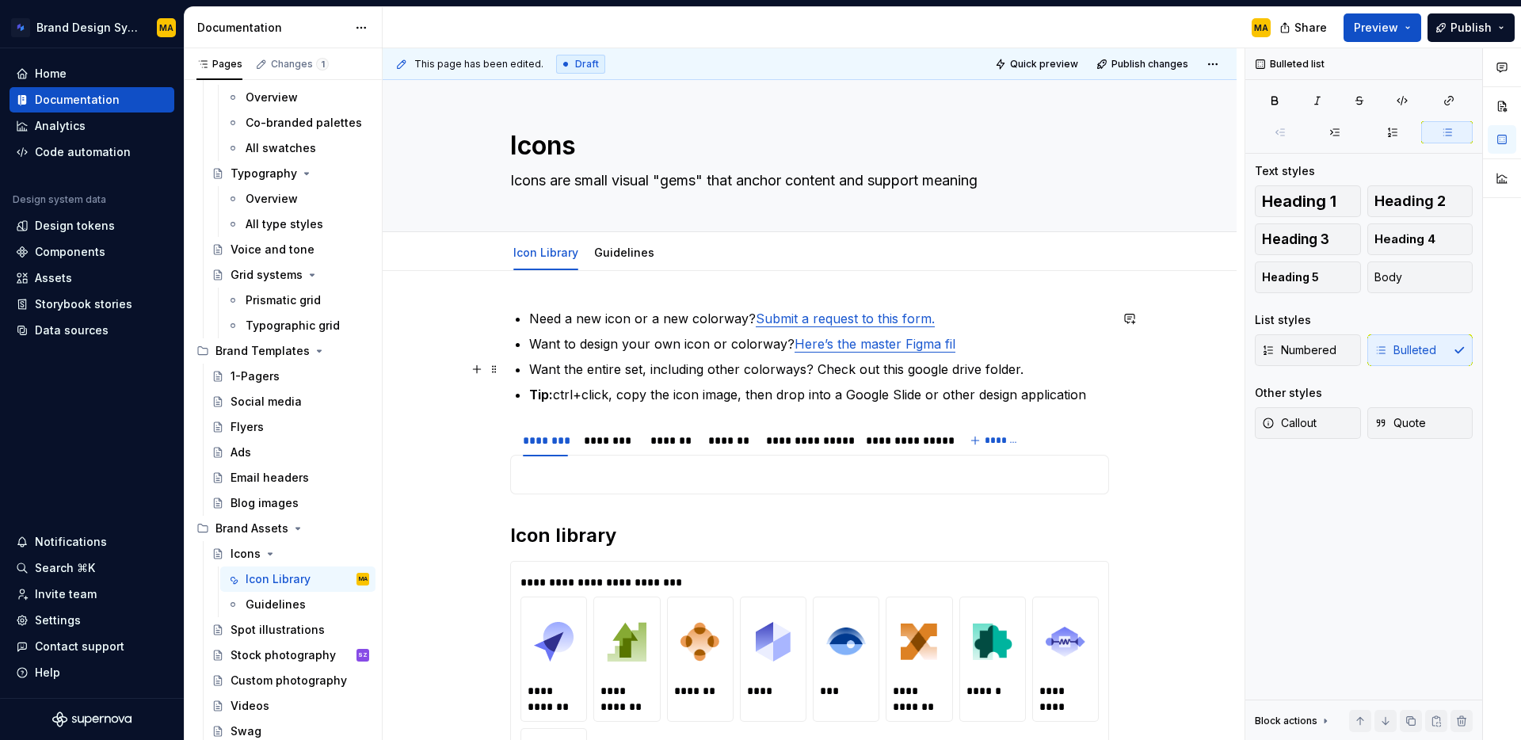
scroll to position [0, 0]
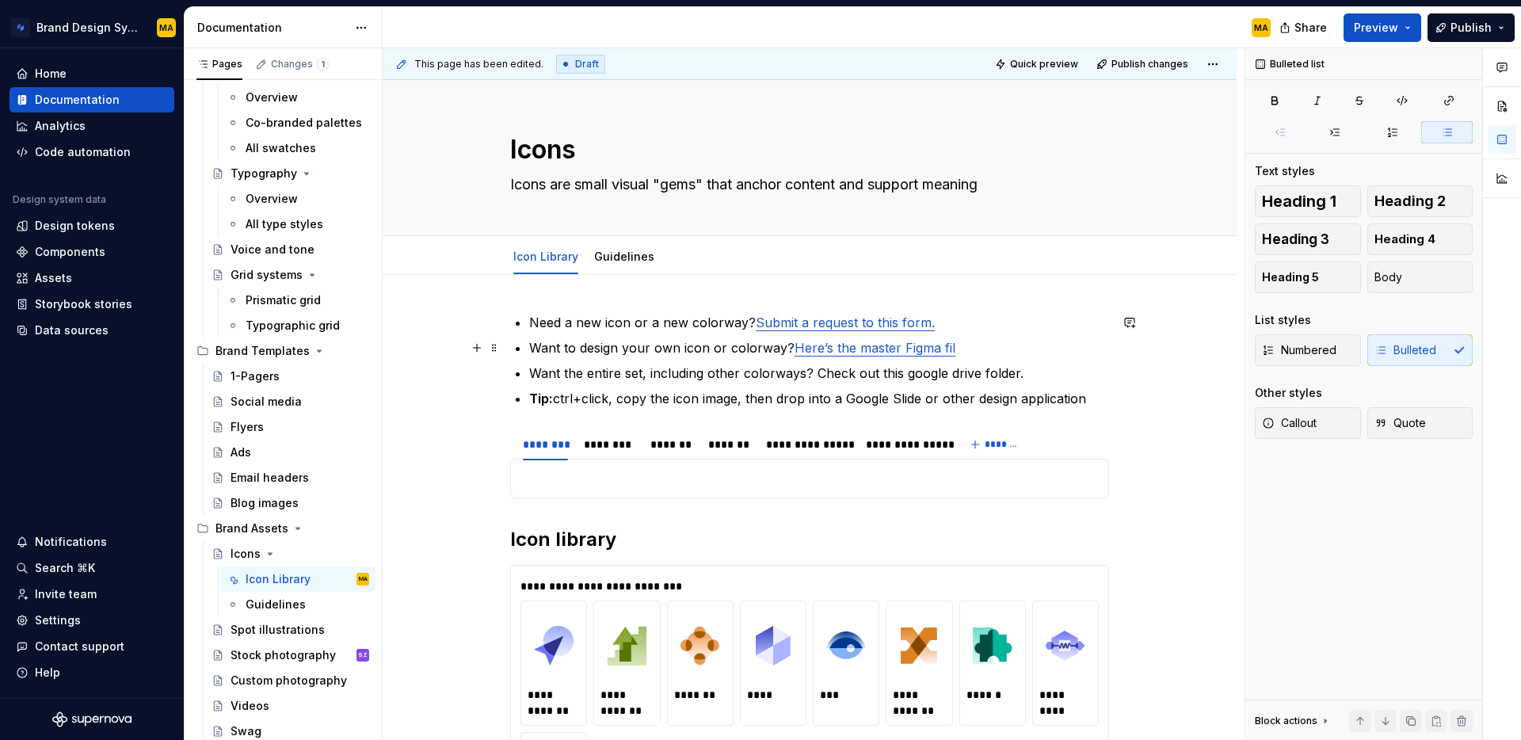
click at [859, 351] on link "Here’s the master Figma fil" at bounding box center [875, 348] width 161 height 16
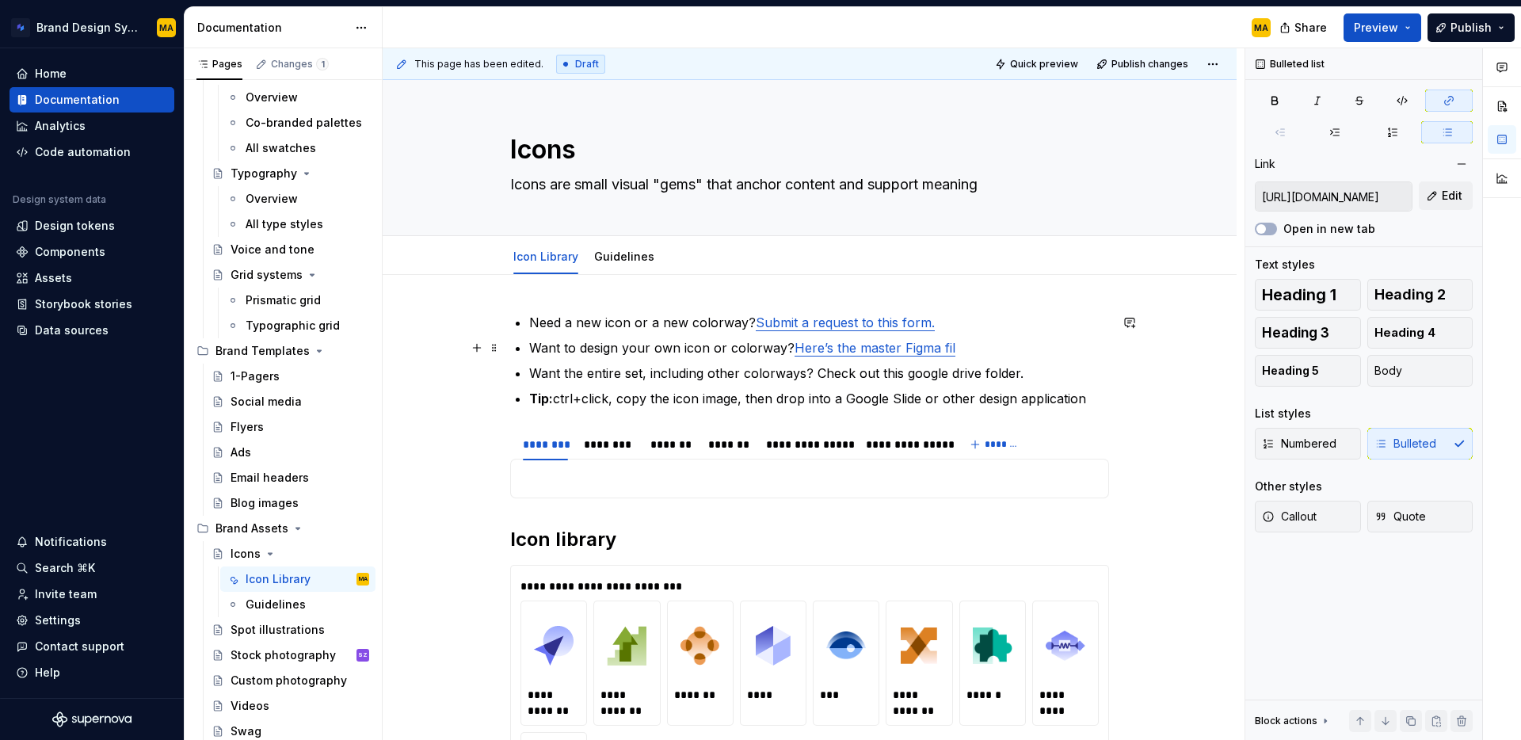
click at [1004, 350] on p "Want to design your own icon or colorway? Here’s the master Figma fil" at bounding box center [819, 347] width 580 height 19
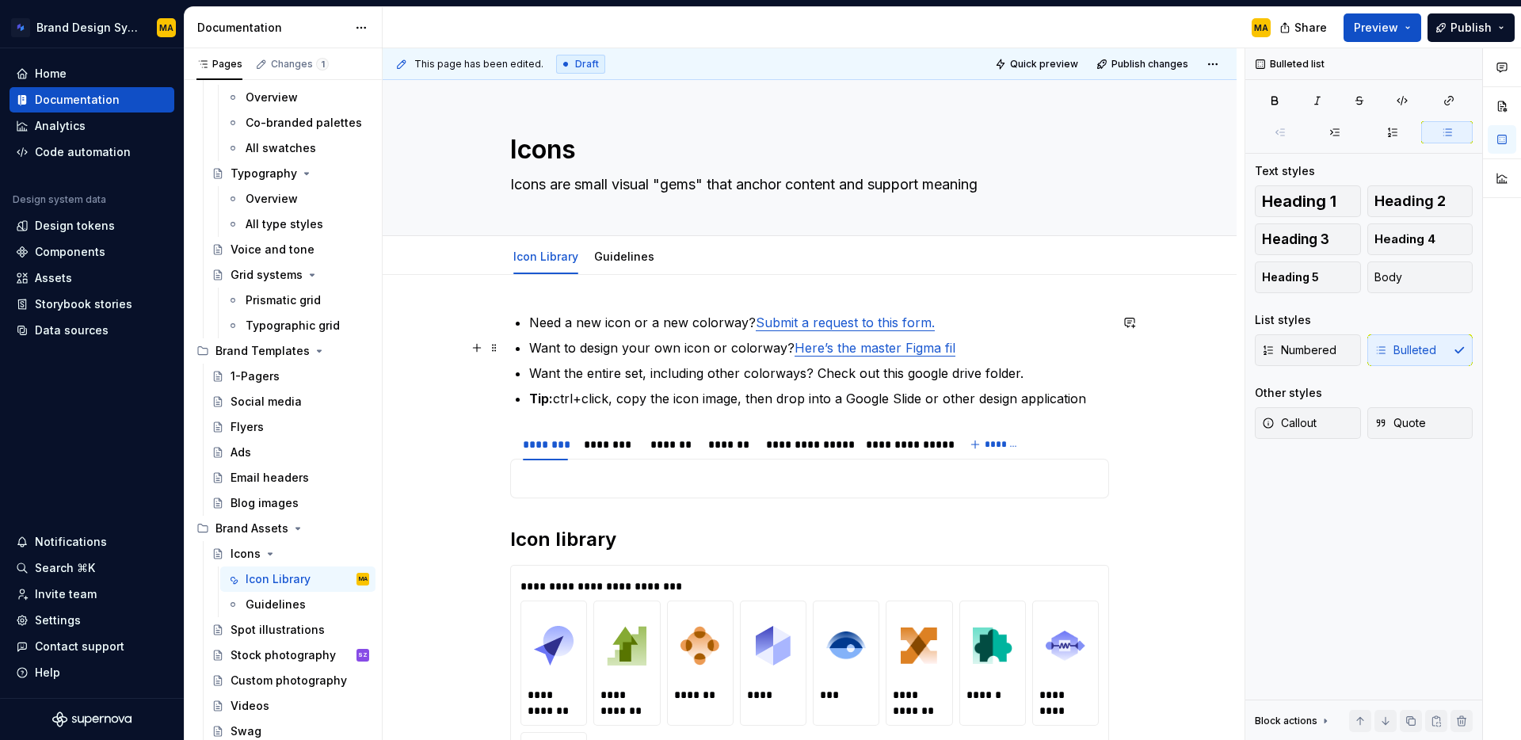
click at [859, 351] on link "Here’s the master Figma fil" at bounding box center [875, 348] width 161 height 16
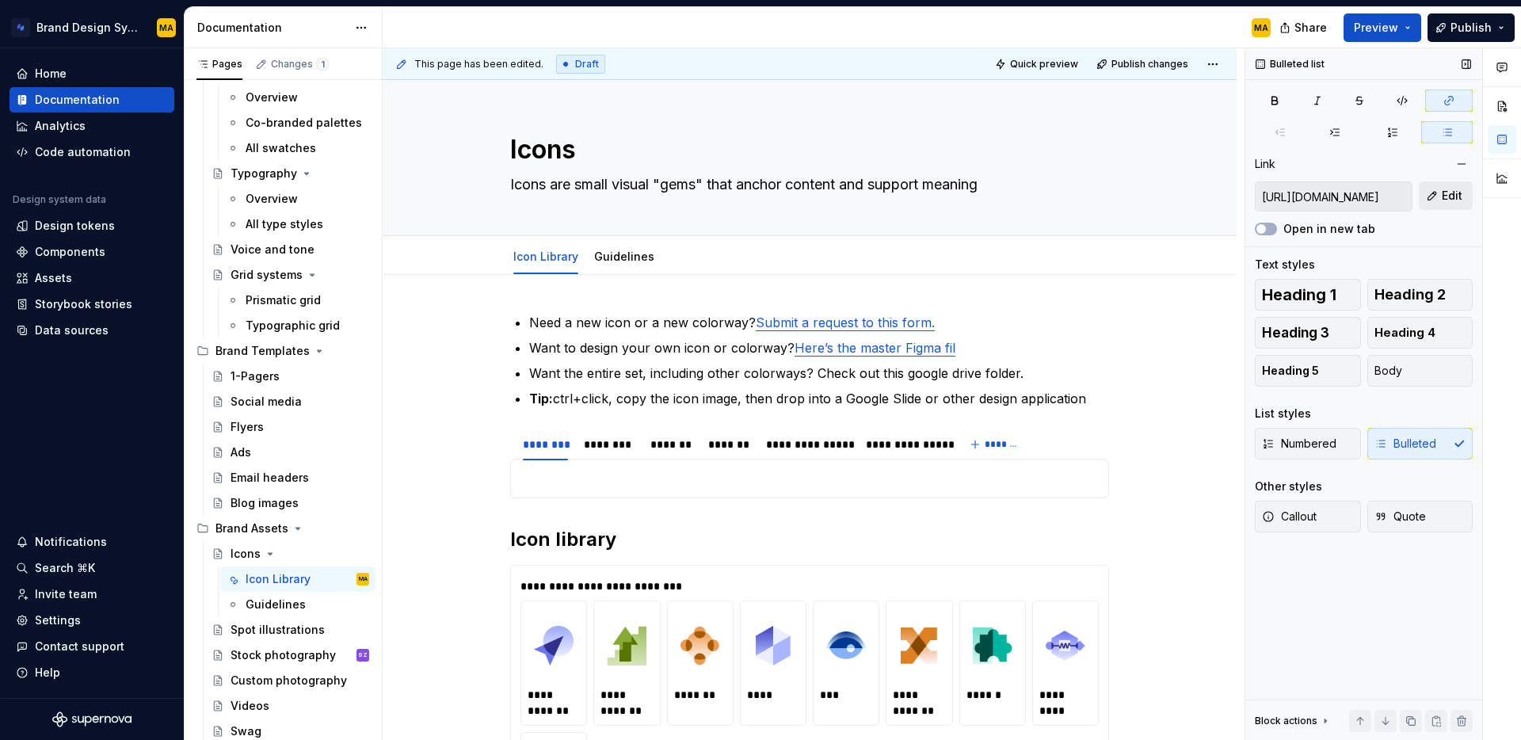
click at [1463, 197] on button "Edit" at bounding box center [1446, 195] width 54 height 29
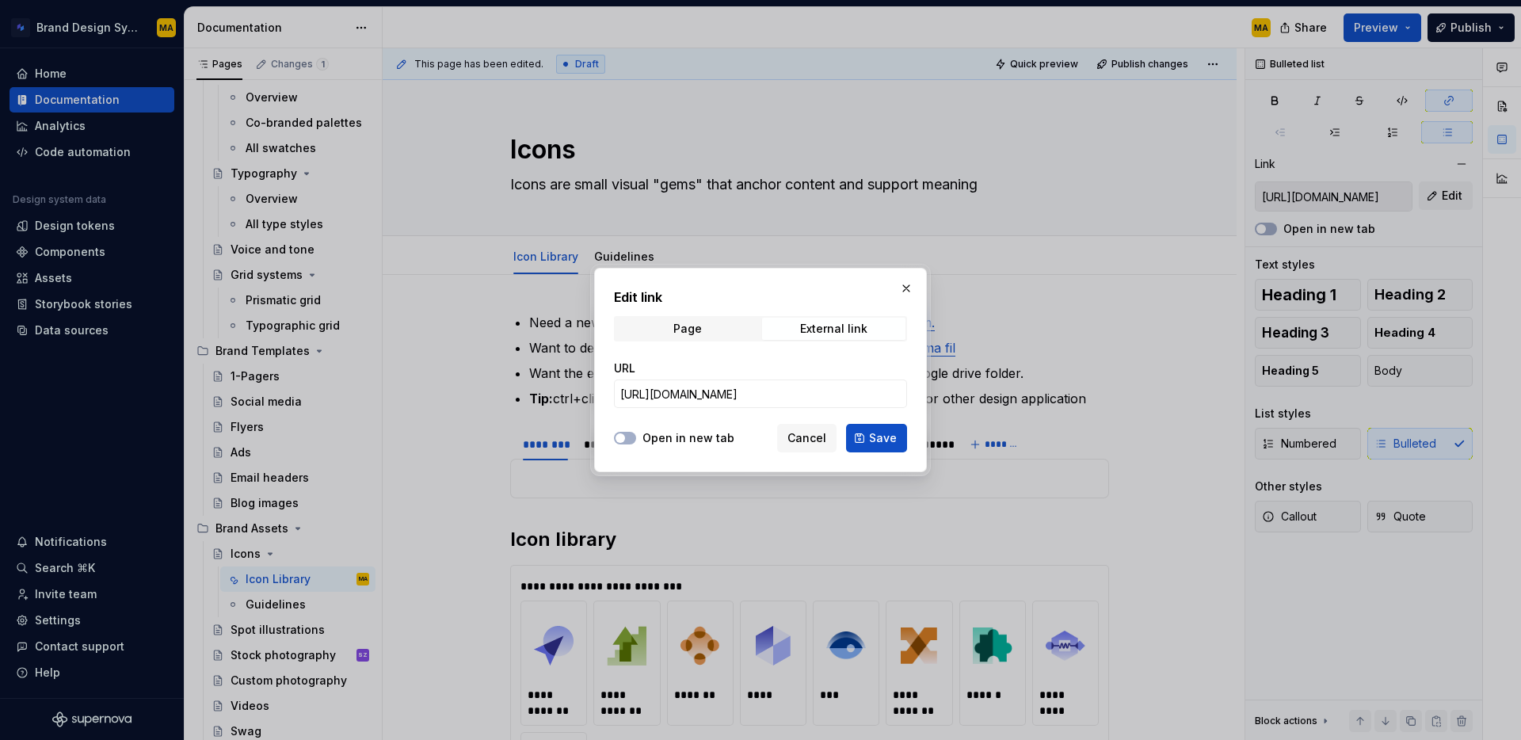
drag, startPoint x: 890, startPoint y: 433, endPoint x: 974, endPoint y: 350, distance: 118.2
click at [890, 433] on span "Save" at bounding box center [883, 438] width 28 height 16
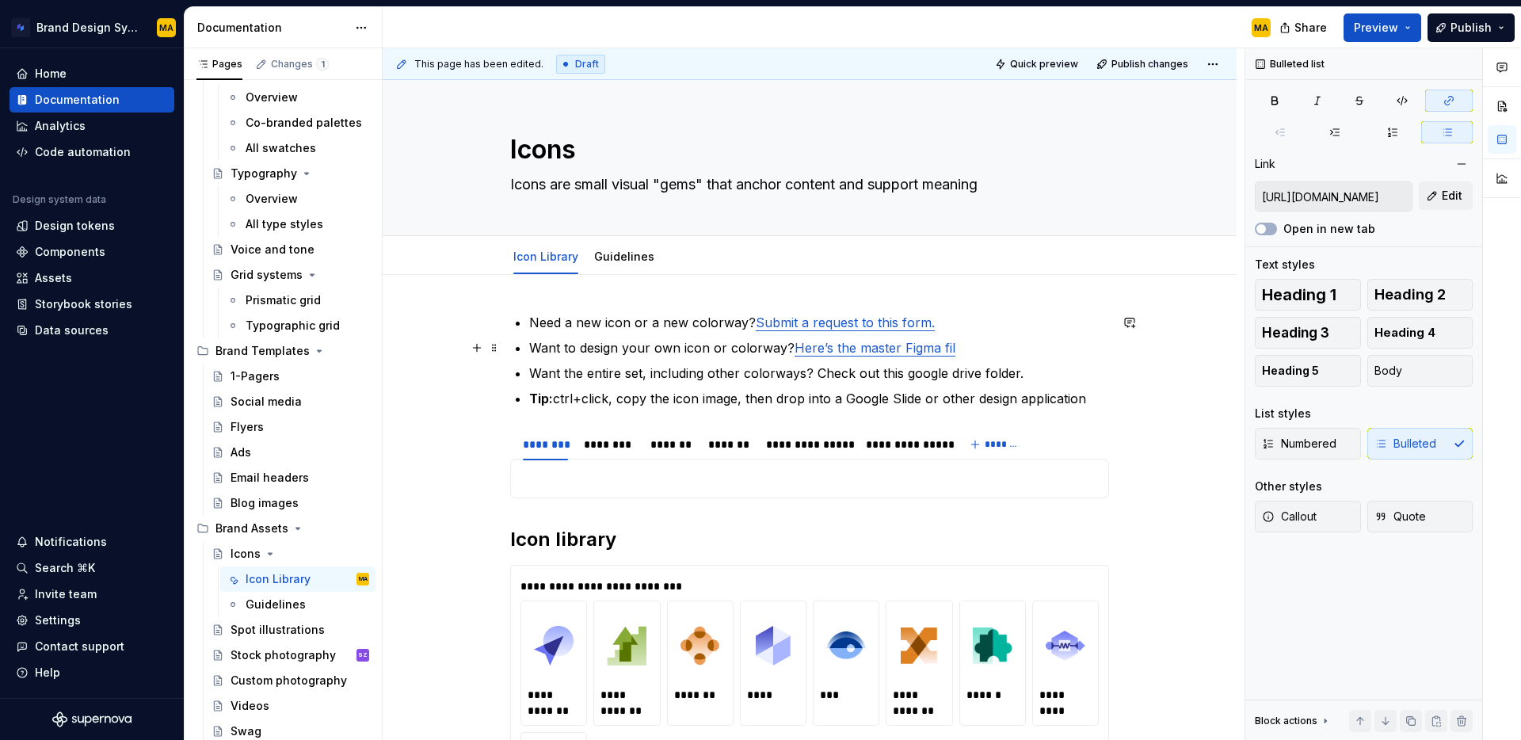
click at [977, 337] on ul "Need a new icon or a new colorway? Submit a request to this form. Want to desig…" at bounding box center [819, 360] width 580 height 95
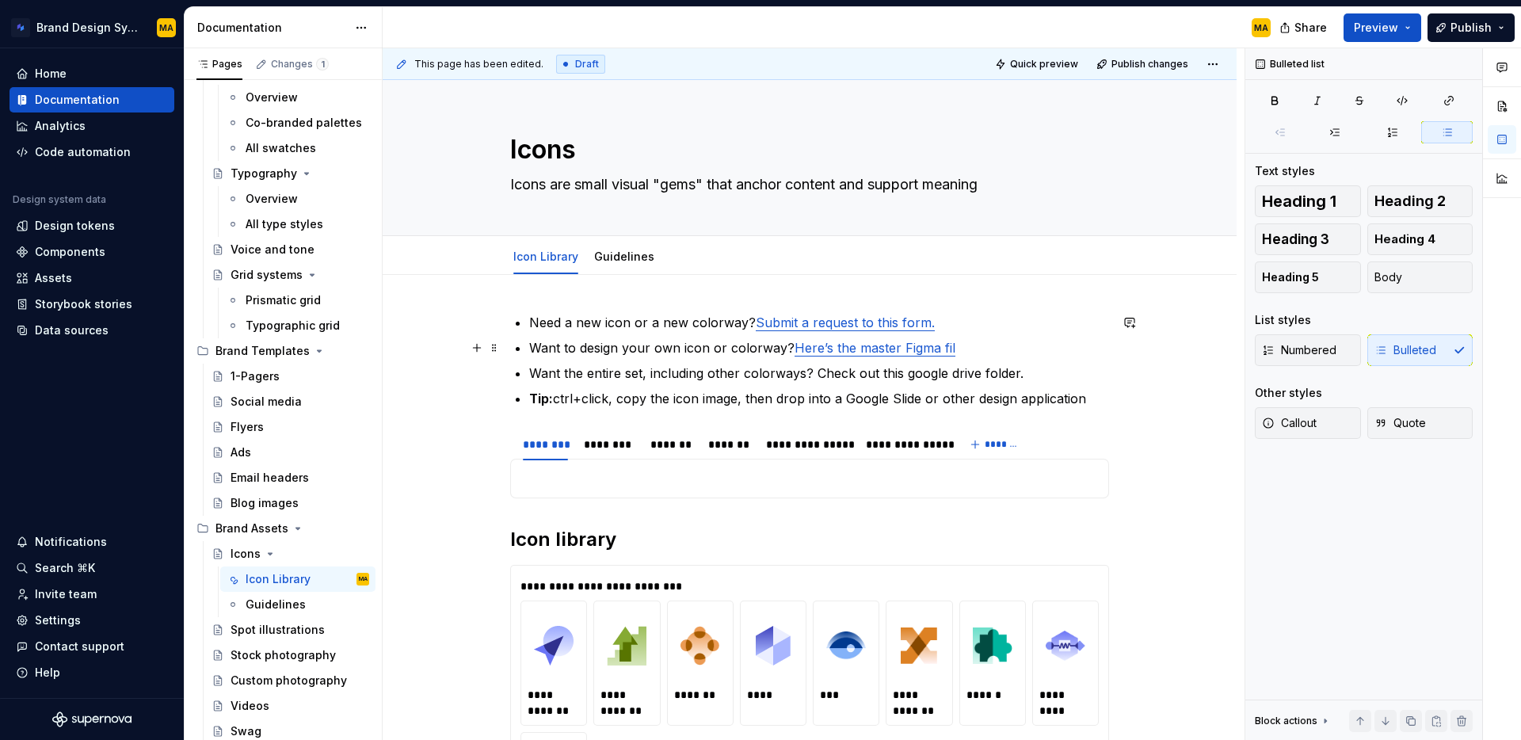
click at [959, 362] on ul "Need a new icon or a new colorway? Submit a request to this form. Want to desig…" at bounding box center [819, 360] width 580 height 95
click at [936, 351] on link "Here’s the master Figma fil" at bounding box center [875, 348] width 161 height 16
click at [955, 324] on p "Need a new icon or a new colorway? Submit a request to this form." at bounding box center [819, 322] width 580 height 19
click at [620, 370] on p "Want the entire set, including other colorways? Check out this google drive fol…" at bounding box center [819, 373] width 580 height 19
drag, startPoint x: 946, startPoint y: 379, endPoint x: 959, endPoint y: 379, distance: 12.7
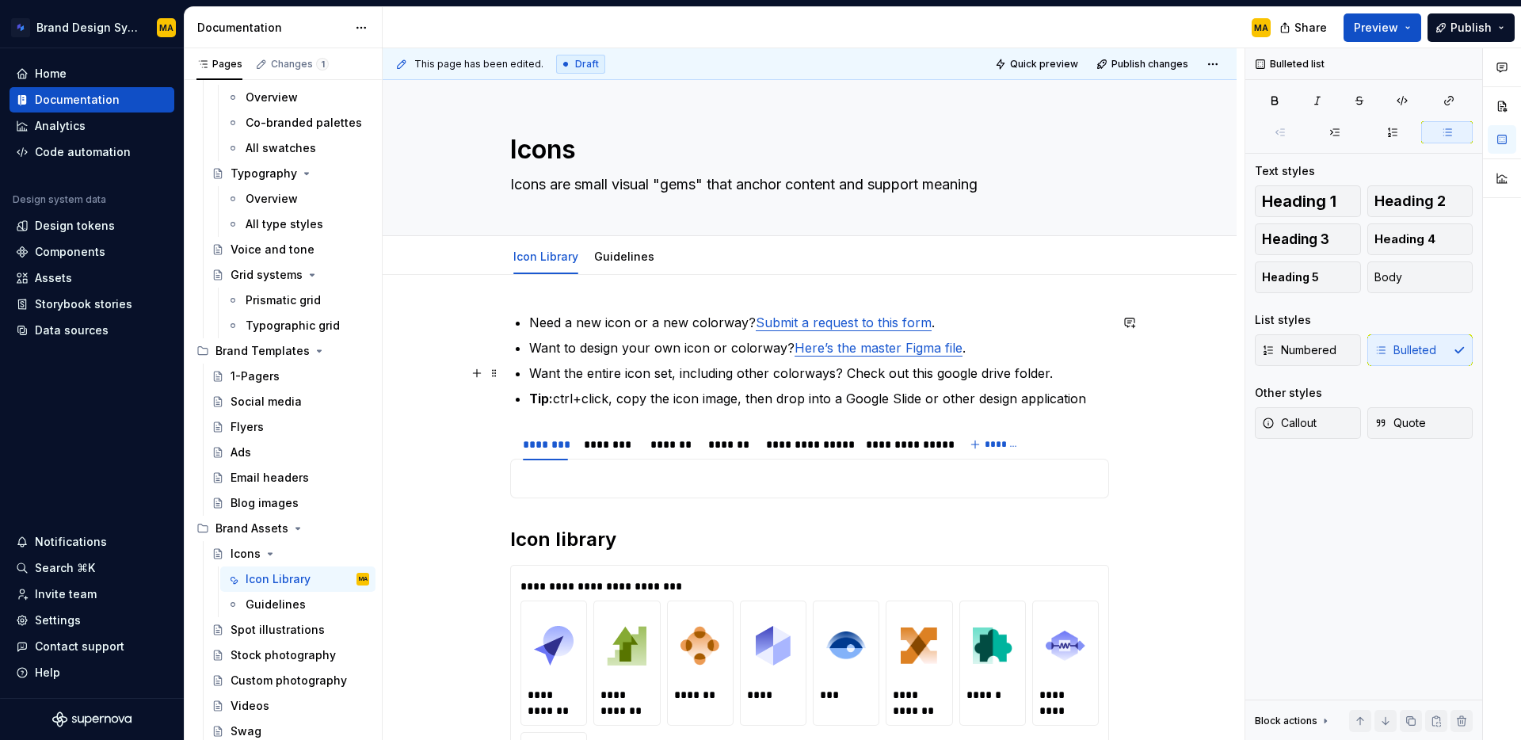
click at [946, 379] on p "Want the entire icon set, including other colorways? Check out this google driv…" at bounding box center [819, 373] width 580 height 19
click at [1014, 373] on p "Want the entire icon set, including other colorways? Check out this google driv…" at bounding box center [819, 373] width 580 height 19
click at [944, 368] on p "Want the entire icon set, including other colorways? Check out this google driv…" at bounding box center [819, 373] width 580 height 19
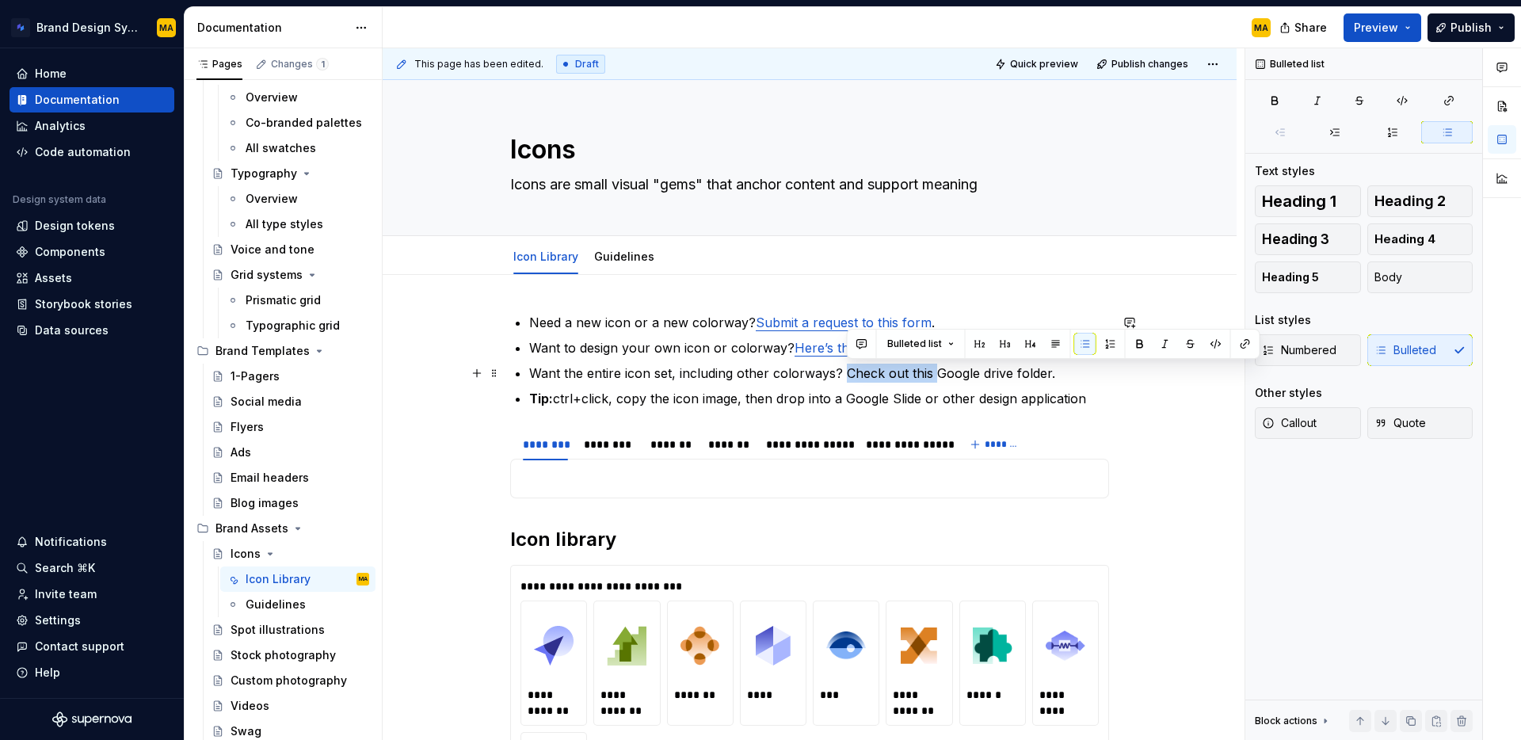
drag, startPoint x: 936, startPoint y: 373, endPoint x: 845, endPoint y: 372, distance: 90.3
click at [845, 372] on p "Want the entire icon set, including other colorways? Check out this Google driv…" at bounding box center [819, 373] width 580 height 19
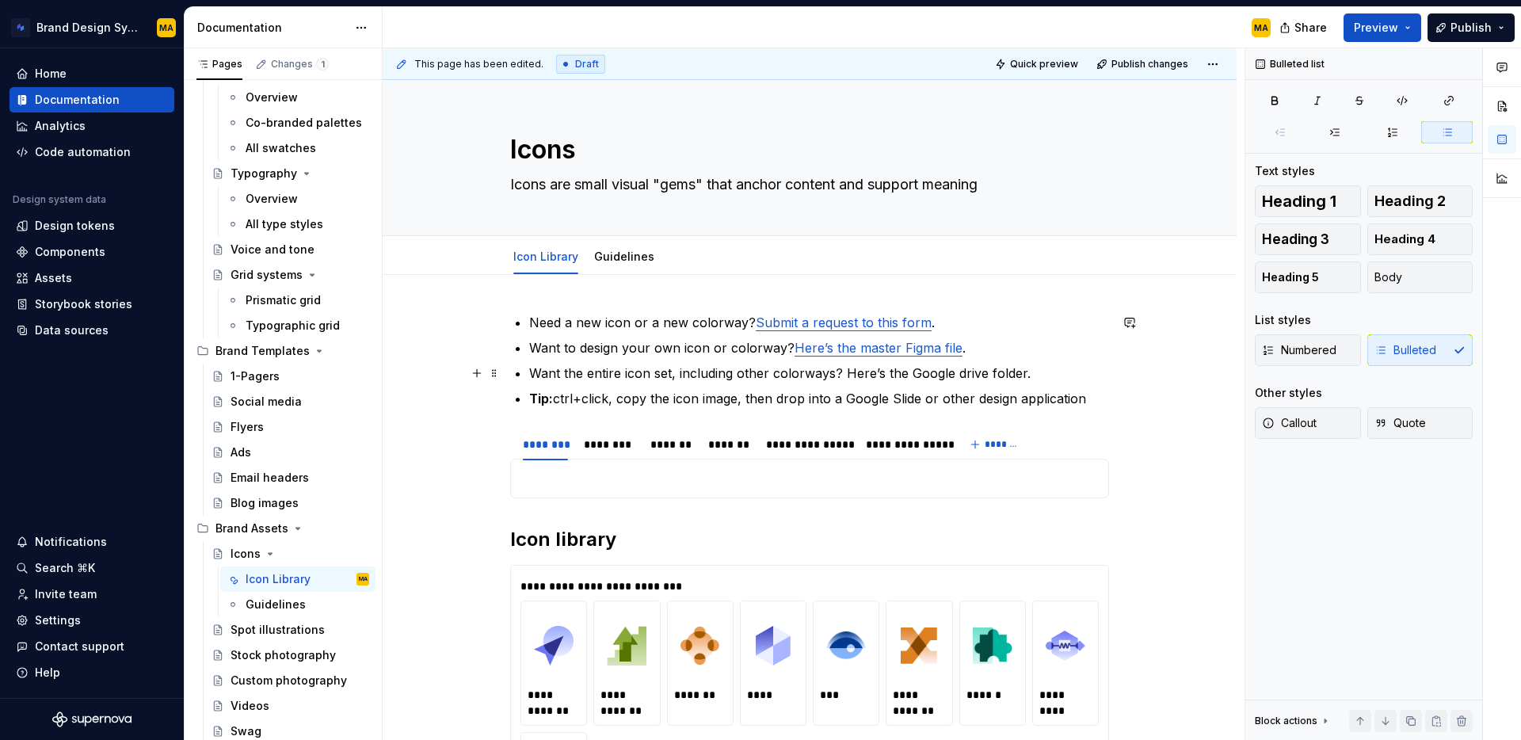
click at [963, 370] on p "Want the entire icon set, including other colorways? Here’s the Google drive fo…" at bounding box center [819, 373] width 580 height 19
drag, startPoint x: 951, startPoint y: 375, endPoint x: 999, endPoint y: 392, distance: 51.1
click at [952, 375] on p "Want the entire icon set, including other colorways? Here’s the Google Drive fo…" at bounding box center [819, 373] width 580 height 19
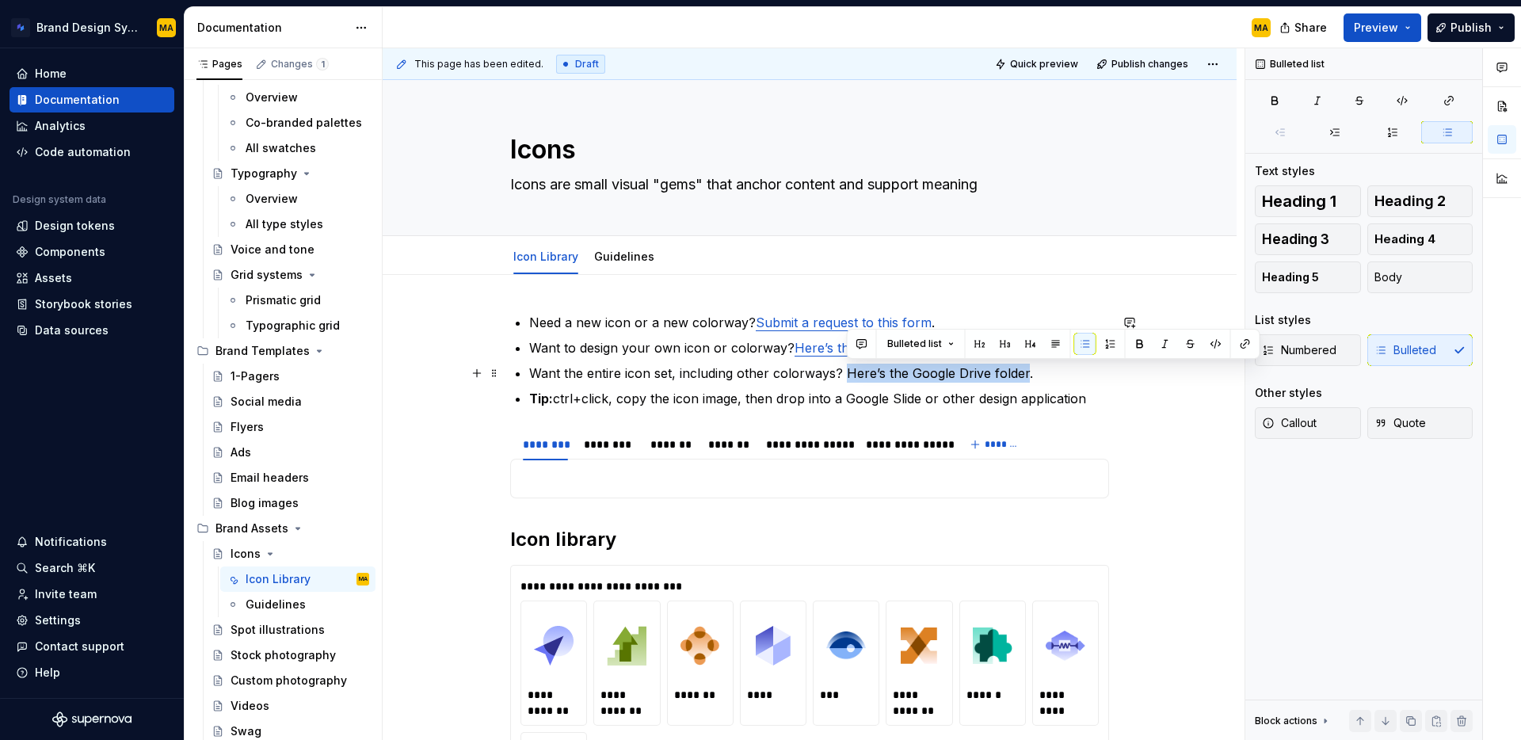
drag, startPoint x: 1027, startPoint y: 372, endPoint x: 846, endPoint y: 369, distance: 180.6
click at [846, 369] on p "Want the entire icon set, including other colorways? Here’s the Google Drive fo…" at bounding box center [819, 373] width 580 height 19
click at [960, 373] on p "Want the entire icon set, including other colorways? Here’s the Google Drive fo…" at bounding box center [819, 373] width 580 height 19
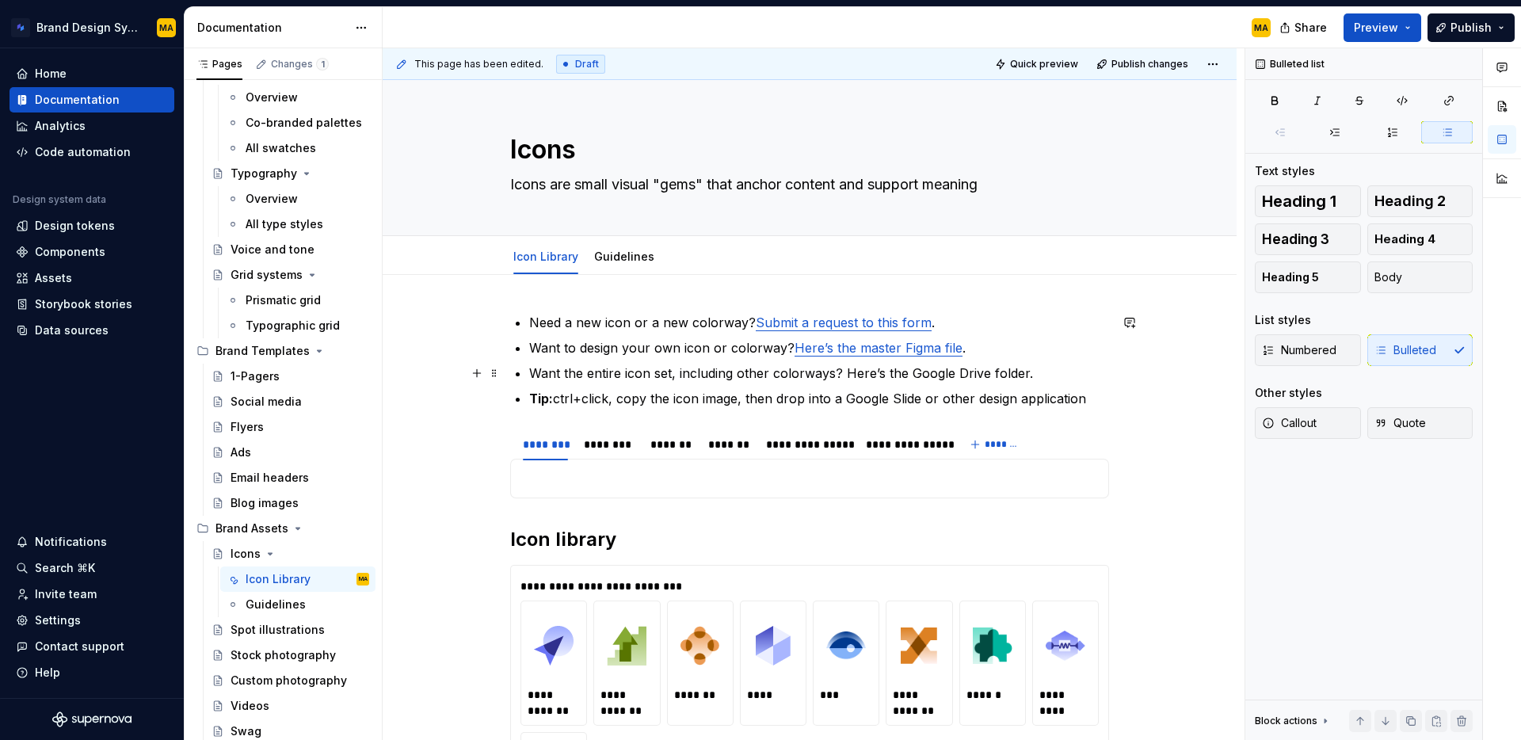
click at [1024, 371] on p "Want the entire icon set, including other colorways? Here’s the Google Drive fo…" at bounding box center [819, 373] width 580 height 19
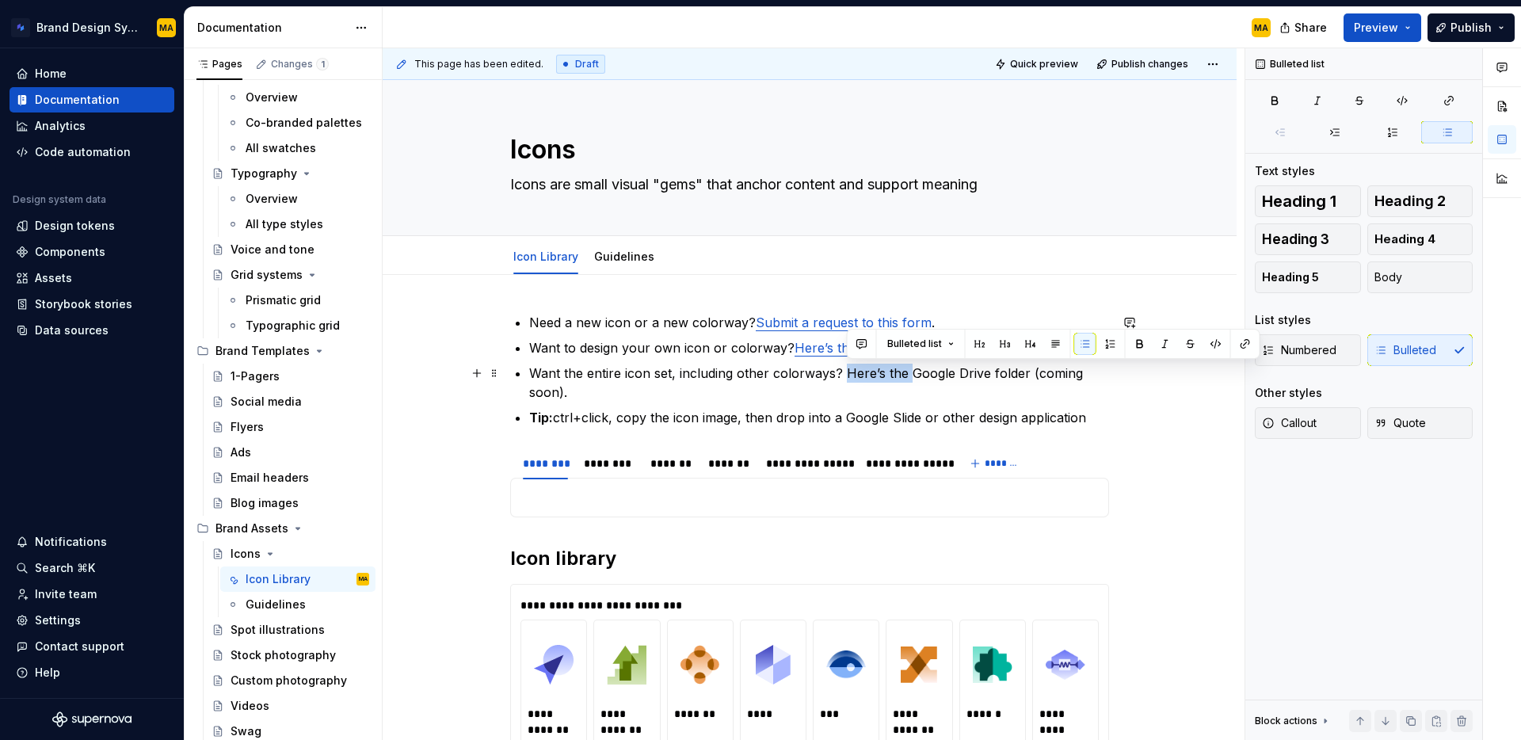
drag, startPoint x: 871, startPoint y: 367, endPoint x: 913, endPoint y: 365, distance: 42.0
click at [913, 365] on p "Want the entire icon set, including other colorways? Here’s the Google Drive fo…" at bounding box center [819, 383] width 580 height 38
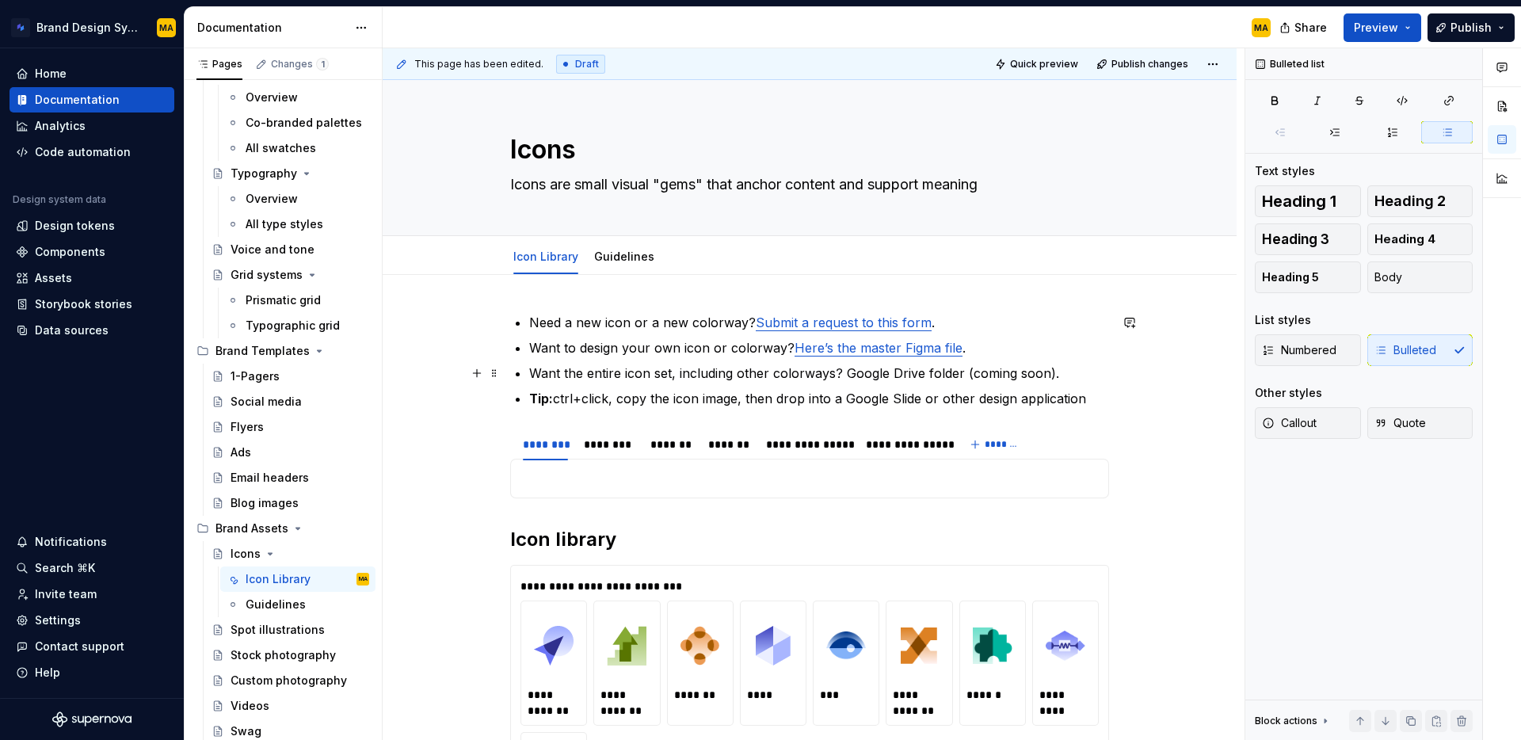
click at [927, 368] on p "Want the entire icon set, including other colorways? Google Drive folder (comin…" at bounding box center [819, 373] width 580 height 19
click at [970, 372] on p "Want the entire icon set, including other colorways? Google Drive folder (comin…" at bounding box center [819, 373] width 580 height 19
click at [1048, 372] on p "Want the entire icon set, including other colorways? Google Drive folder coming…" at bounding box center [819, 373] width 580 height 19
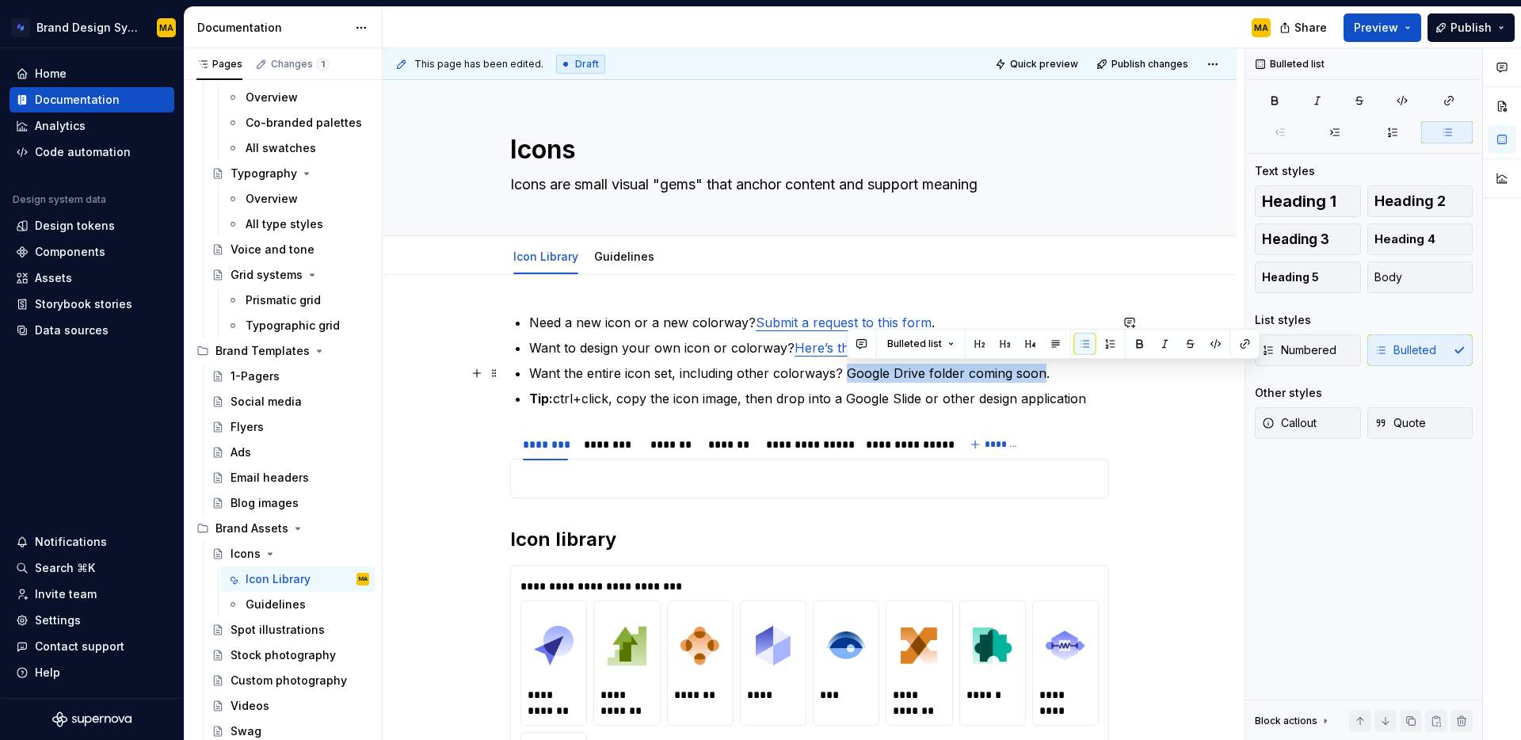
drag, startPoint x: 1044, startPoint y: 372, endPoint x: 847, endPoint y: 375, distance: 197.3
click at [847, 375] on p "Want the entire icon set, including other colorways? Google Drive folder coming…" at bounding box center [819, 373] width 580 height 19
click at [1161, 341] on button "button" at bounding box center [1165, 344] width 22 height 22
click at [981, 398] on p "Tip: ctrl+click, copy the icon image, then drop into a Google Slide or other de…" at bounding box center [819, 398] width 580 height 19
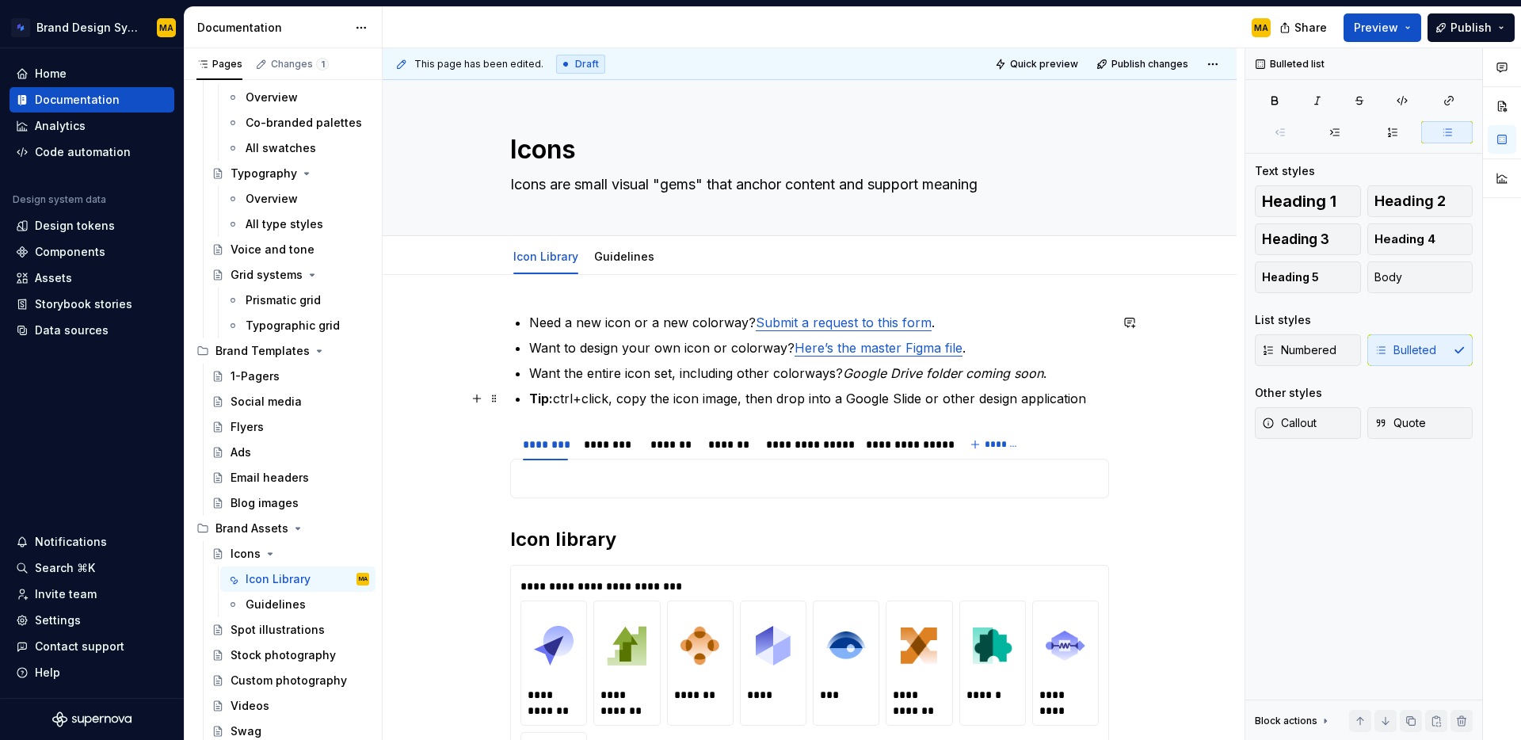
click at [553, 401] on strong "Tip:" at bounding box center [541, 399] width 24 height 16
click at [542, 400] on strong "Tip:" at bounding box center [541, 399] width 24 height 16
click at [510, 396] on div "**********" at bounding box center [809, 681] width 599 height 737
click at [582, 399] on p "Tip: ctrl+click, copy the icon image, then drop into a Google Slide or other de…" at bounding box center [819, 398] width 580 height 19
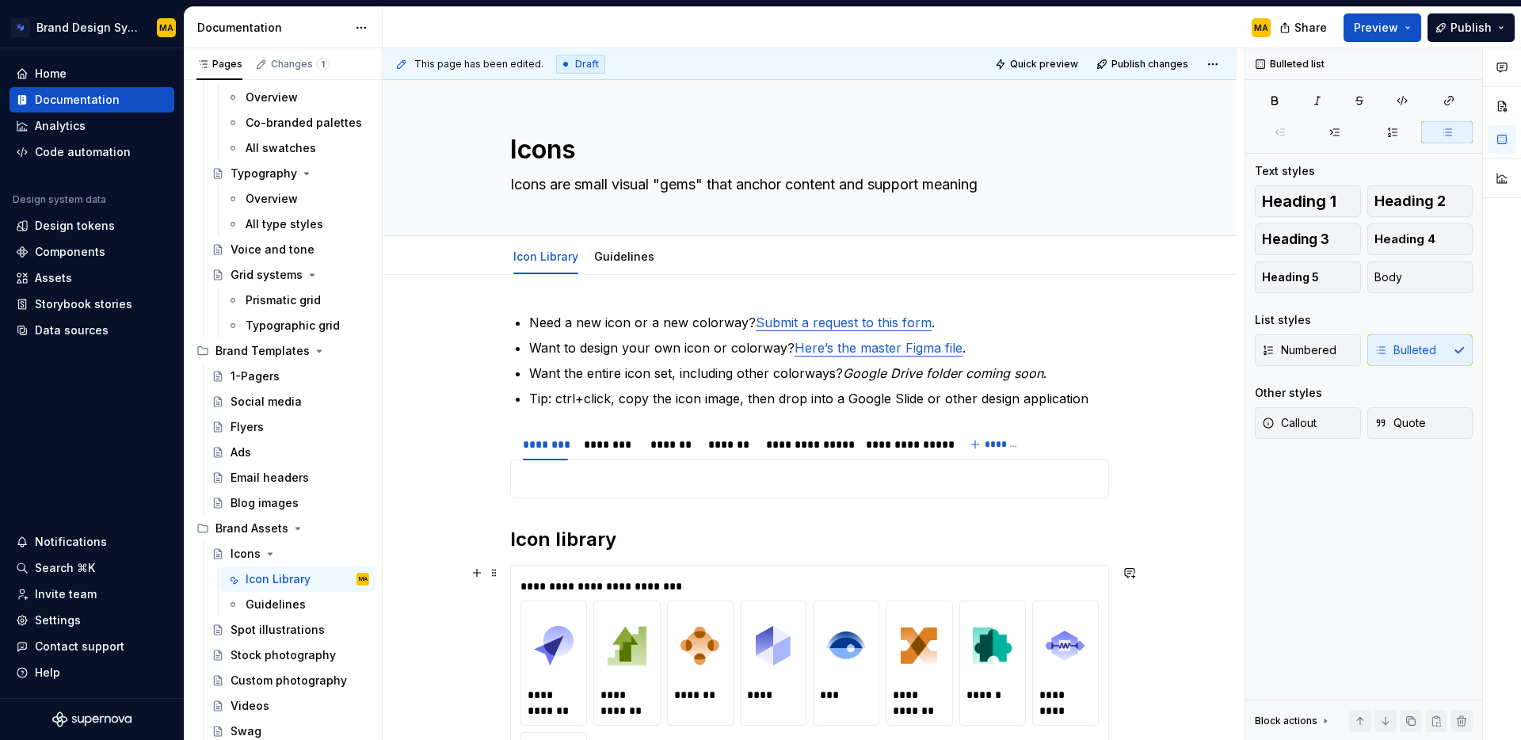
type textarea "*"
